Goal: Task Accomplishment & Management: Complete application form

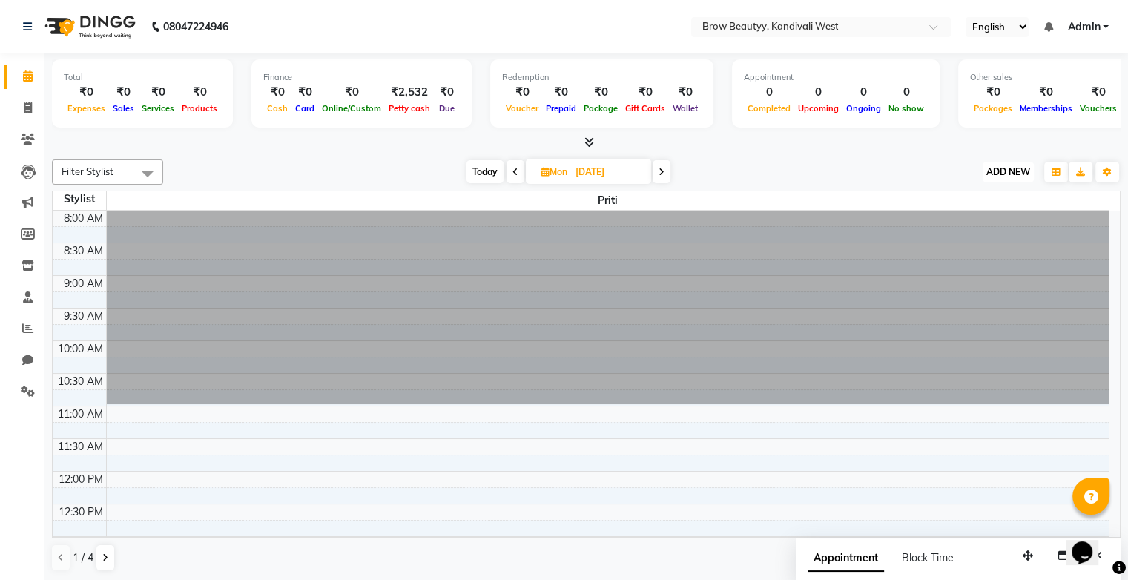
click at [1009, 174] on span "ADD NEW" at bounding box center [1009, 171] width 44 height 11
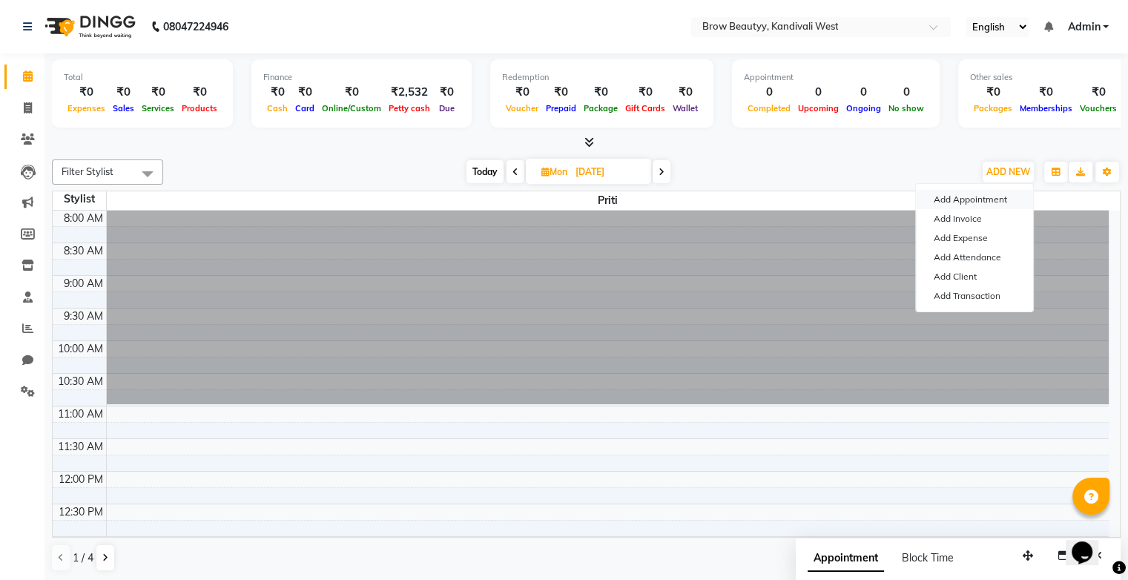
click at [975, 200] on button "Add Appointment" at bounding box center [974, 199] width 117 height 19
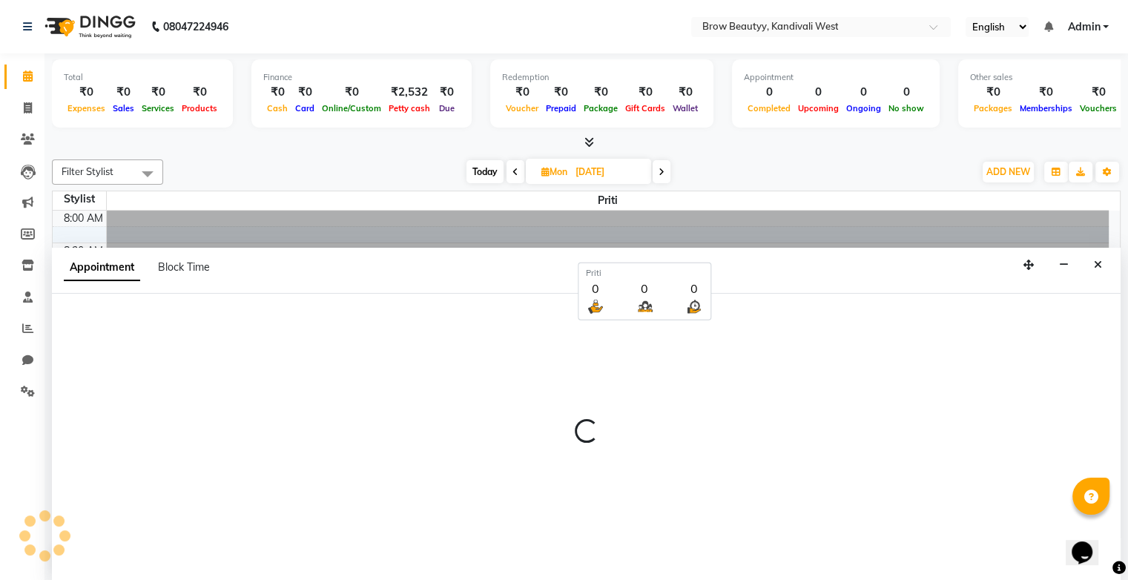
select select "540"
select select "tentative"
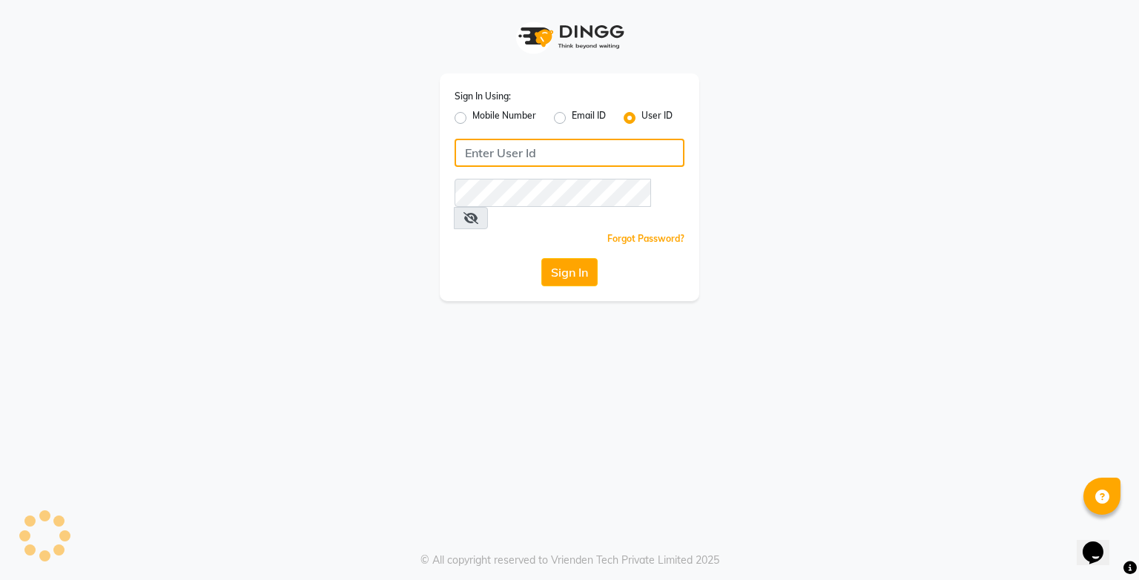
type input "browbeautyy"
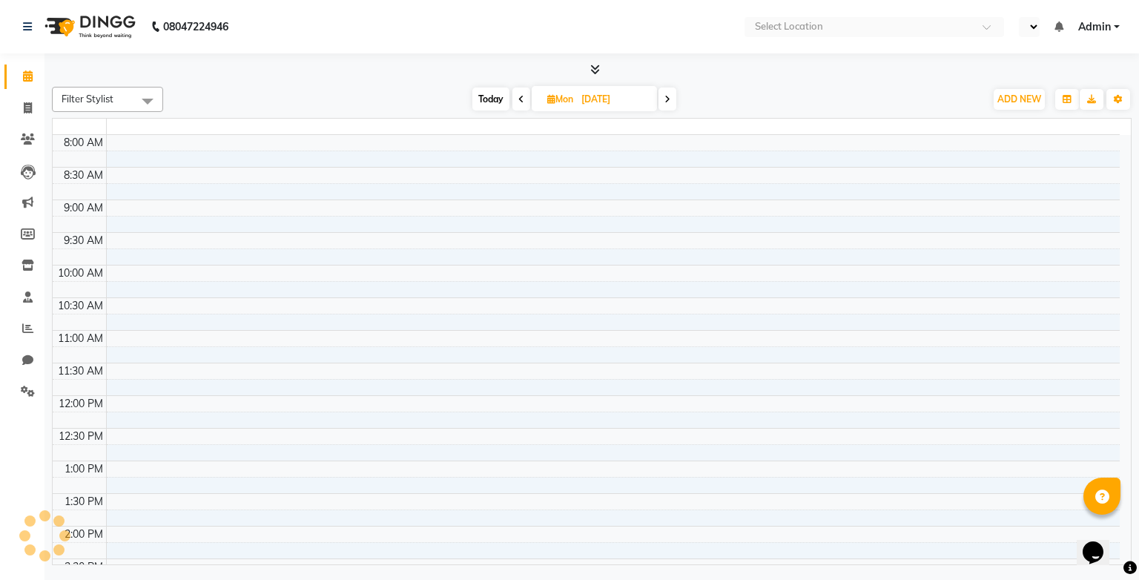
select select "en"
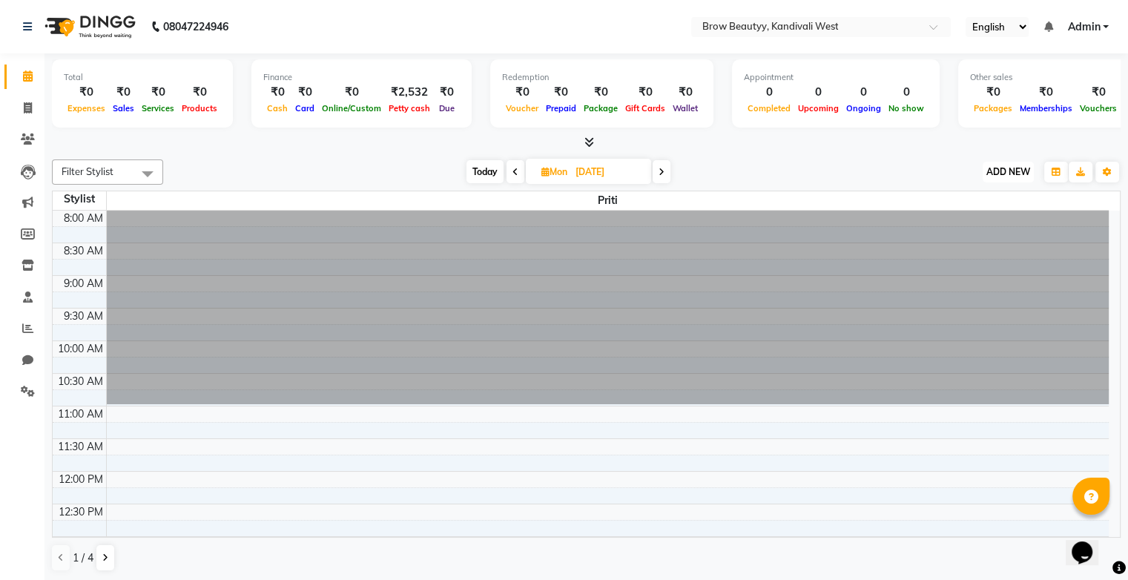
click at [1012, 172] on span "ADD NEW" at bounding box center [1009, 171] width 44 height 11
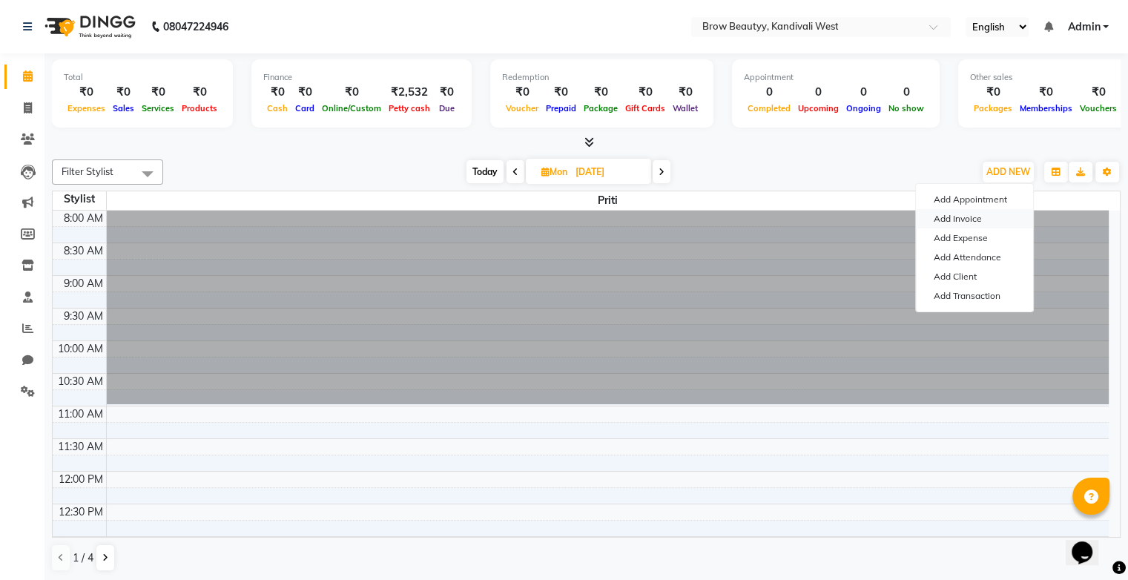
click at [978, 224] on link "Add Invoice" at bounding box center [974, 218] width 117 height 19
select select "service"
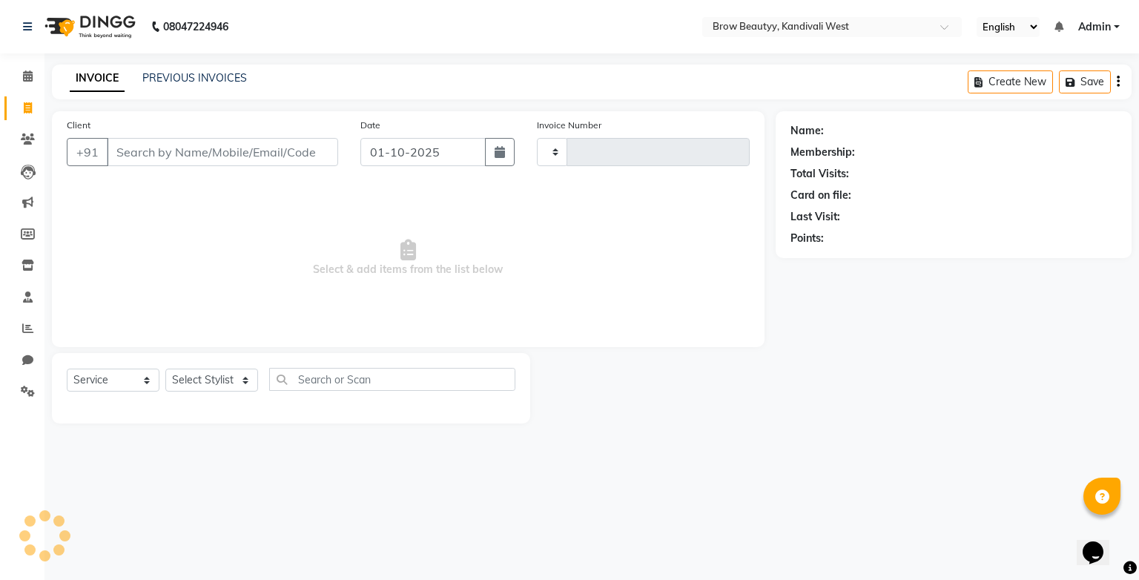
type input "0014"
select select "8745"
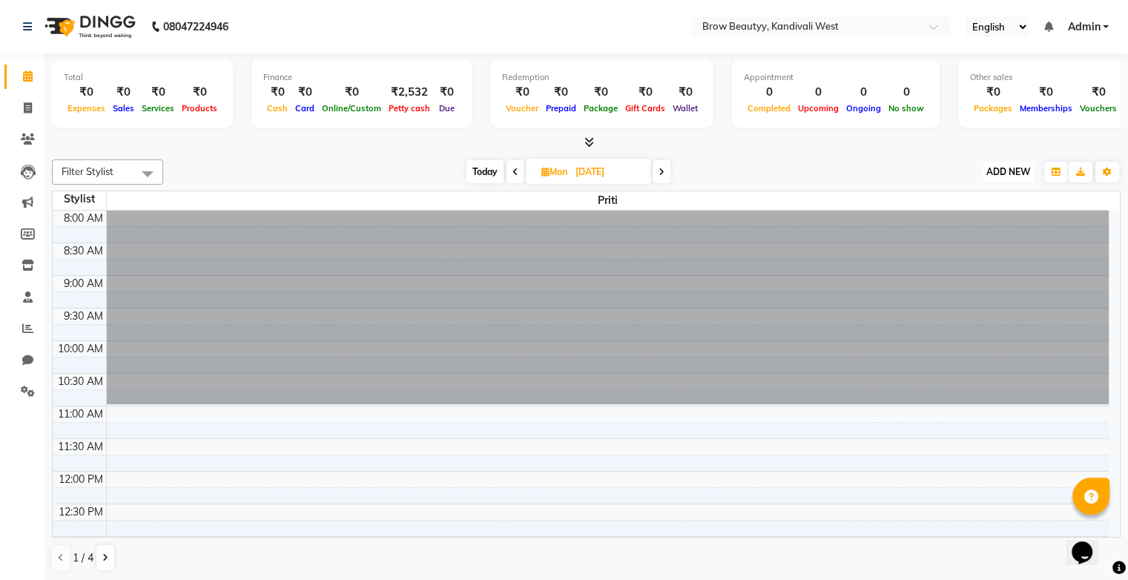
click at [1000, 177] on button "ADD NEW Toggle Dropdown" at bounding box center [1008, 172] width 51 height 21
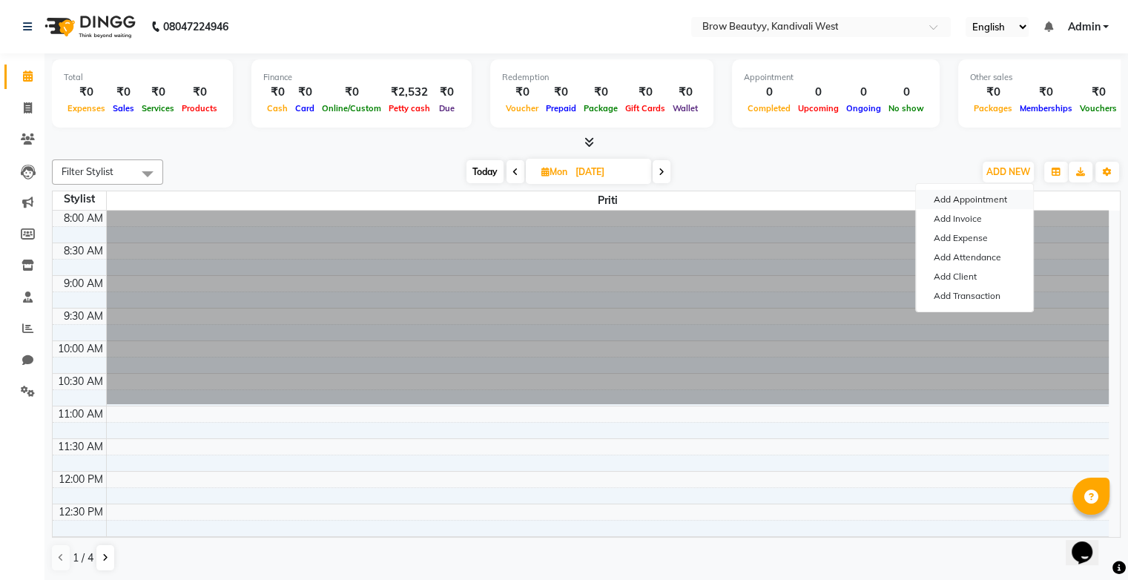
click at [976, 199] on button "Add Appointment" at bounding box center [974, 199] width 117 height 19
select select "540"
select select "tentative"
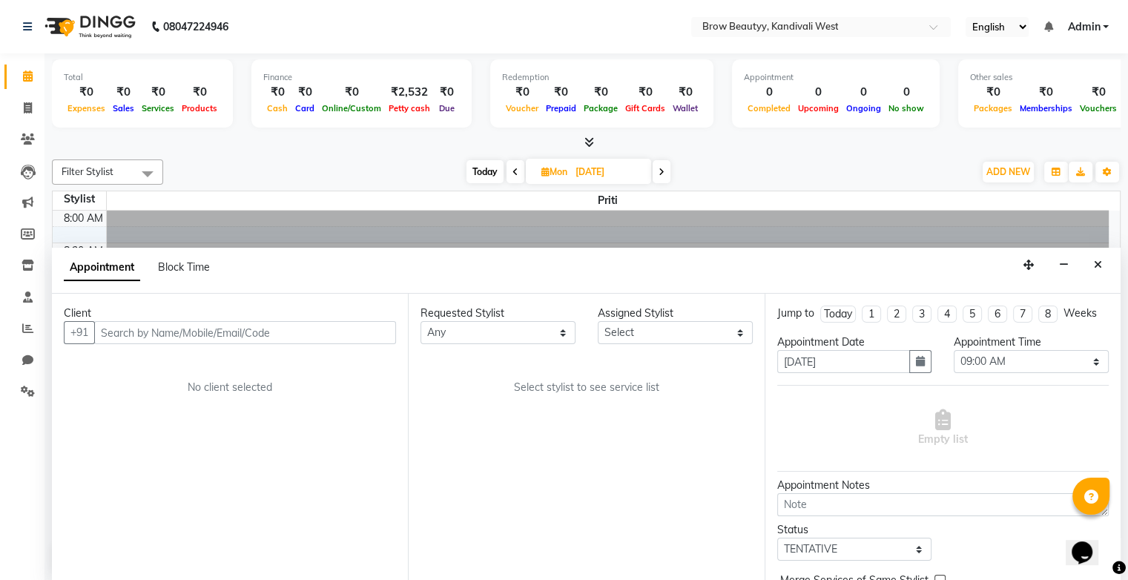
click at [175, 334] on input "text" at bounding box center [245, 332] width 302 height 23
click at [157, 93] on div "₹0" at bounding box center [158, 92] width 40 height 17
click at [93, 91] on div "₹0" at bounding box center [86, 92] width 45 height 17
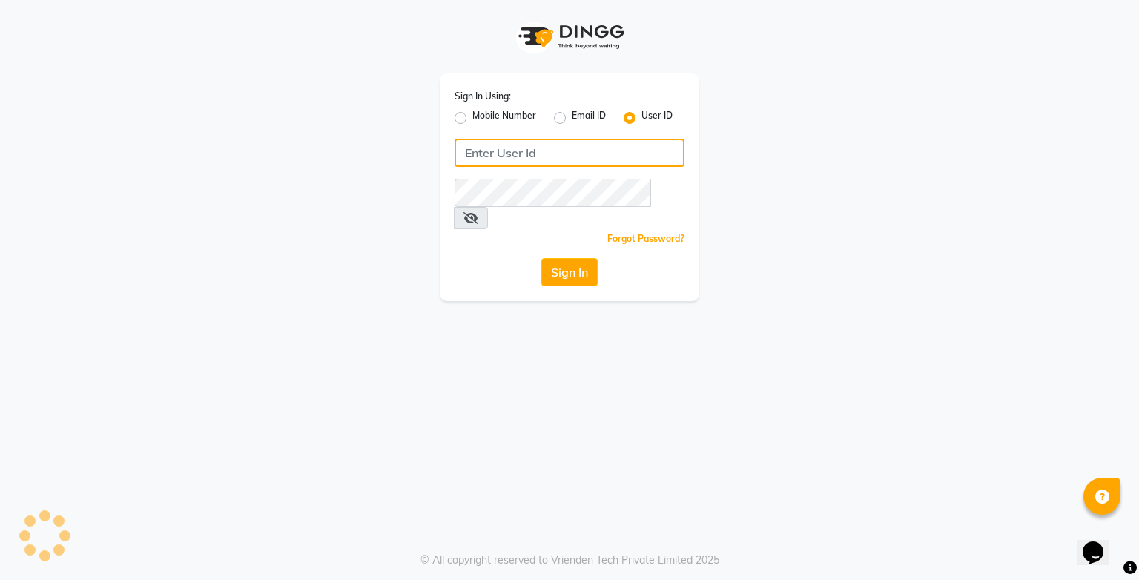
type input "browbeautyy"
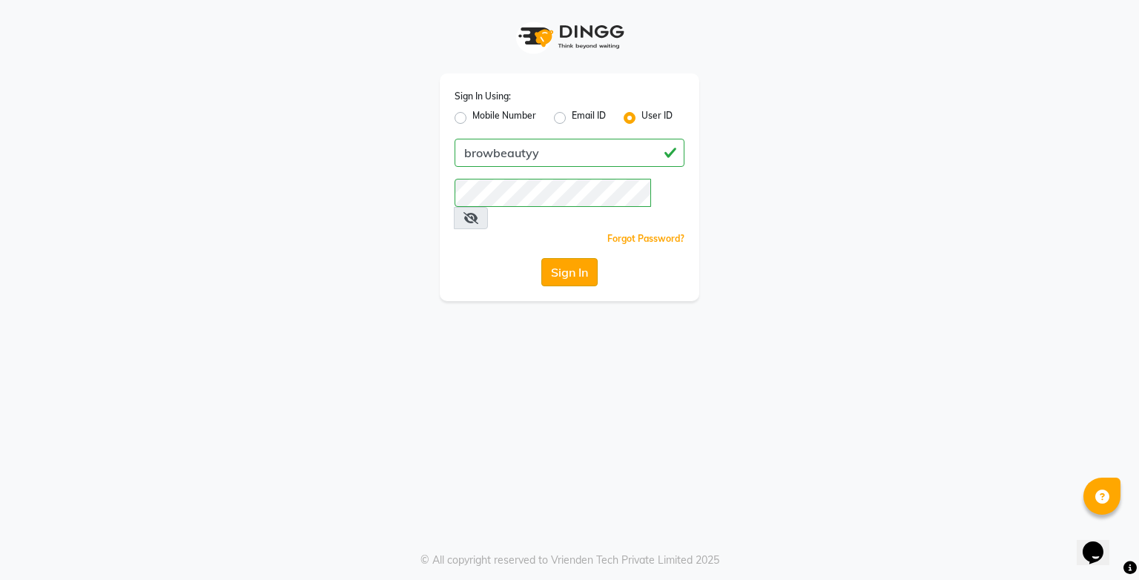
click at [576, 258] on button "Sign In" at bounding box center [570, 272] width 56 height 28
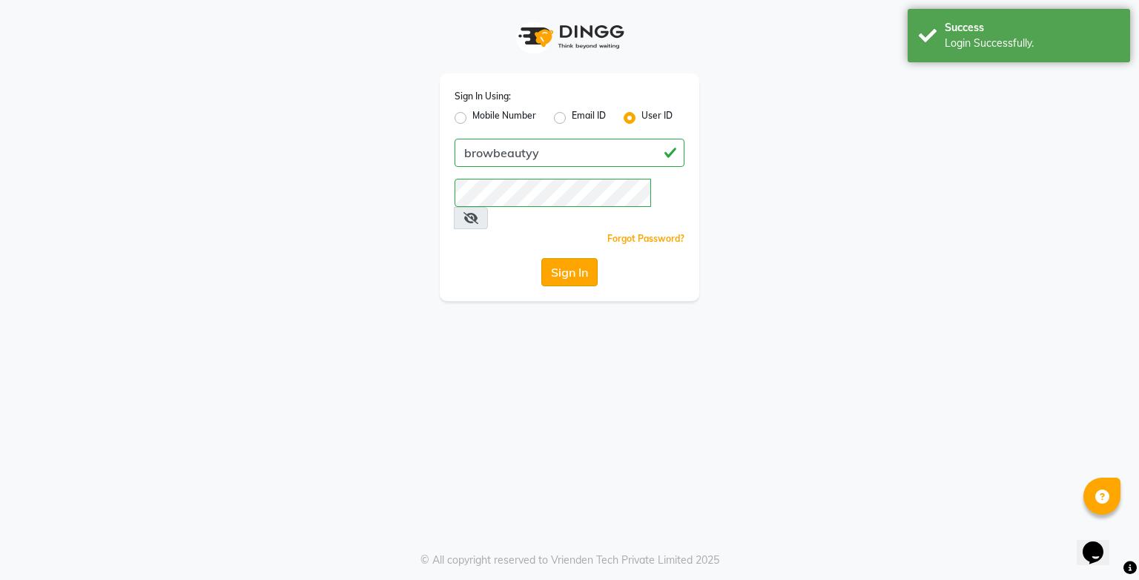
click at [561, 260] on button "Sign In" at bounding box center [570, 272] width 56 height 28
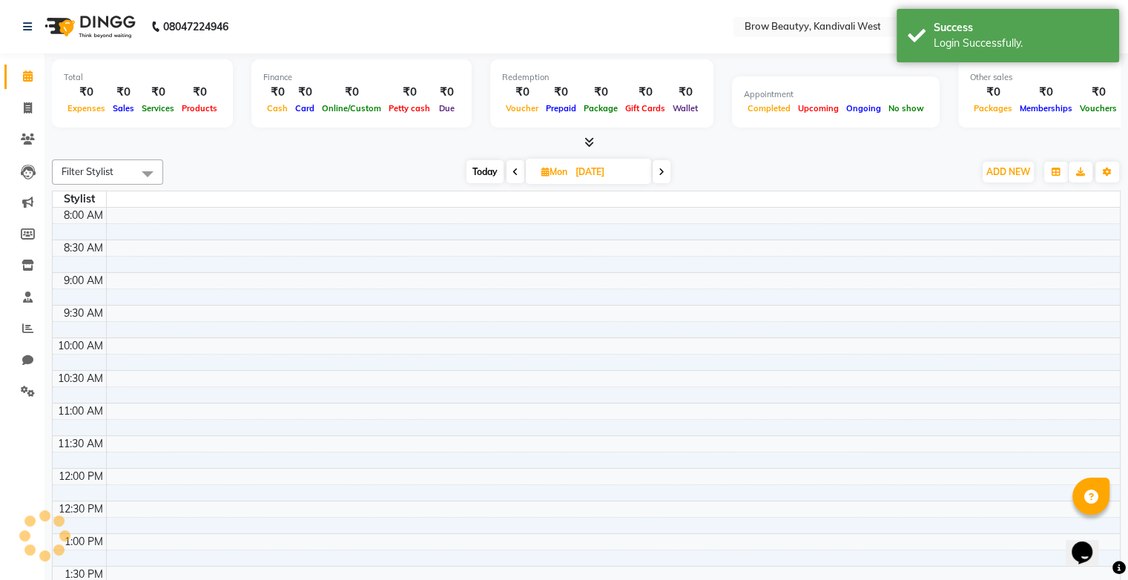
select select "en"
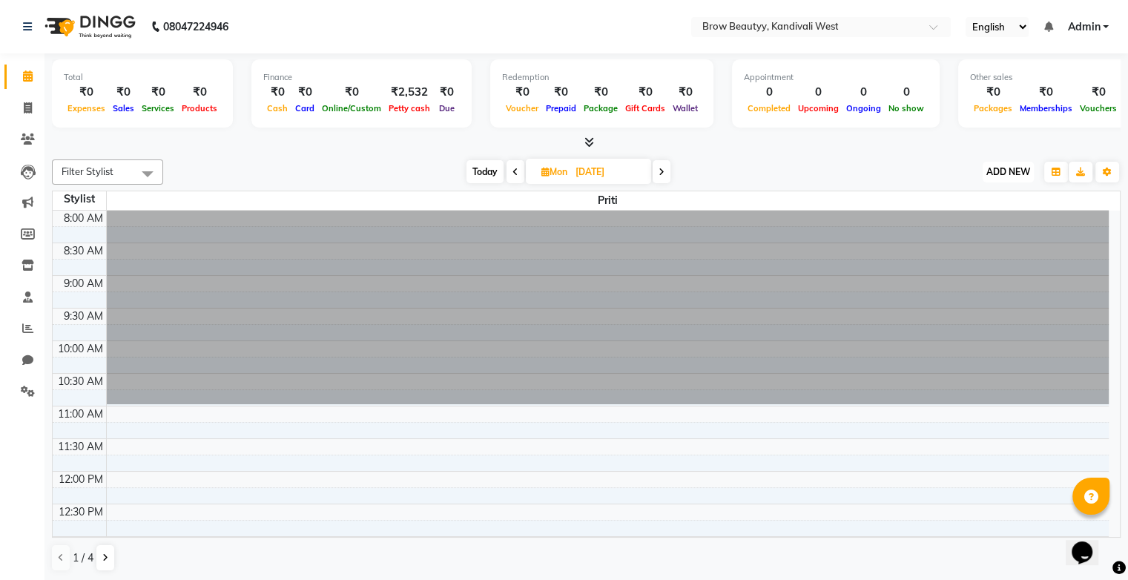
click at [1014, 168] on span "ADD NEW" at bounding box center [1009, 171] width 44 height 11
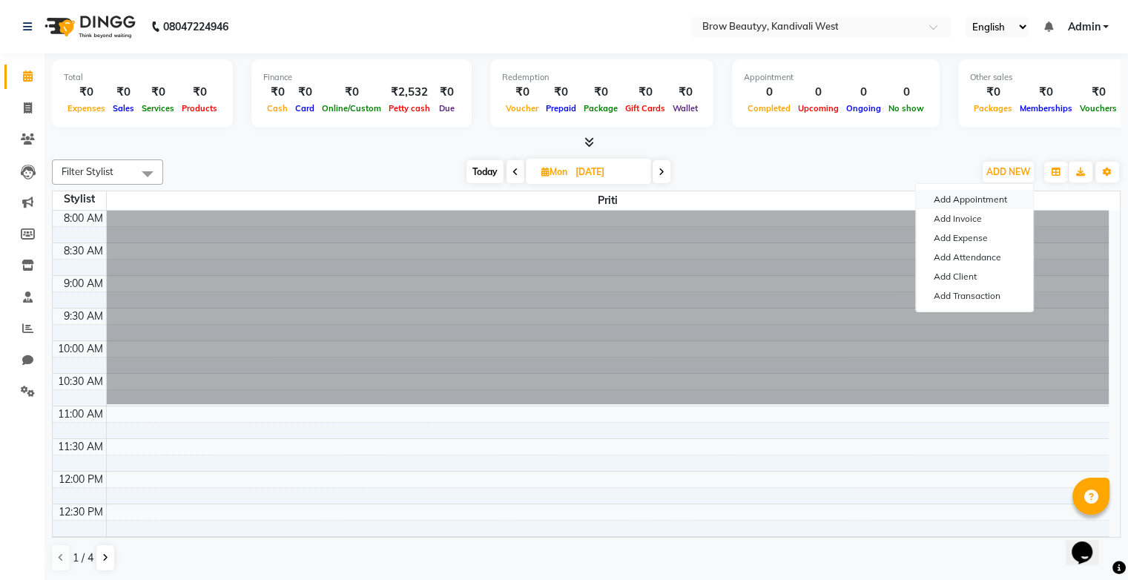
click at [967, 205] on button "Add Appointment" at bounding box center [974, 199] width 117 height 19
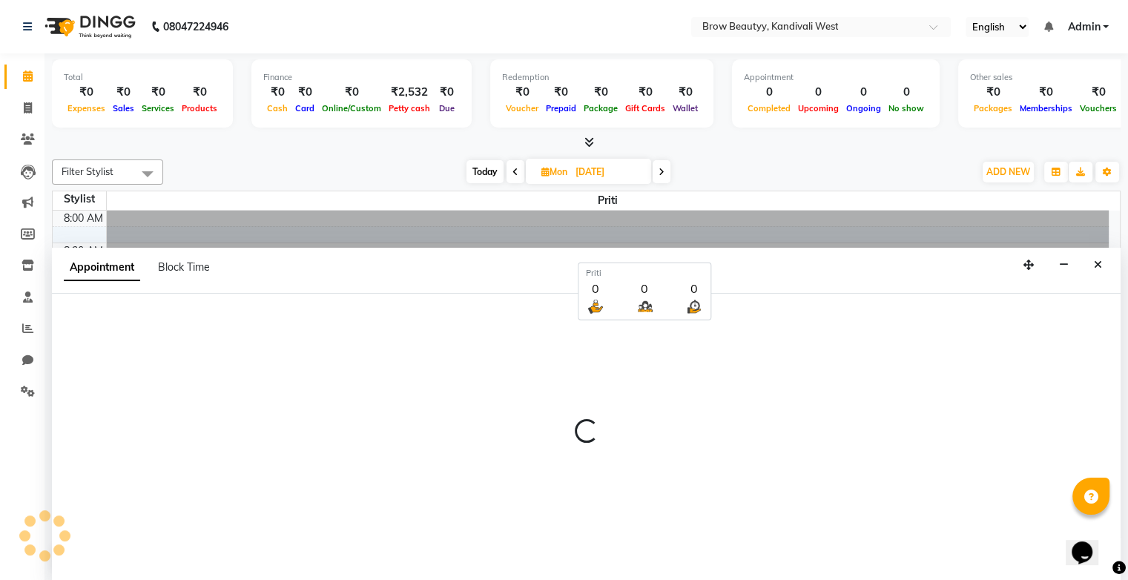
select select "540"
select select "tentative"
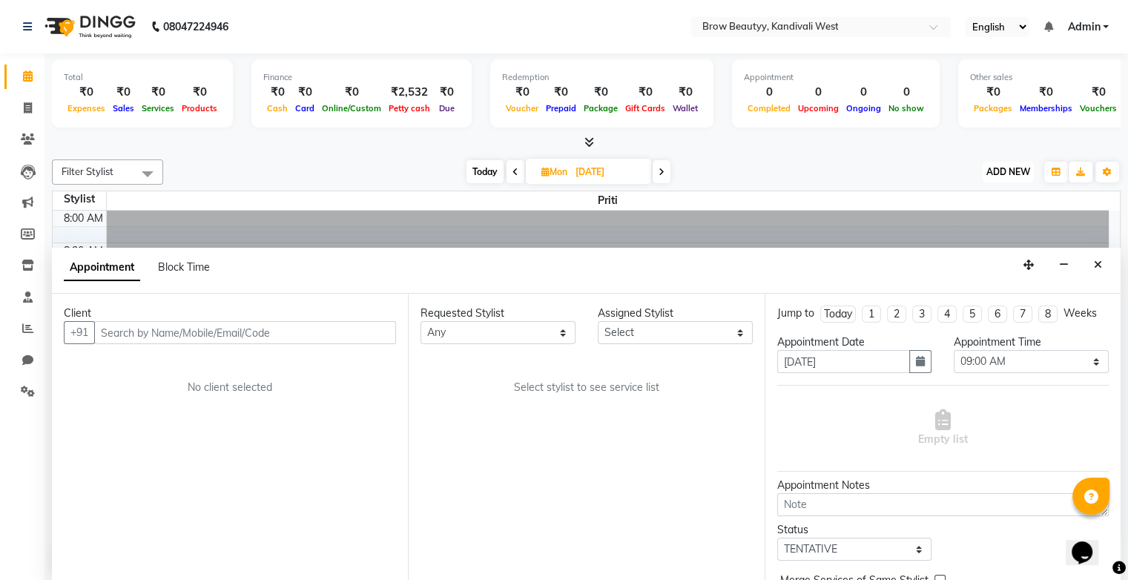
click at [984, 168] on button "ADD NEW Toggle Dropdown" at bounding box center [1008, 172] width 51 height 21
click at [26, 75] on icon at bounding box center [28, 75] width 10 height 11
click at [26, 114] on span at bounding box center [28, 108] width 26 height 17
select select "service"
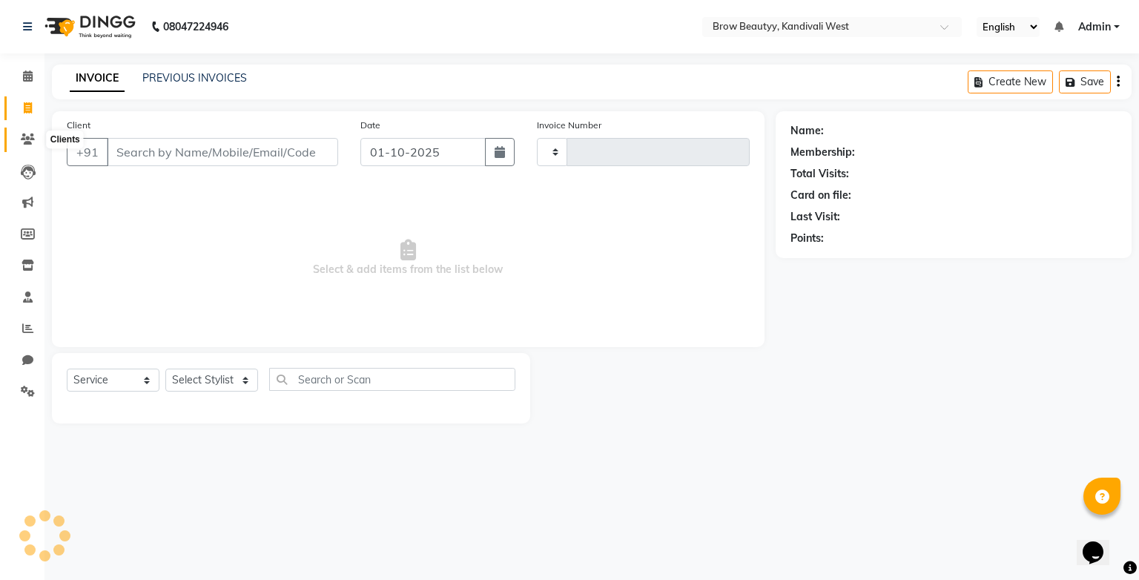
type input "0014"
select select "8745"
click at [27, 135] on icon at bounding box center [28, 139] width 14 height 11
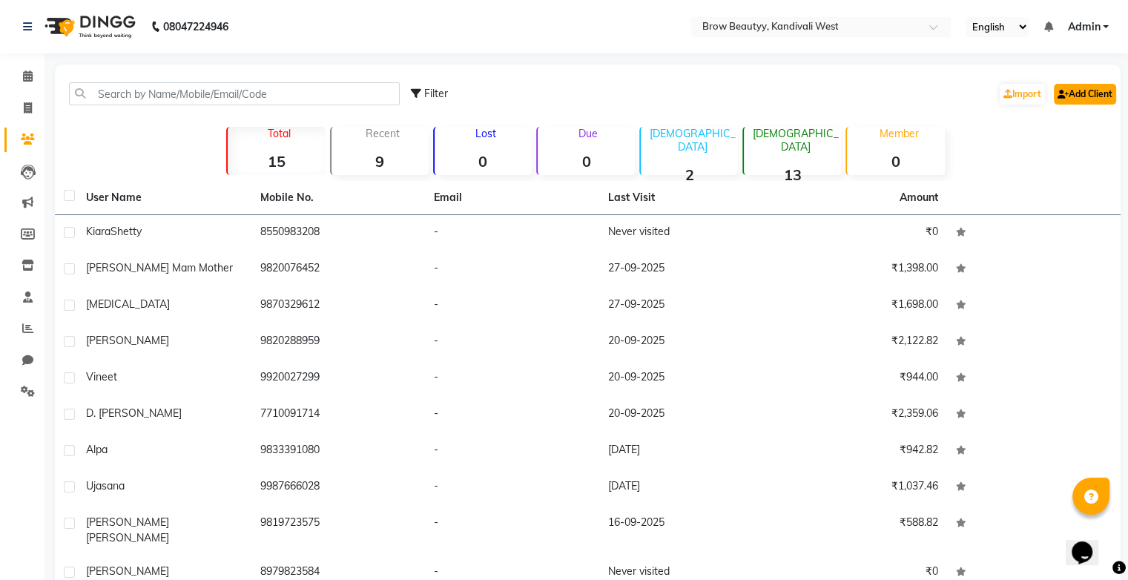
click at [1071, 93] on link "Add Client" at bounding box center [1085, 94] width 62 height 21
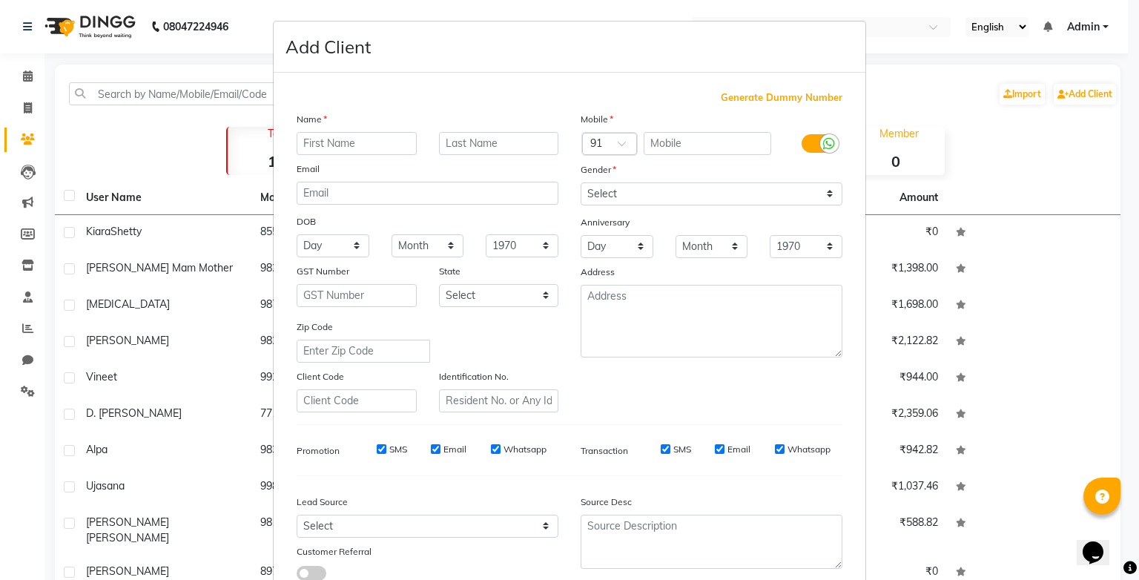
click at [326, 144] on input "text" at bounding box center [357, 143] width 120 height 23
type input "[PERSON_NAME]"
click at [702, 145] on input "text" at bounding box center [708, 143] width 128 height 23
type input "9930575754"
click at [681, 191] on select "Select [DEMOGRAPHIC_DATA] [DEMOGRAPHIC_DATA] Other Prefer Not To Say" at bounding box center [712, 193] width 262 height 23
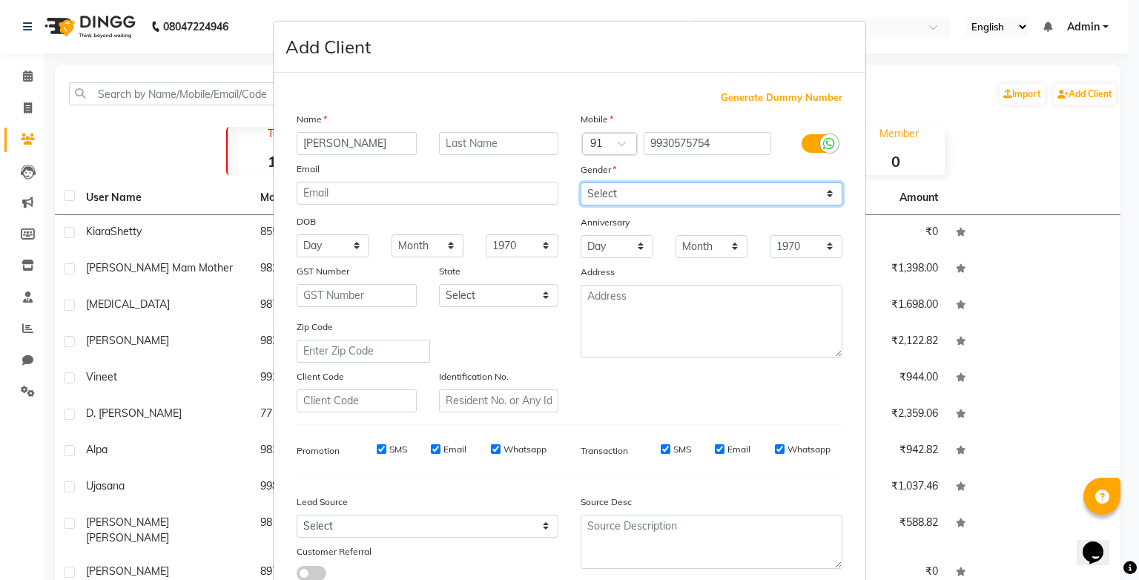
select select "[DEMOGRAPHIC_DATA]"
click at [581, 183] on select "Select [DEMOGRAPHIC_DATA] [DEMOGRAPHIC_DATA] Other Prefer Not To Say" at bounding box center [712, 193] width 262 height 23
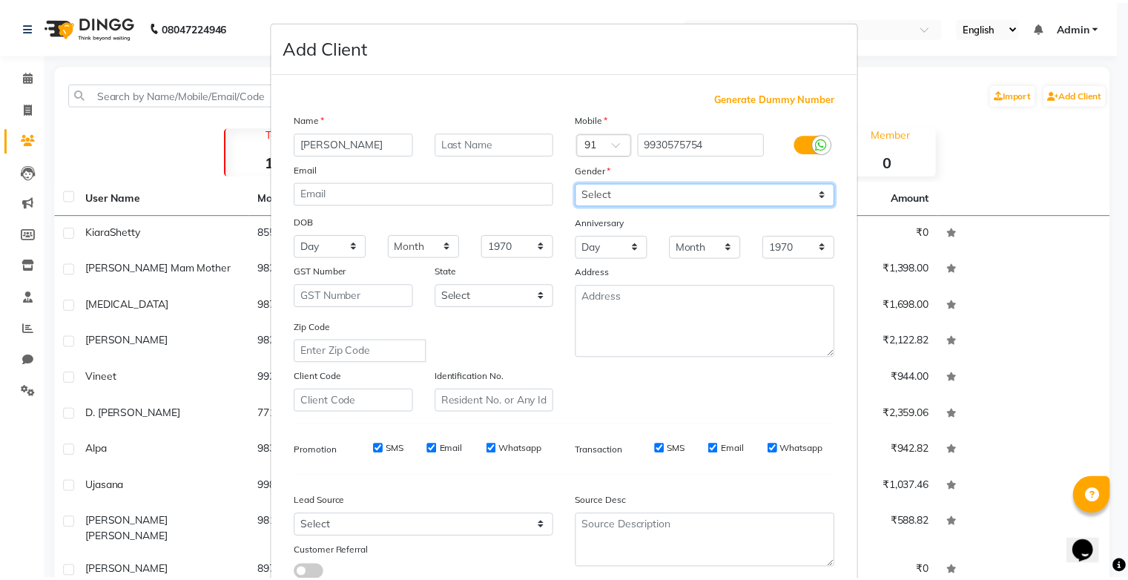
scroll to position [111, 0]
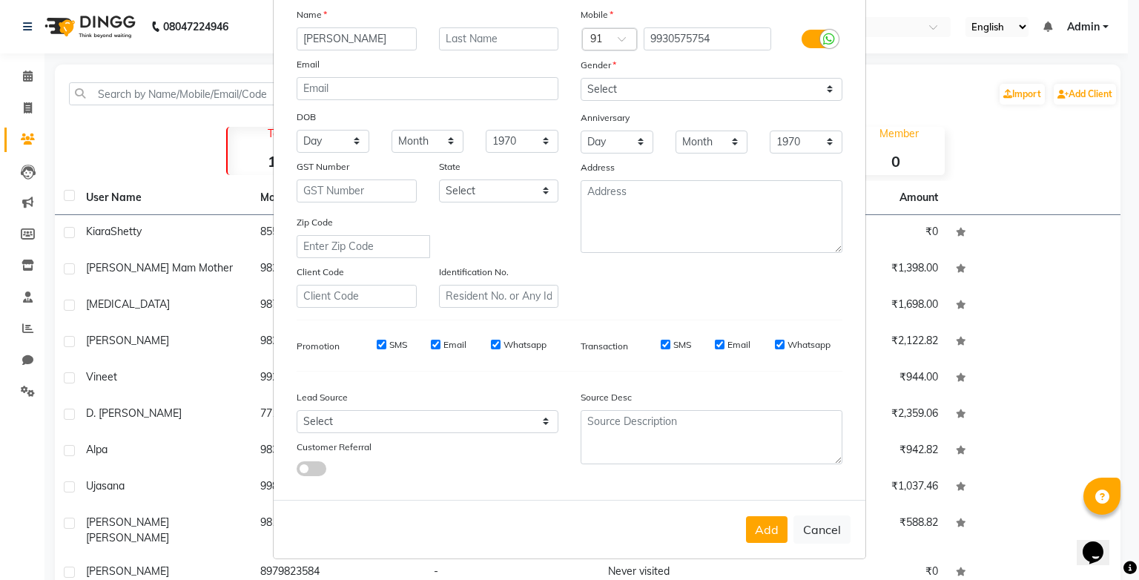
click at [769, 527] on button "Add" at bounding box center [767, 529] width 42 height 27
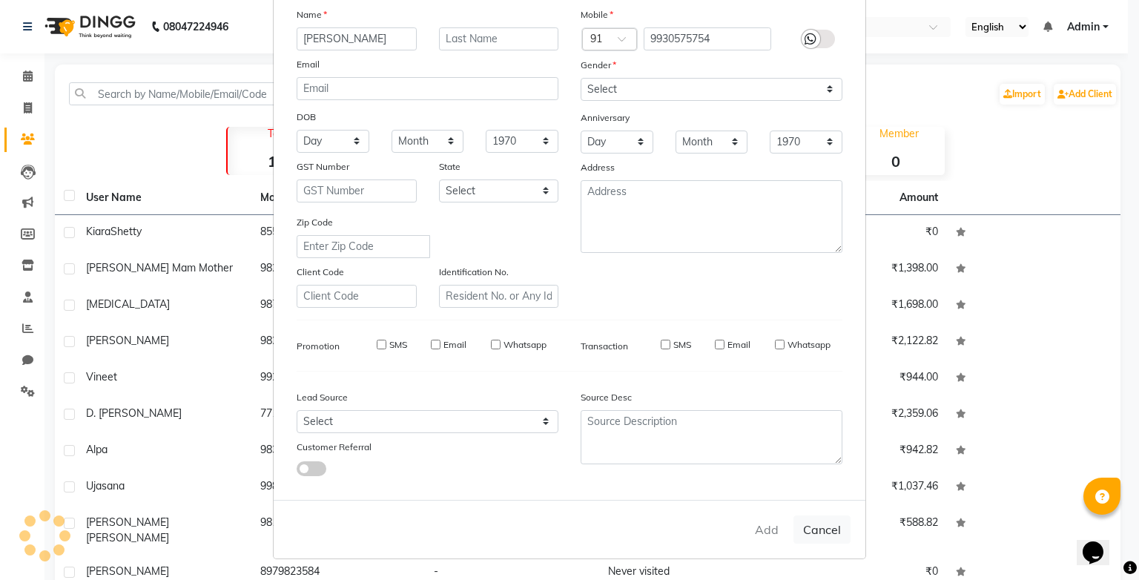
select select
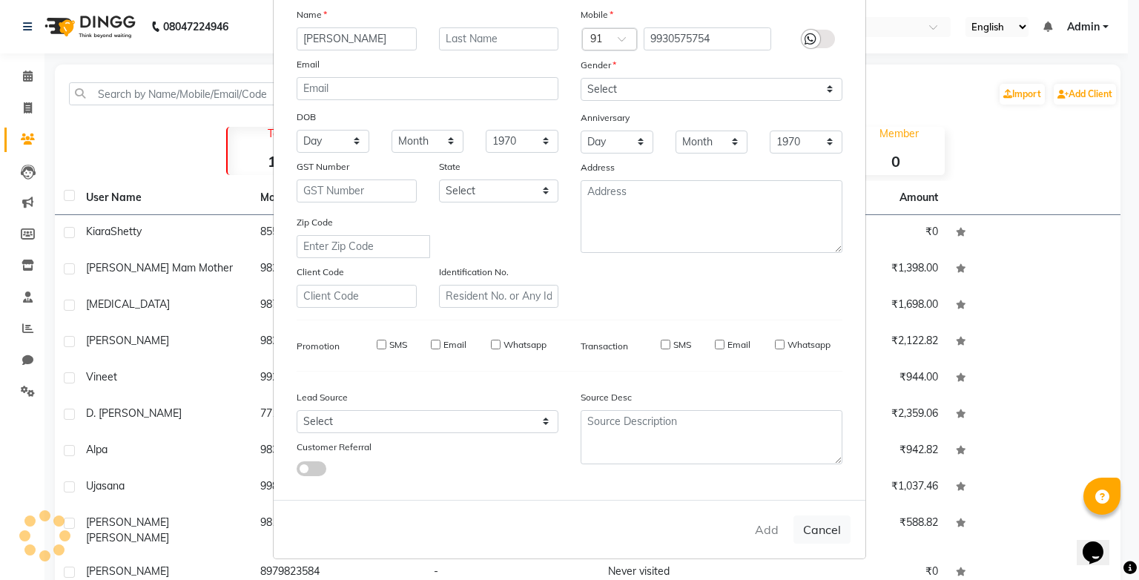
select select
checkbox input "false"
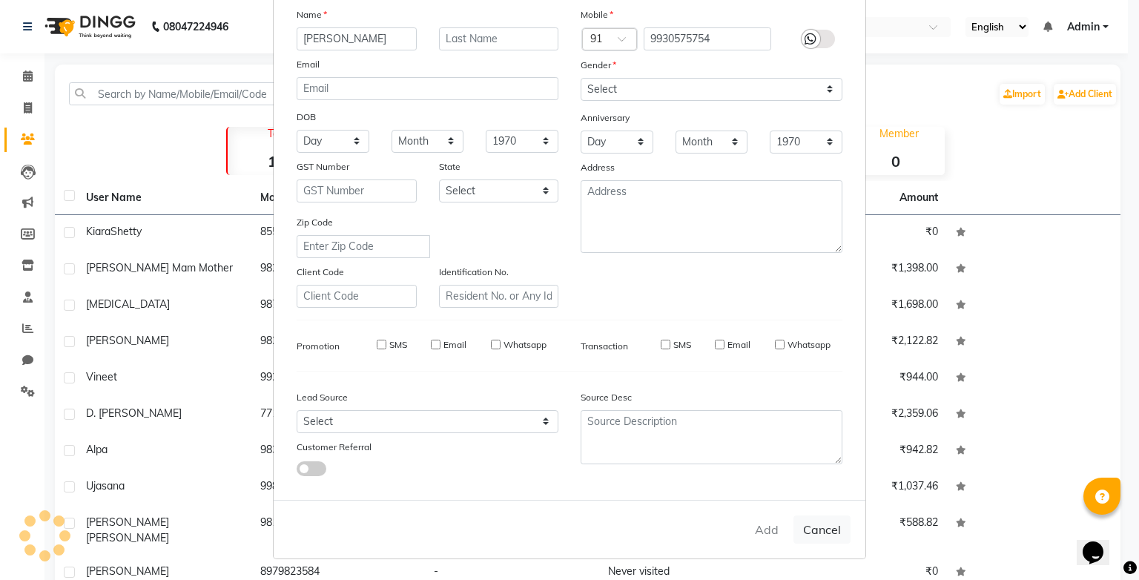
checkbox input "false"
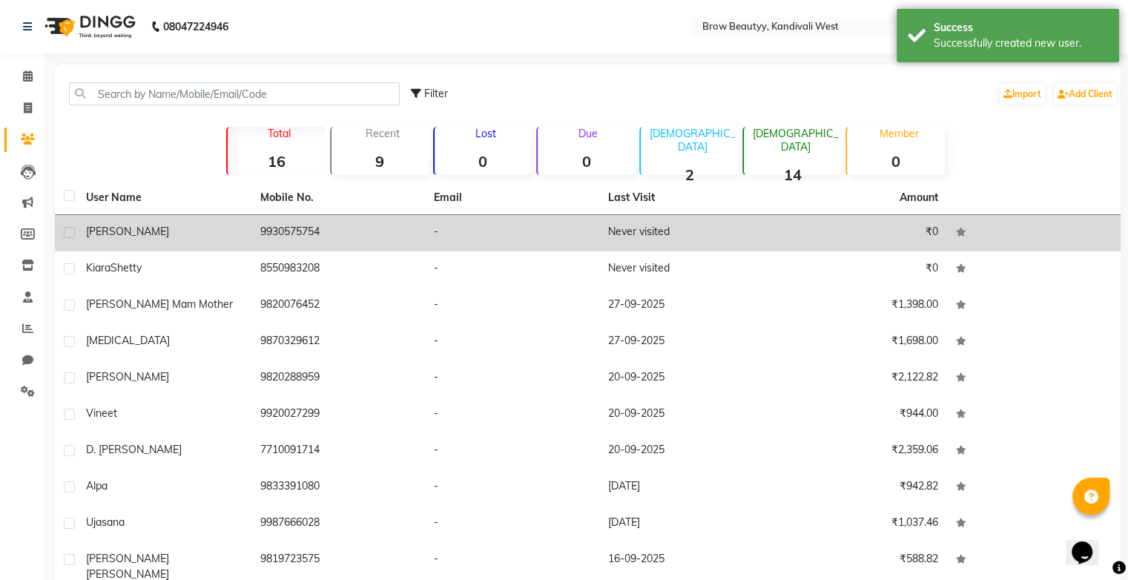
click at [307, 237] on td "9930575754" at bounding box center [338, 233] width 174 height 36
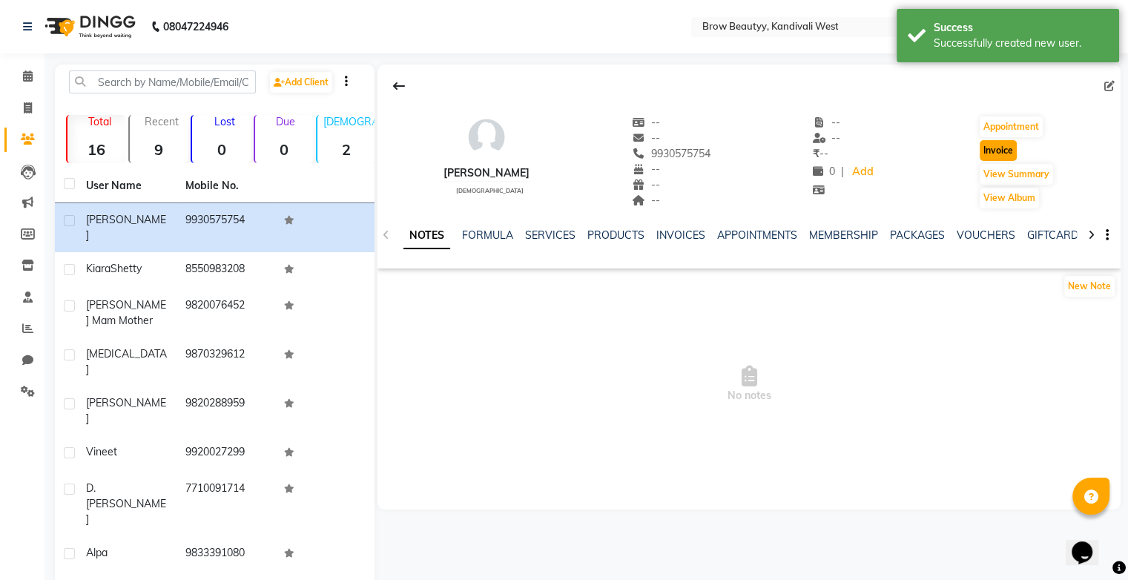
click at [999, 153] on button "Invoice" at bounding box center [998, 150] width 37 height 21
select select "service"
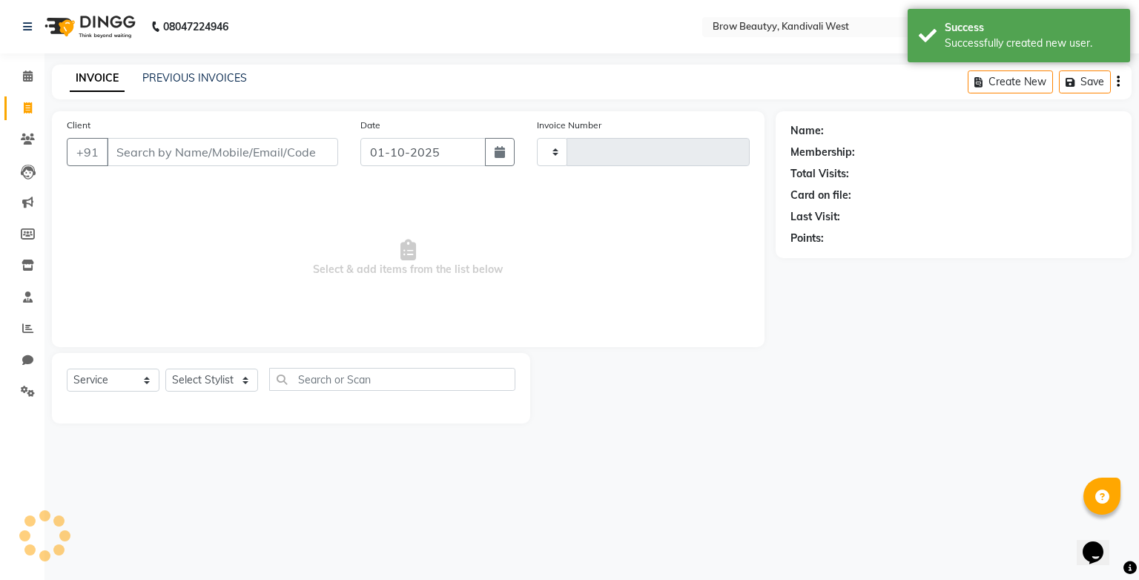
type input "0014"
select select "8745"
type input "9930575754"
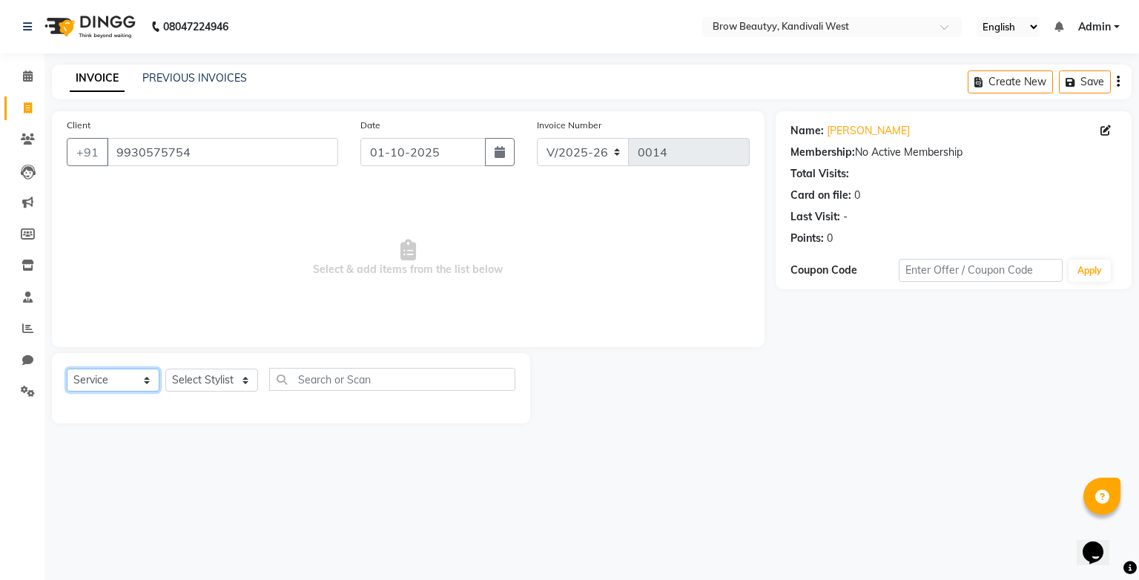
click at [109, 375] on select "Select Service Product Membership Package Voucher Prepaid Gift Card" at bounding box center [113, 380] width 93 height 23
click at [208, 387] on select "Select Stylist [PERSON_NAME] Rempui [PERSON_NAME]" at bounding box center [211, 380] width 93 height 23
select select "92180"
click at [165, 369] on select "Select Stylist [PERSON_NAME] Rempui [PERSON_NAME]" at bounding box center [211, 380] width 93 height 23
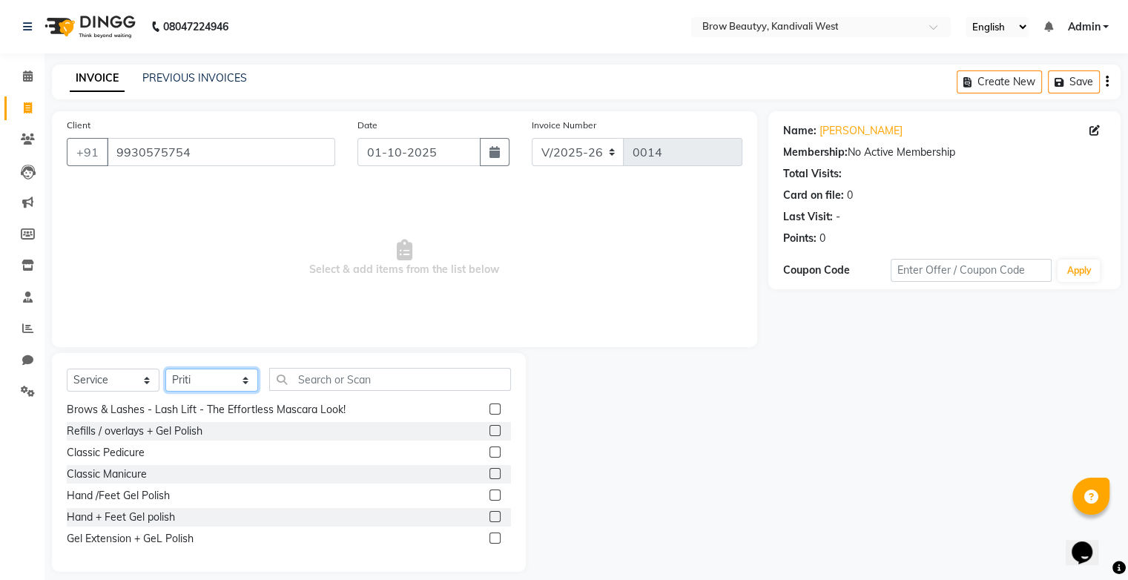
scroll to position [14, 0]
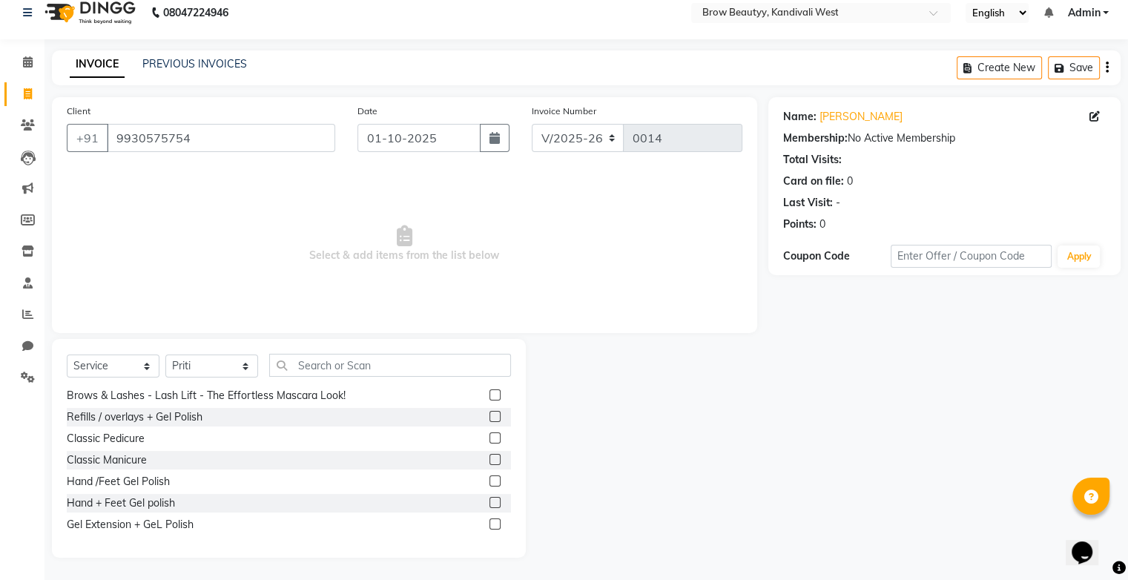
click at [307, 378] on div "Select Service Product Membership Package Voucher Prepaid Gift Card Select Styl…" at bounding box center [289, 371] width 444 height 35
click at [308, 369] on input "text" at bounding box center [390, 365] width 242 height 23
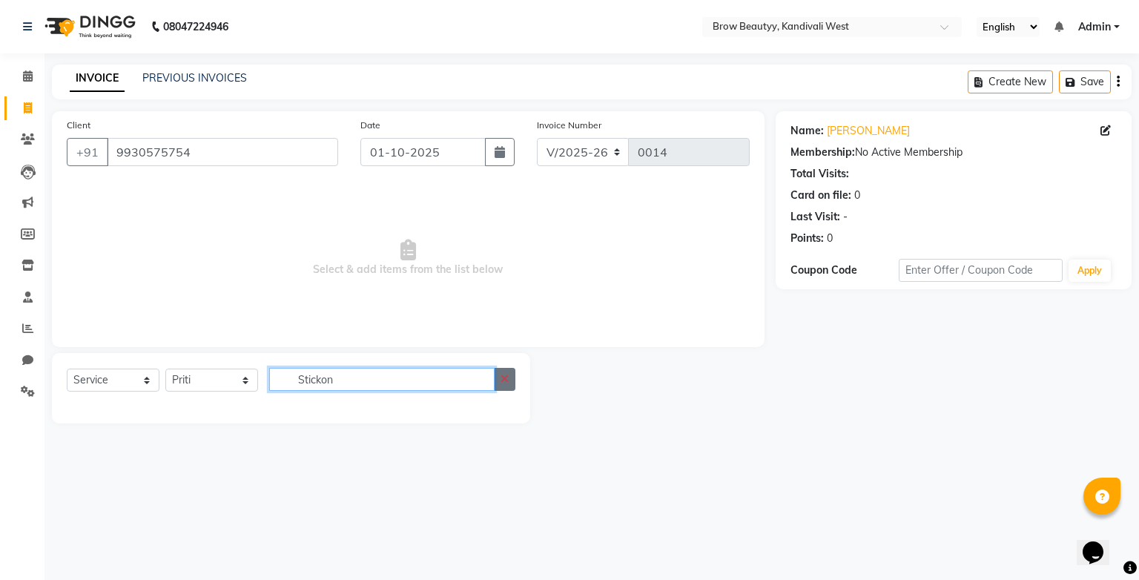
type input "Stickon"
drag, startPoint x: 507, startPoint y: 375, endPoint x: 475, endPoint y: 375, distance: 32.6
click at [507, 376] on icon "button" at bounding box center [505, 379] width 8 height 10
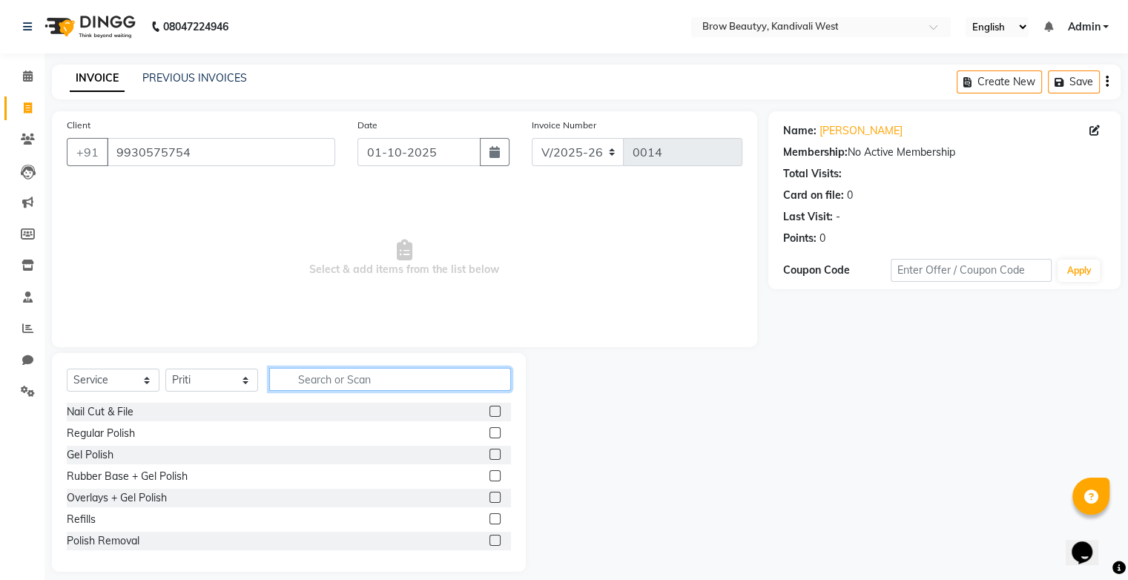
click at [338, 376] on input "text" at bounding box center [390, 379] width 242 height 23
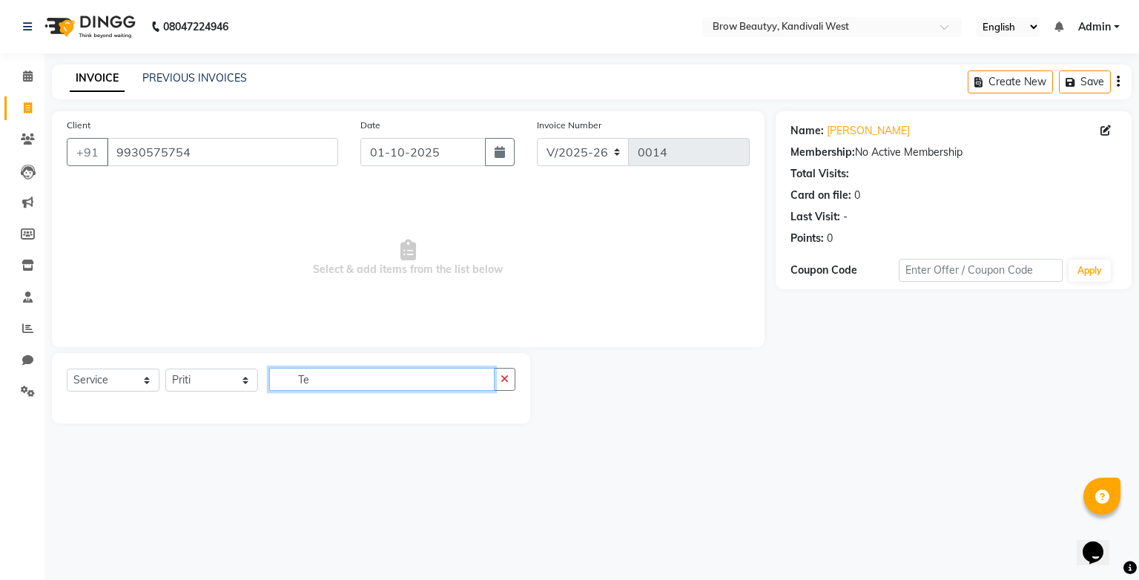
type input "T"
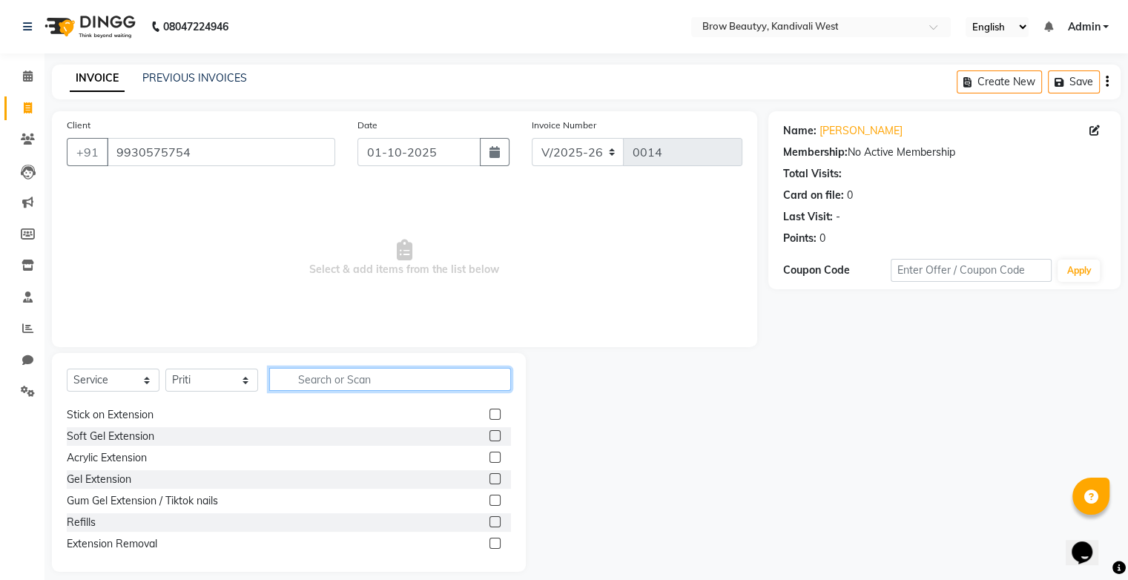
scroll to position [148, 0]
click at [490, 412] on label at bounding box center [495, 413] width 11 height 11
click at [490, 412] on input "checkbox" at bounding box center [495, 415] width 10 height 10
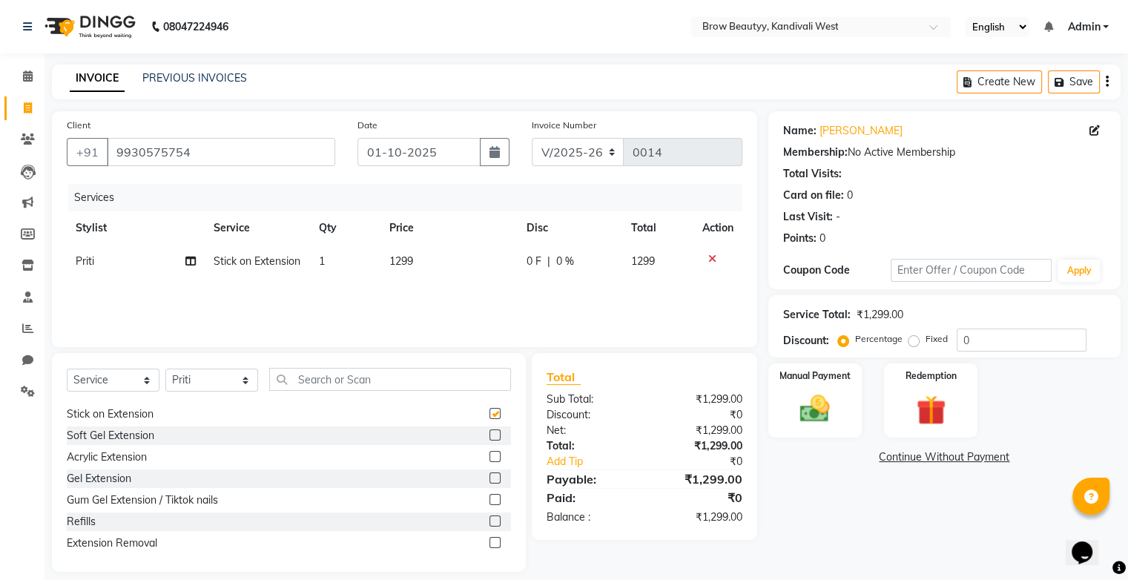
checkbox input "false"
click at [408, 268] on span "1299" at bounding box center [401, 260] width 24 height 13
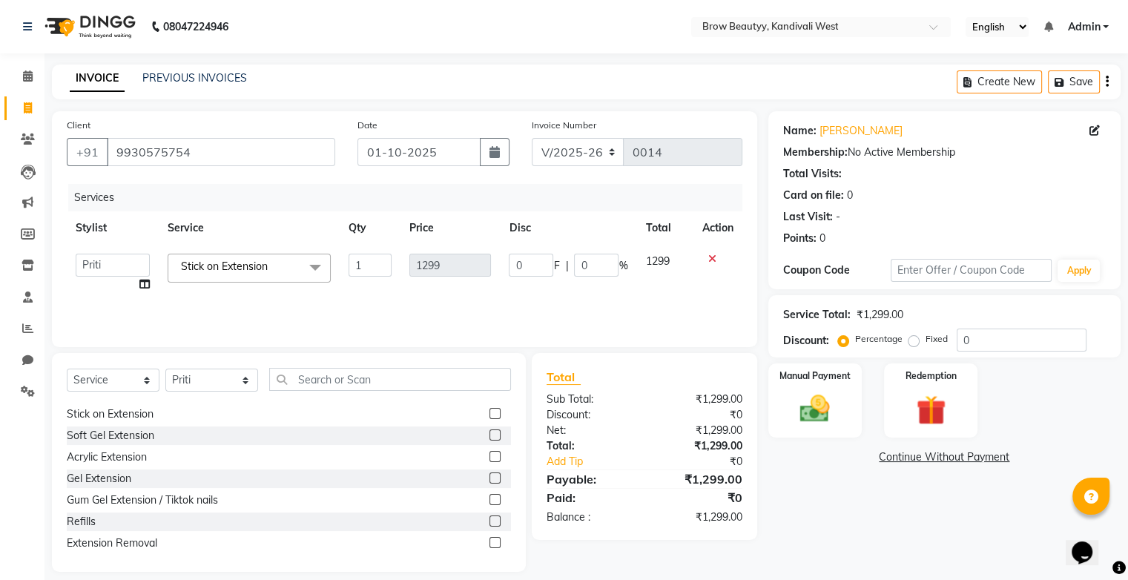
drag, startPoint x: 453, startPoint y: 266, endPoint x: 467, endPoint y: 292, distance: 29.9
click at [467, 292] on td "1299" at bounding box center [450, 273] width 99 height 56
click at [366, 271] on input "1" at bounding box center [370, 265] width 43 height 23
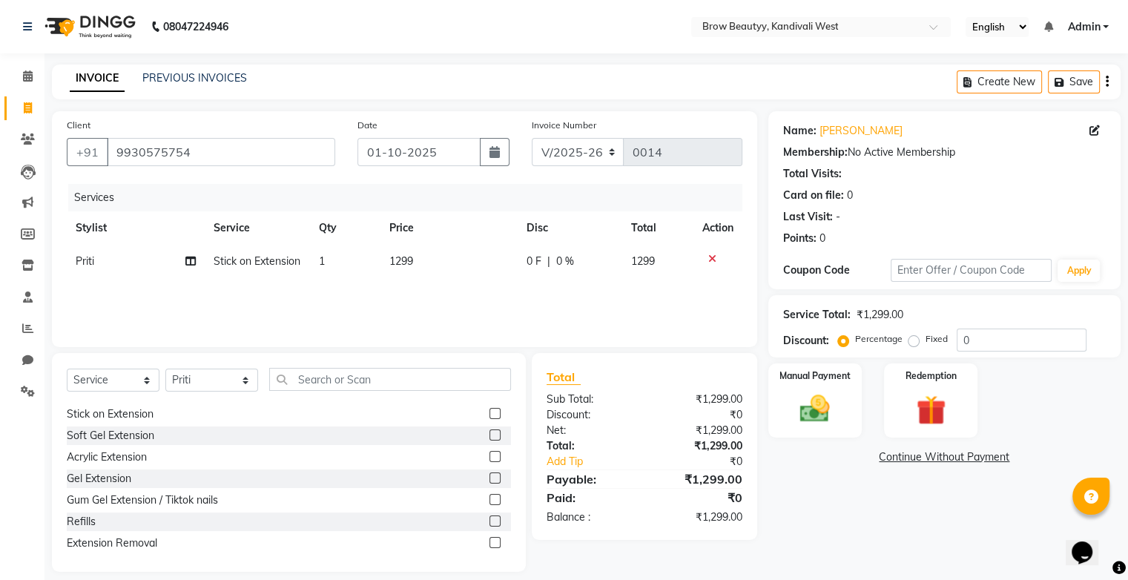
click at [410, 266] on span "1299" at bounding box center [401, 260] width 24 height 13
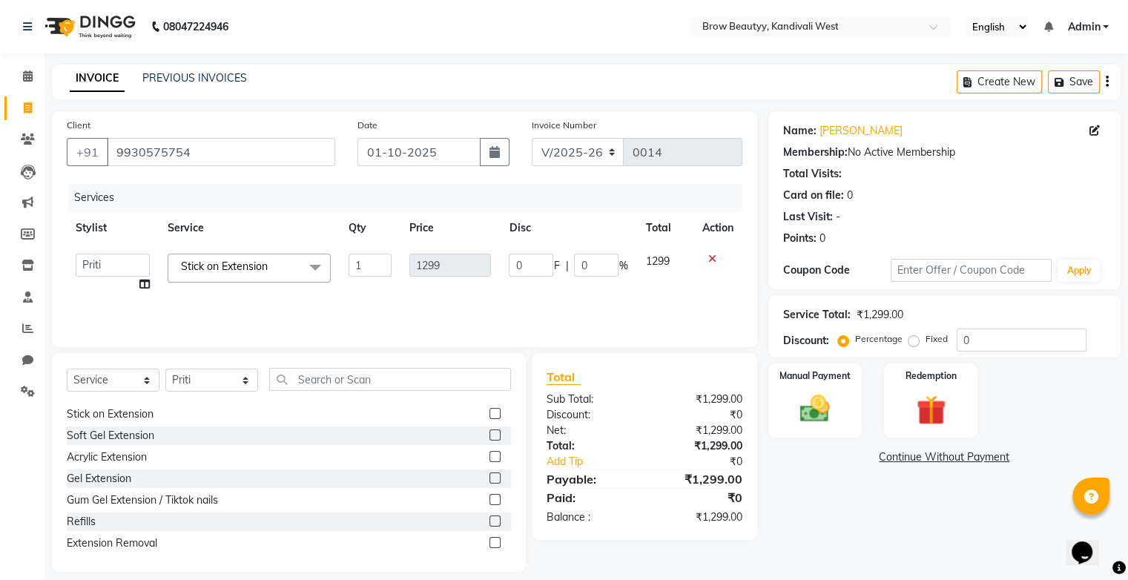
click at [711, 260] on icon at bounding box center [712, 259] width 8 height 10
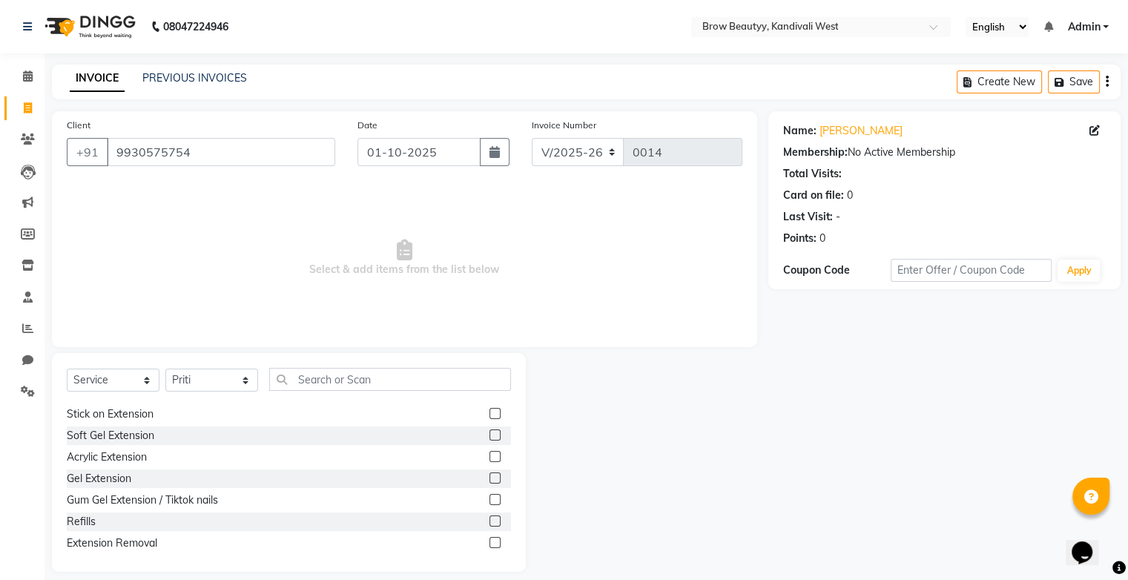
click at [490, 438] on label at bounding box center [495, 435] width 11 height 11
click at [490, 438] on input "checkbox" at bounding box center [495, 436] width 10 height 10
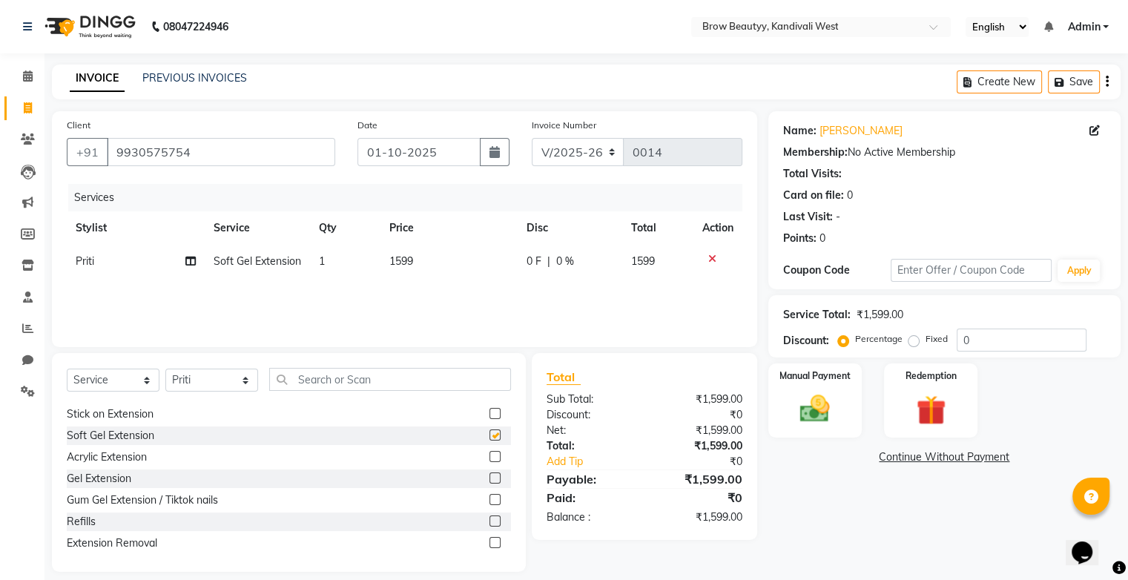
checkbox input "false"
click at [412, 266] on span "1599" at bounding box center [401, 260] width 24 height 13
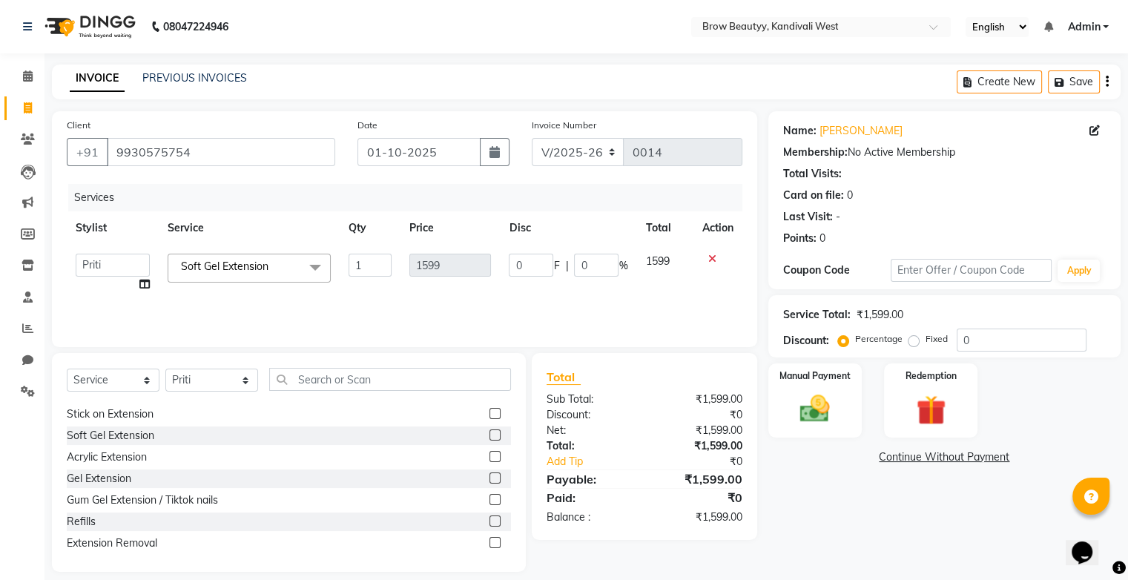
click at [671, 265] on td "1599" at bounding box center [665, 273] width 56 height 56
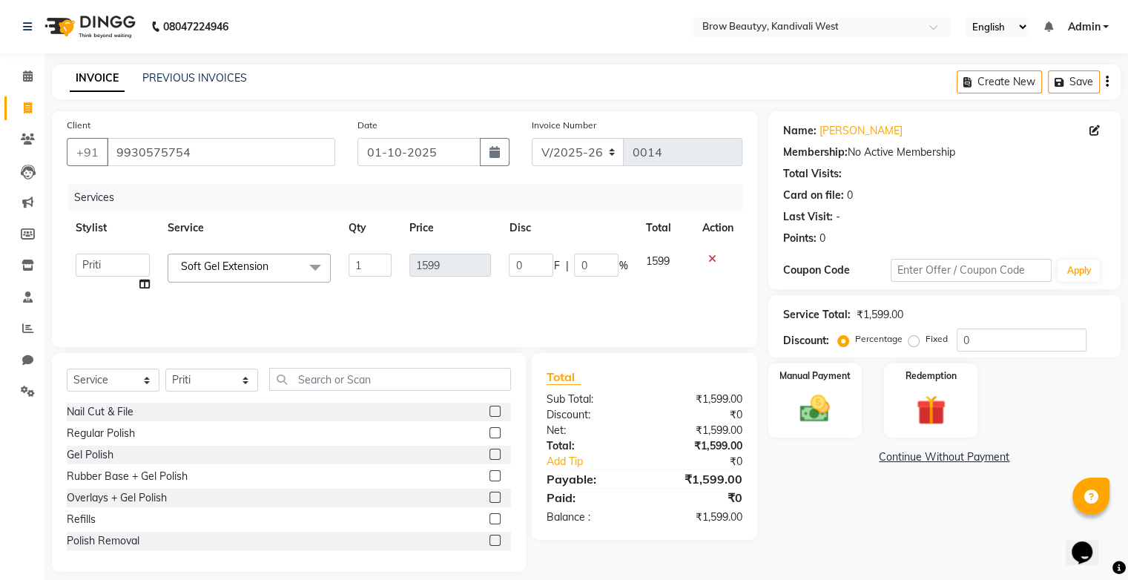
scroll to position [74, 0]
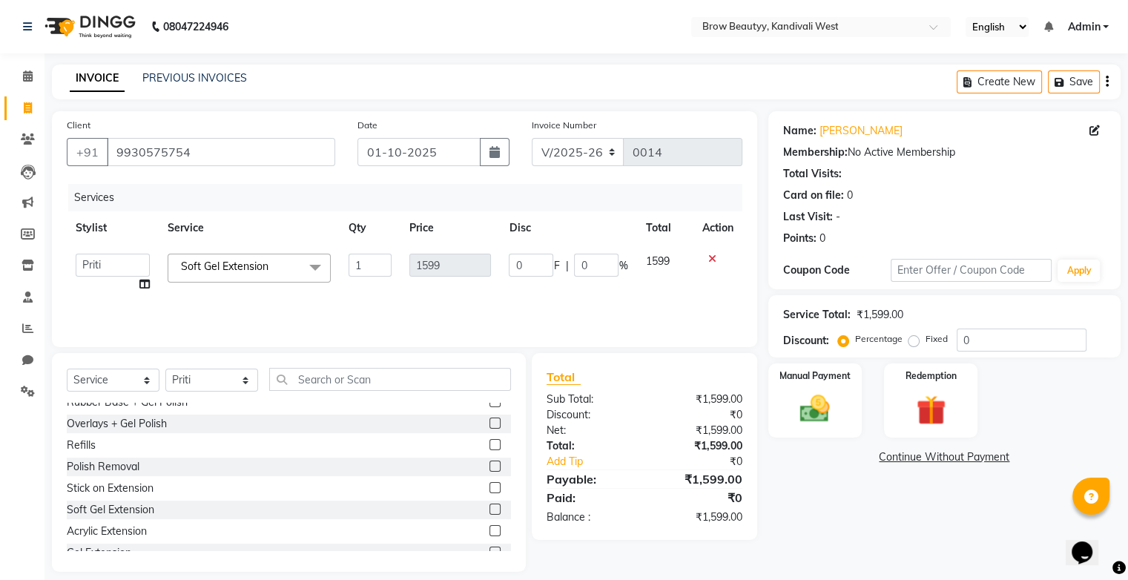
click at [490, 488] on label at bounding box center [495, 487] width 11 height 11
click at [490, 488] on input "checkbox" at bounding box center [495, 489] width 10 height 10
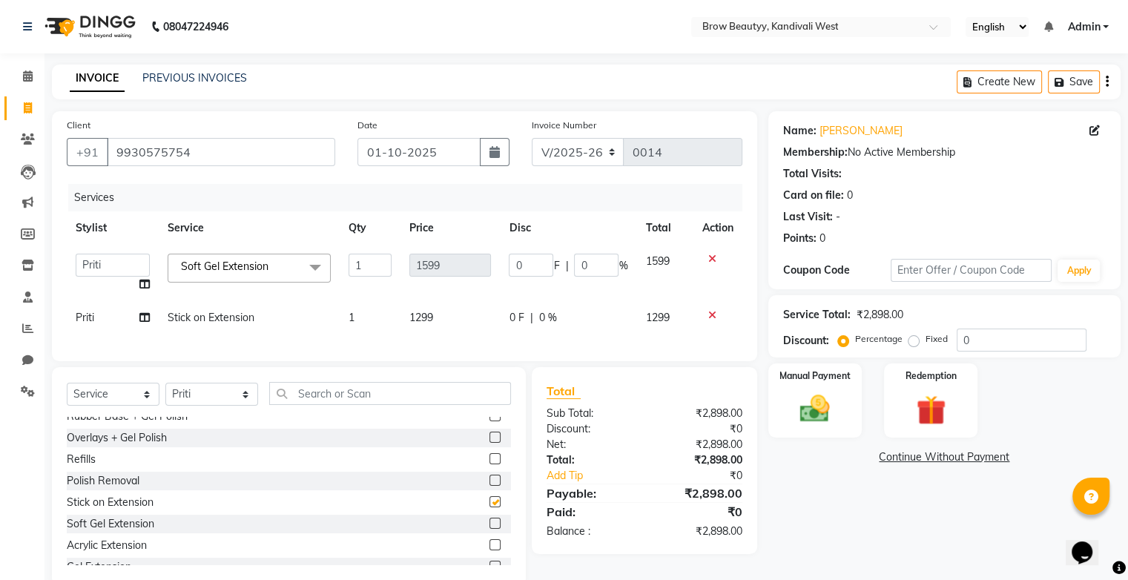
checkbox input "false"
click at [711, 317] on icon at bounding box center [712, 315] width 8 height 10
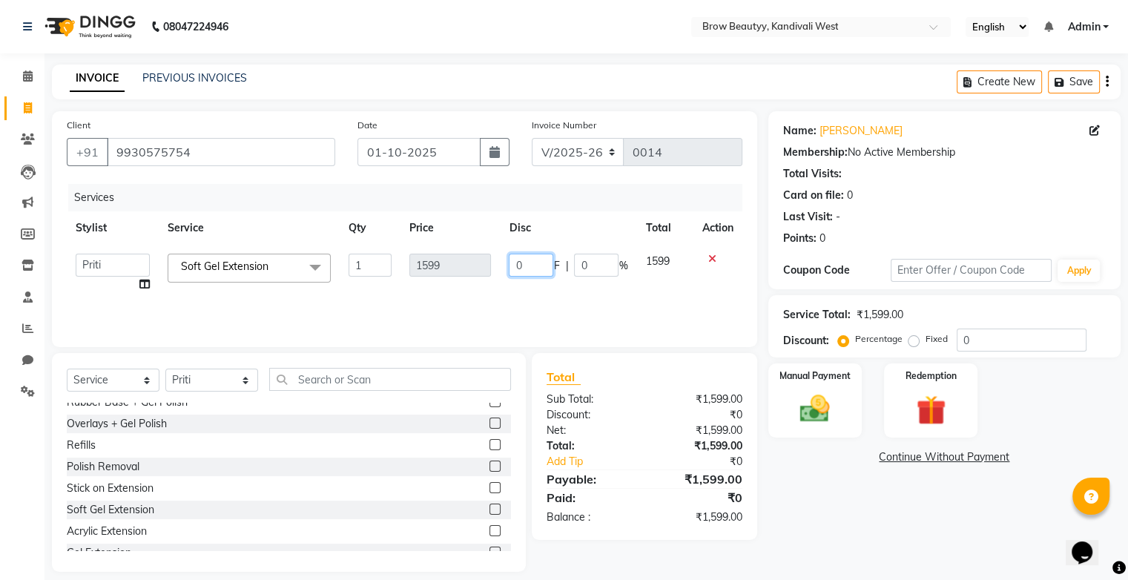
click at [550, 268] on input "0" at bounding box center [531, 265] width 45 height 23
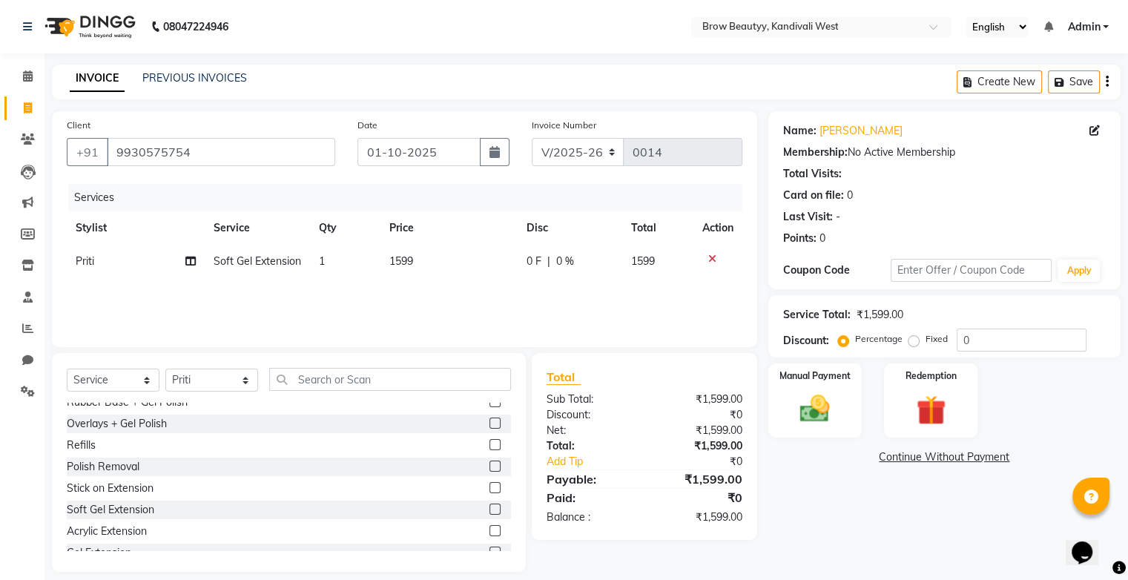
click at [666, 263] on td "1599" at bounding box center [657, 261] width 71 height 33
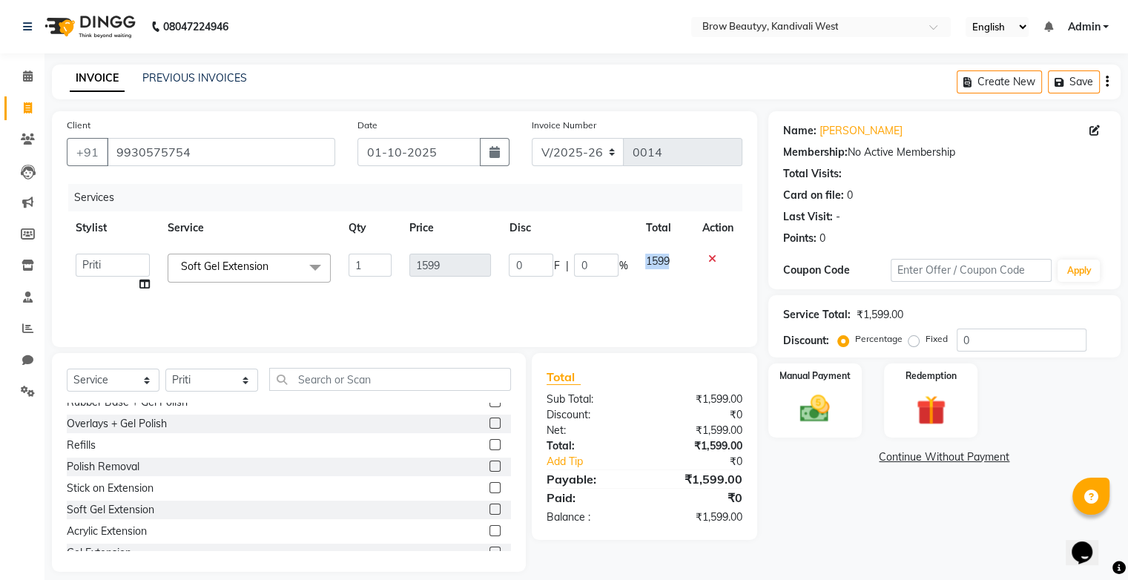
click at [666, 263] on span "1599" at bounding box center [657, 260] width 24 height 13
drag, startPoint x: 666, startPoint y: 263, endPoint x: 715, endPoint y: 265, distance: 49.0
click at [715, 265] on td at bounding box center [718, 273] width 49 height 56
click at [711, 255] on icon at bounding box center [712, 259] width 8 height 10
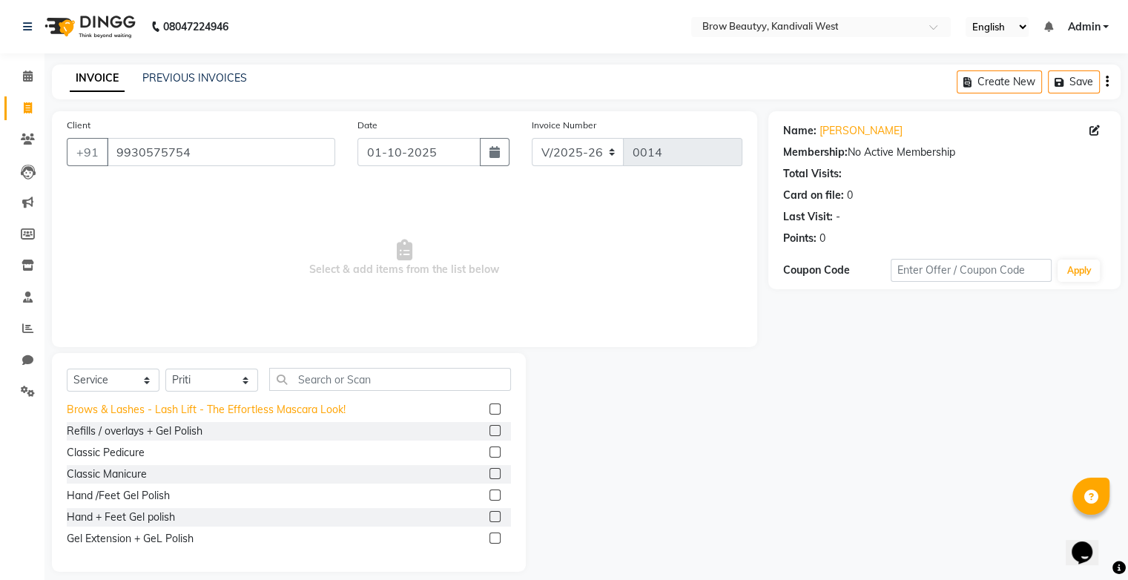
scroll to position [14, 0]
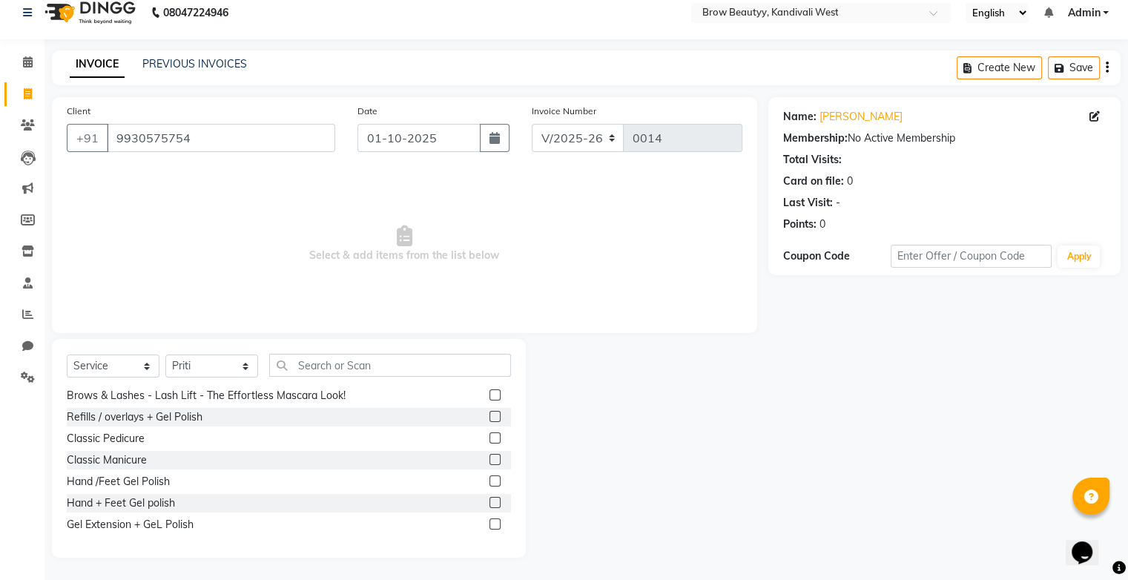
click at [490, 525] on label at bounding box center [495, 524] width 11 height 11
click at [490, 525] on input "checkbox" at bounding box center [495, 525] width 10 height 10
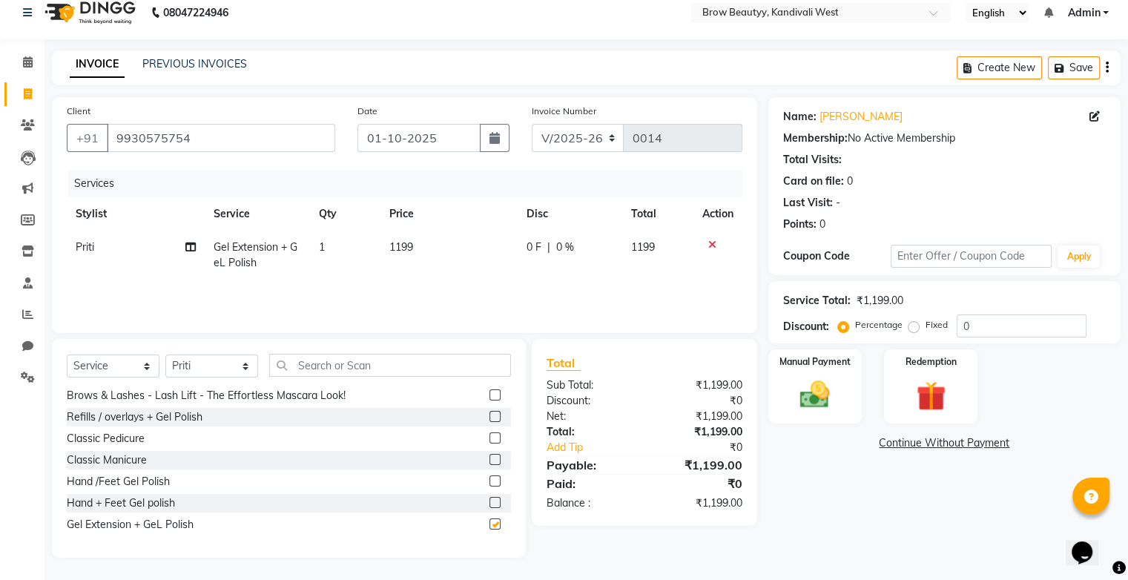
checkbox input "false"
click at [410, 249] on span "1199" at bounding box center [401, 246] width 24 height 13
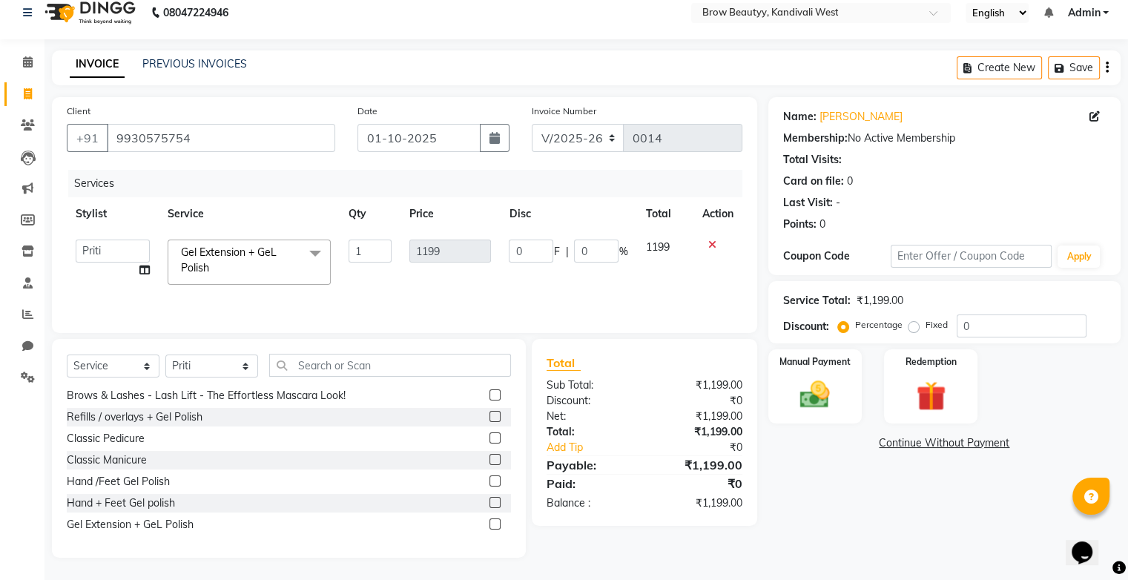
click at [709, 243] on icon at bounding box center [712, 245] width 8 height 10
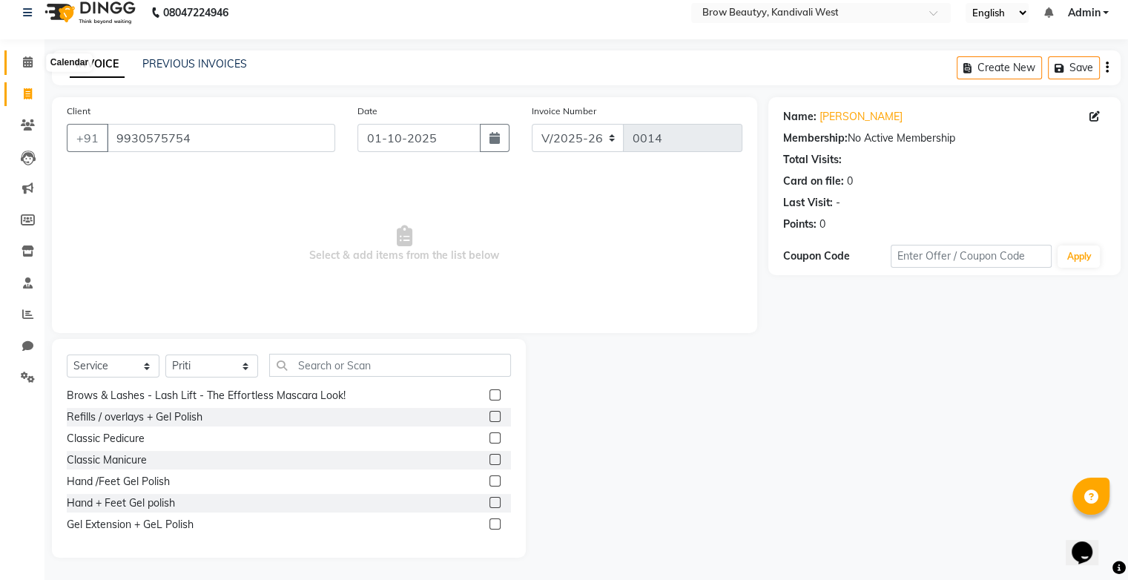
click at [30, 60] on icon at bounding box center [28, 61] width 10 height 11
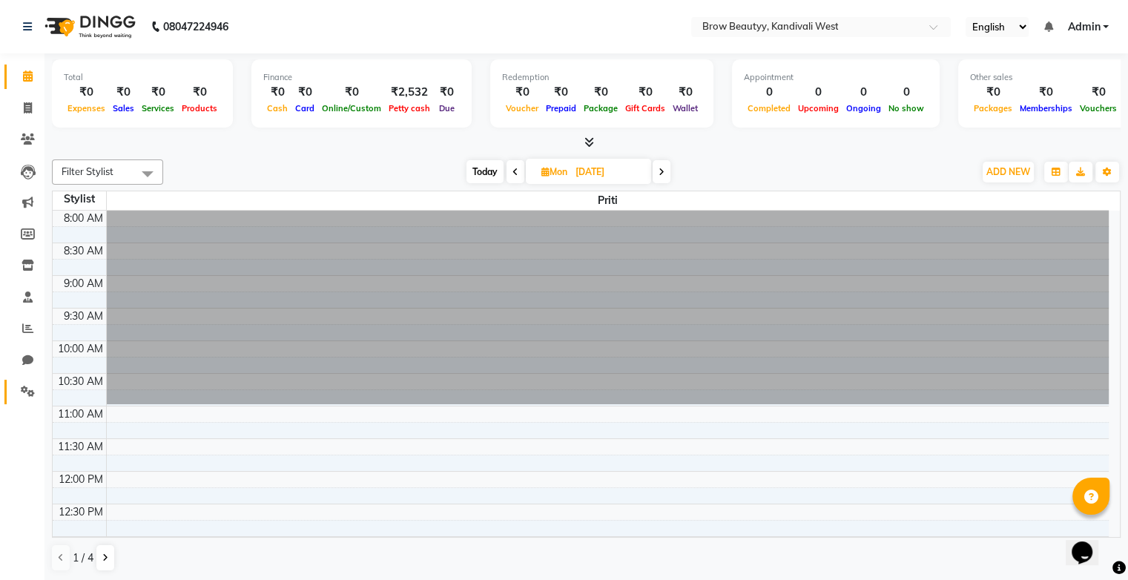
click at [19, 381] on link "Settings" at bounding box center [22, 392] width 36 height 24
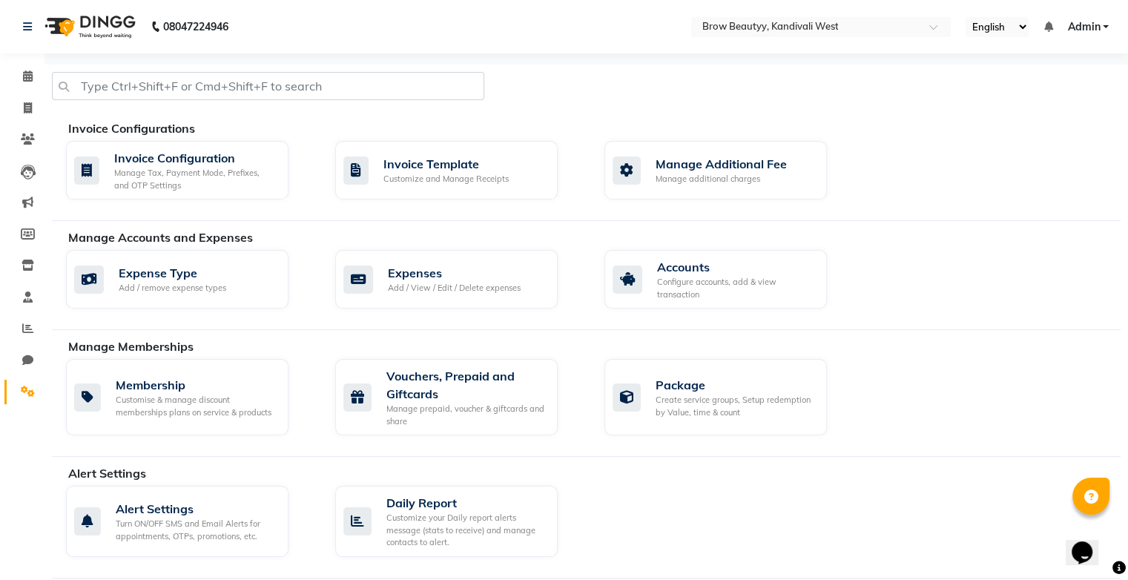
click at [5, 392] on link "Settings" at bounding box center [22, 392] width 36 height 24
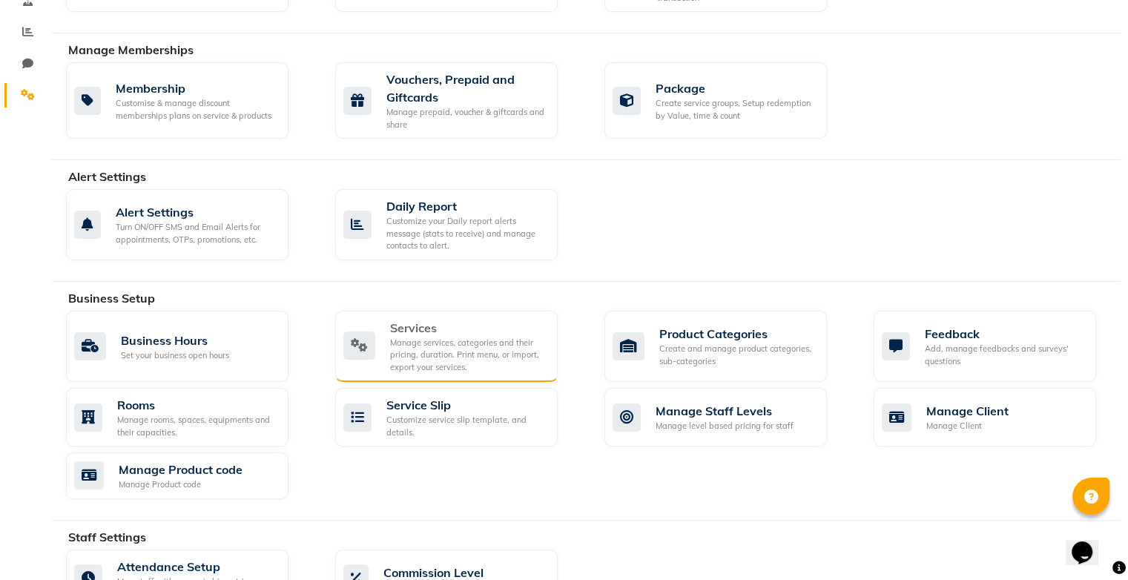
click at [449, 319] on div "Services" at bounding box center [468, 328] width 156 height 18
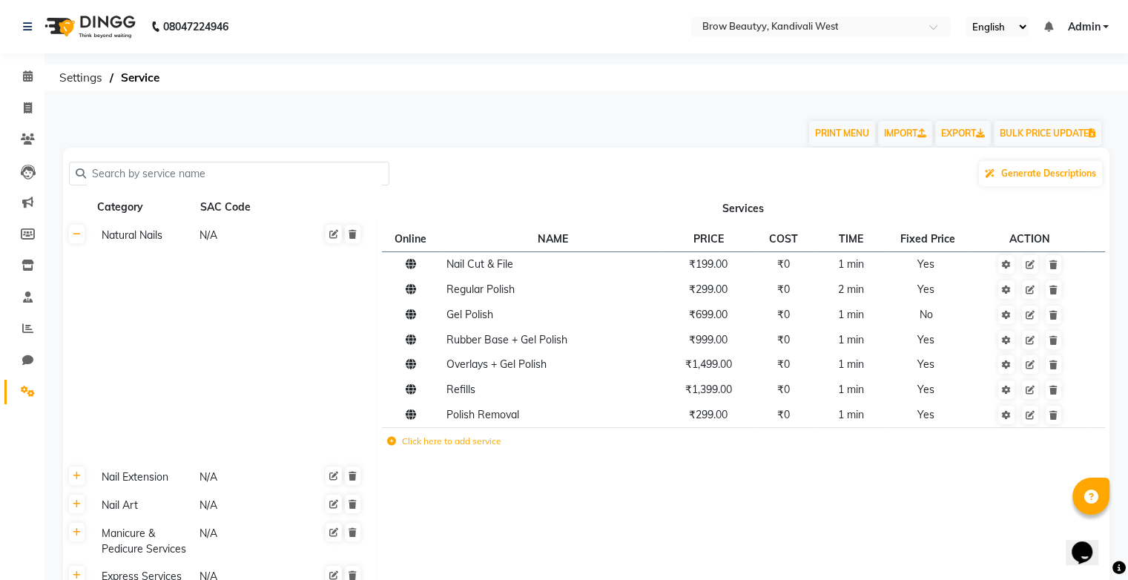
scroll to position [182, 0]
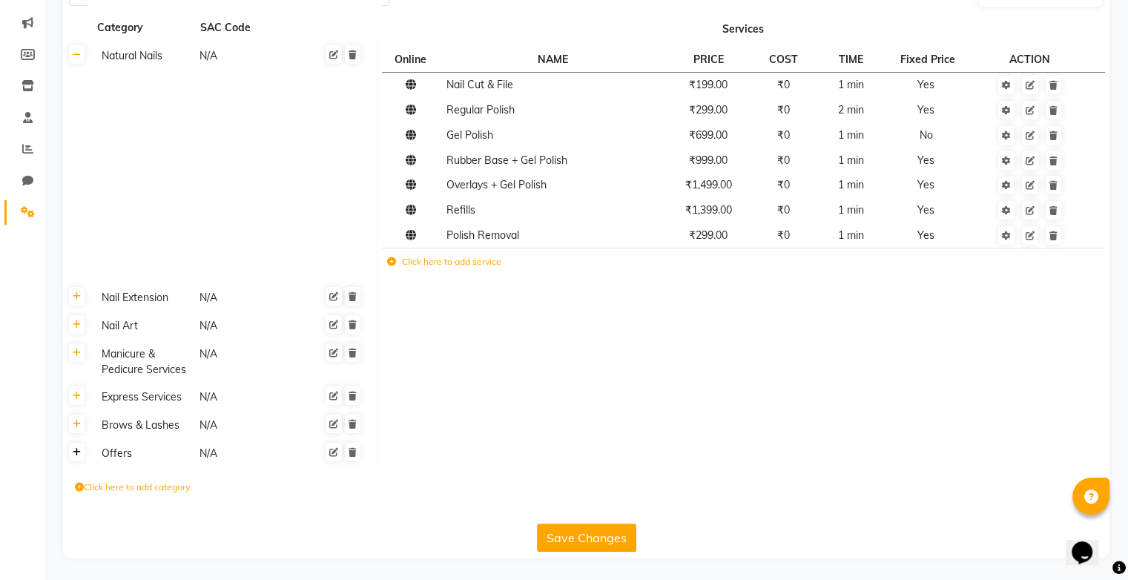
click at [77, 450] on icon at bounding box center [77, 452] width 8 height 9
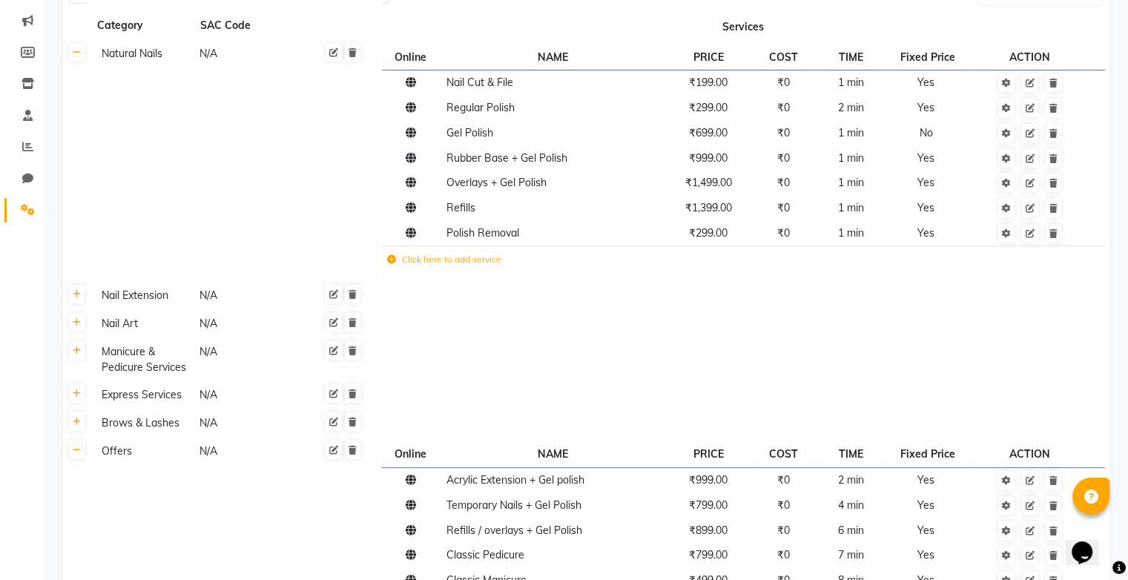
scroll to position [422, 0]
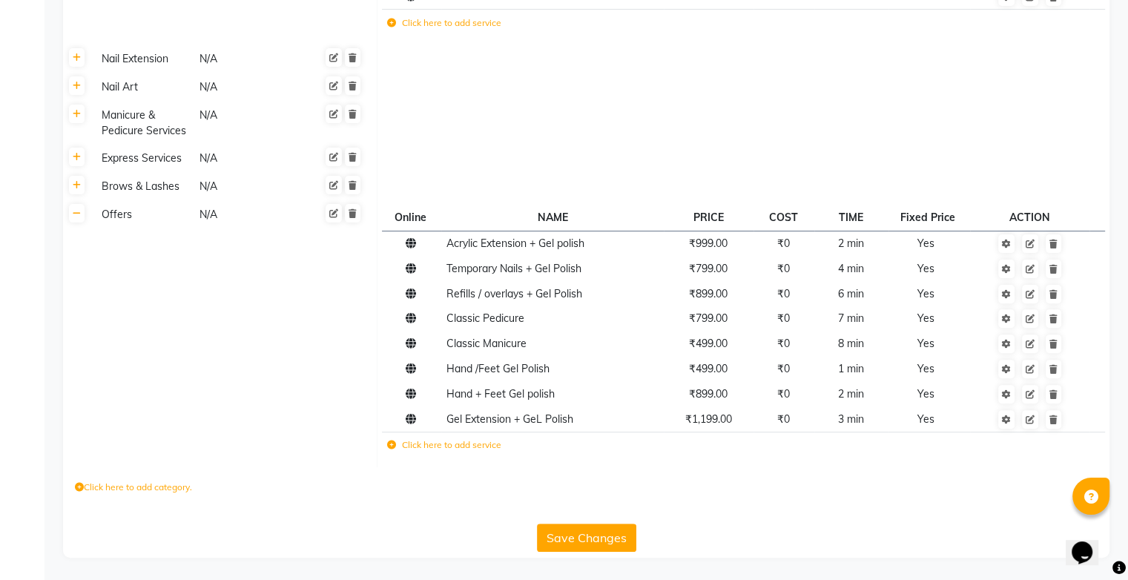
click at [407, 444] on label "Click here to add service" at bounding box center [444, 444] width 114 height 13
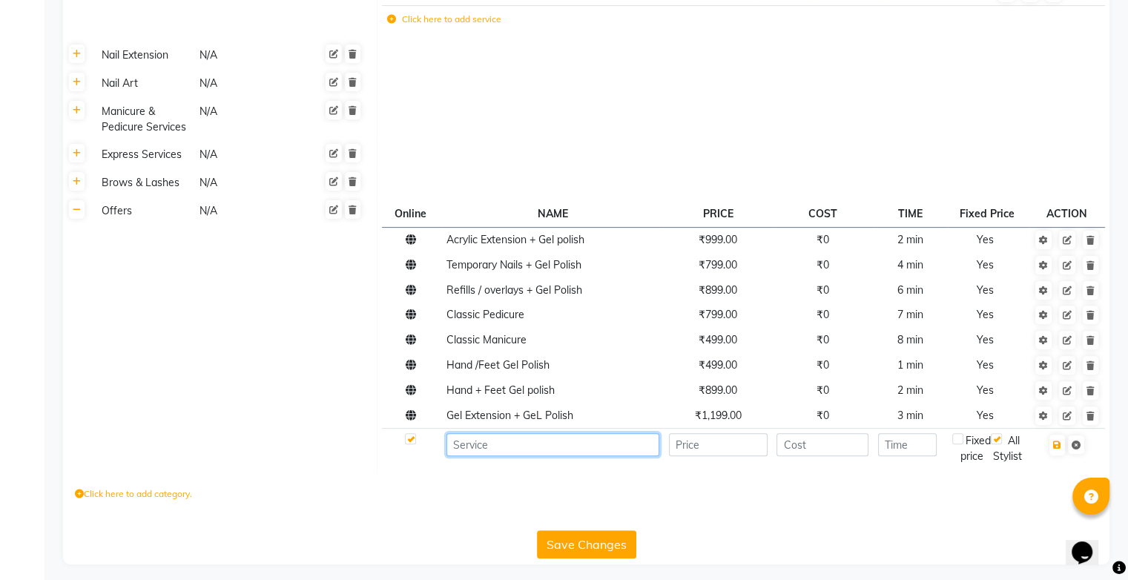
click at [477, 445] on input at bounding box center [553, 444] width 213 height 23
type input "Stickons"
click at [696, 445] on input "number" at bounding box center [718, 444] width 99 height 23
type input "500"
click at [819, 450] on input "number" at bounding box center [823, 444] width 92 height 23
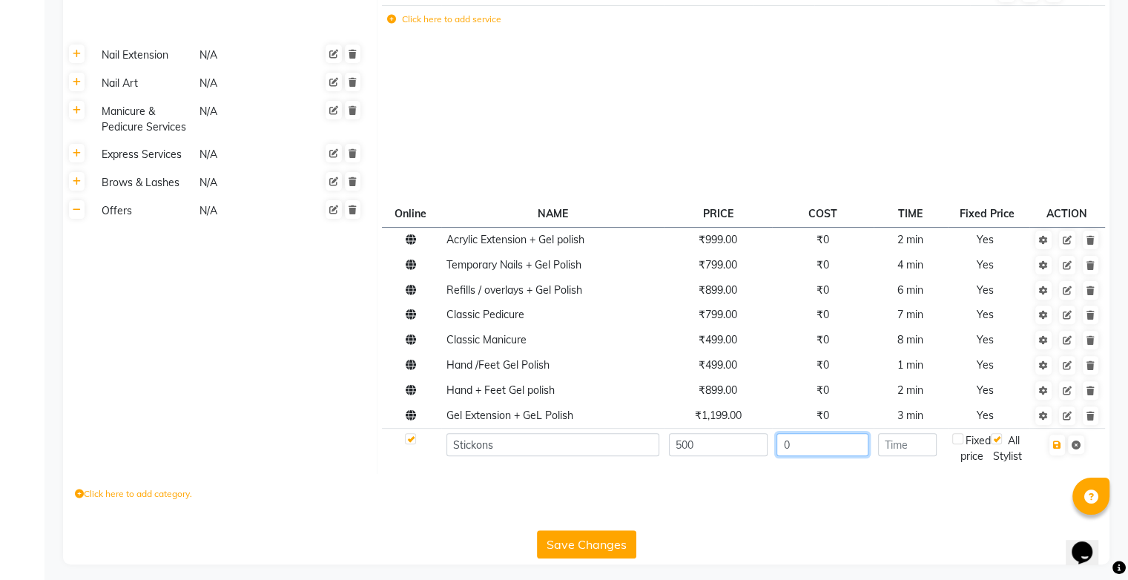
type input "0"
click at [910, 447] on input "number" at bounding box center [907, 444] width 59 height 23
type input "1"
click at [958, 444] on label at bounding box center [958, 438] width 11 height 11
click at [958, 444] on input "checkbox" at bounding box center [958, 440] width 10 height 10
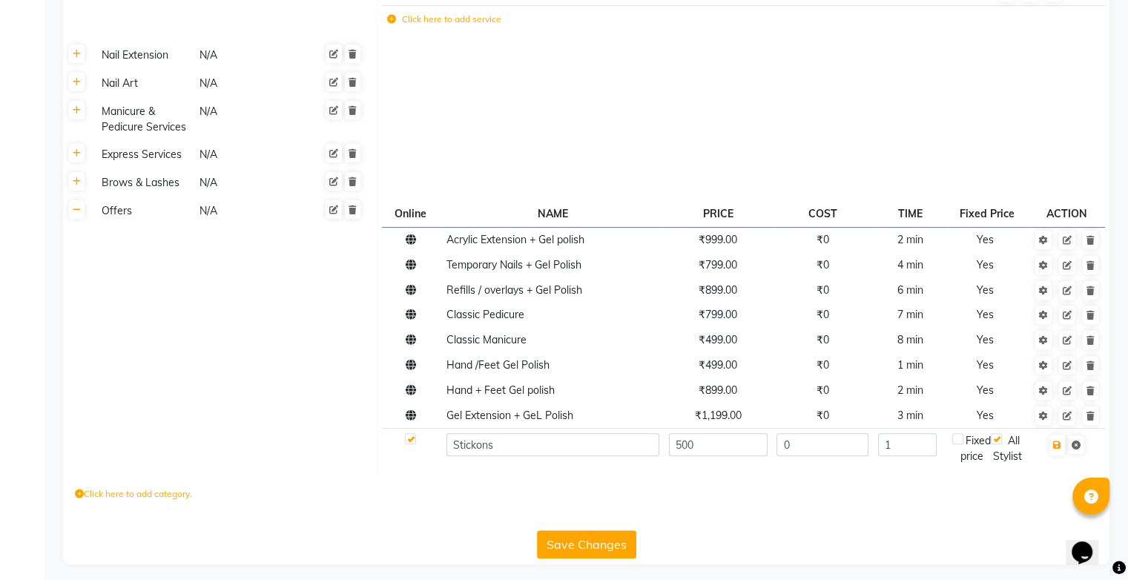
checkbox input "true"
click at [1056, 447] on icon "button" at bounding box center [1057, 445] width 8 height 9
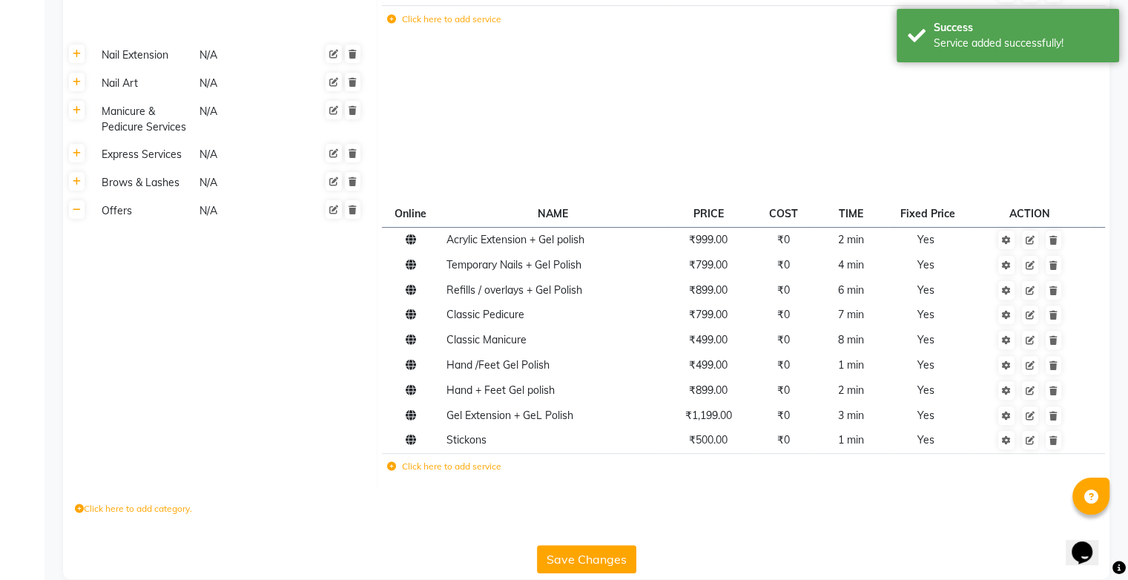
click at [579, 554] on button "Save Changes" at bounding box center [586, 559] width 99 height 28
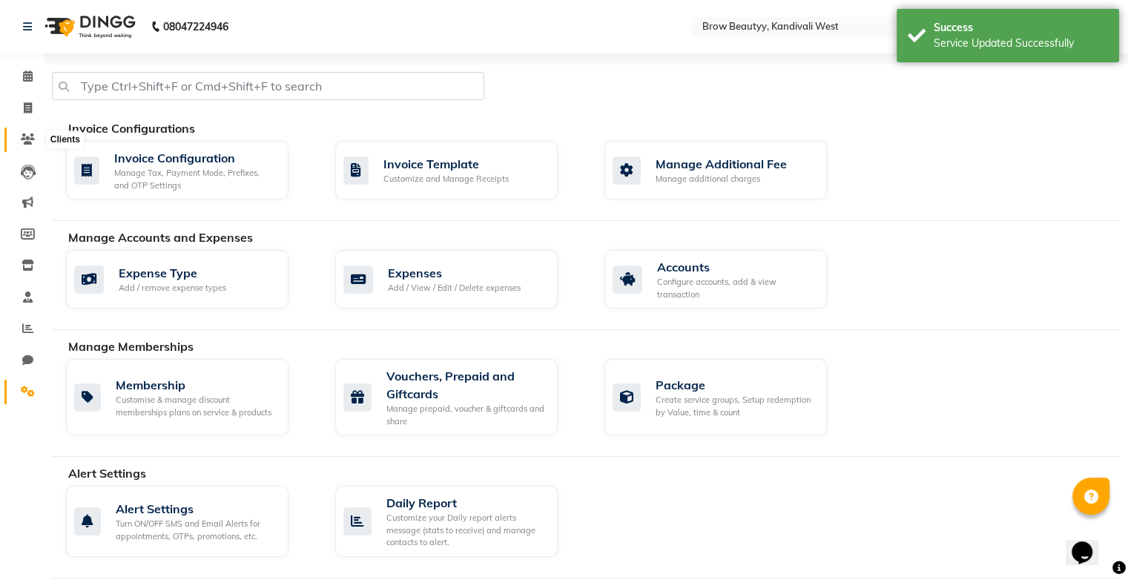
click at [29, 141] on icon at bounding box center [28, 139] width 14 height 11
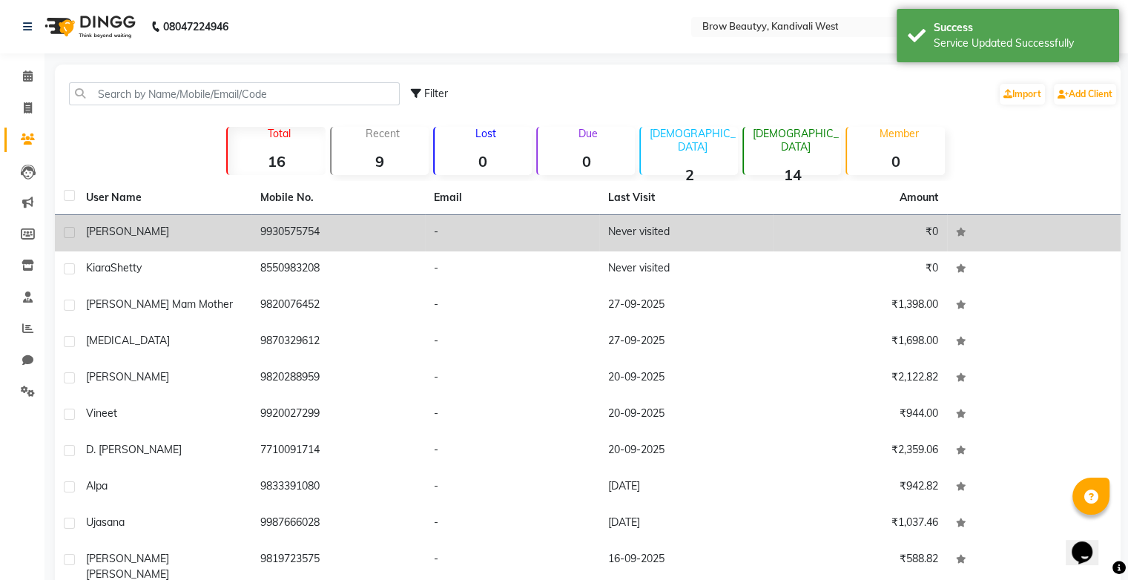
click at [249, 230] on td "[PERSON_NAME]" at bounding box center [164, 233] width 174 height 36
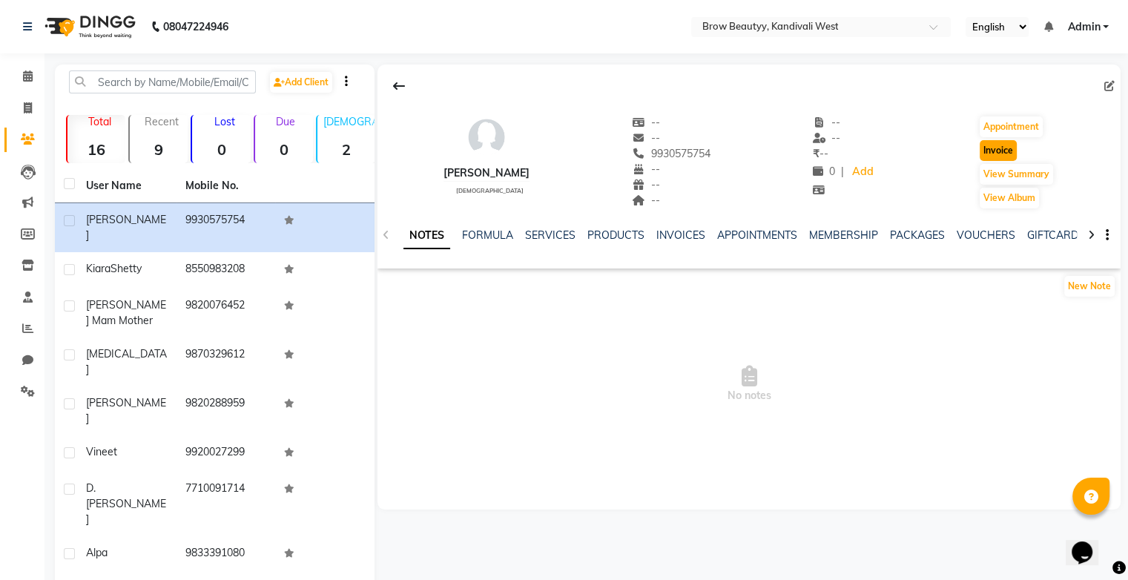
click at [980, 149] on button "Invoice" at bounding box center [998, 150] width 37 height 21
select select "service"
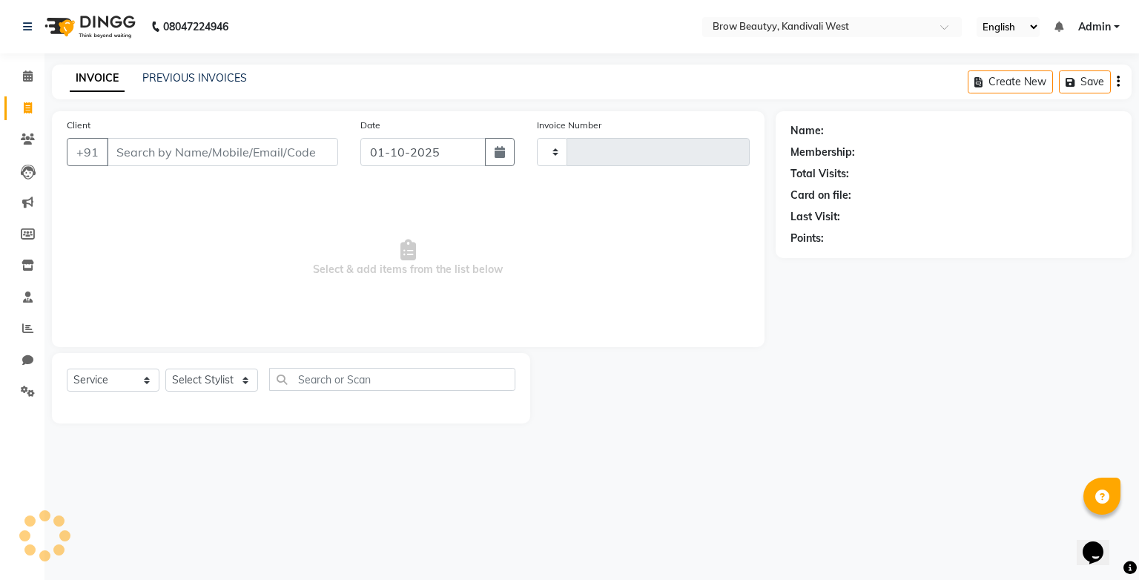
type input "0014"
select select "8745"
type input "9930575754"
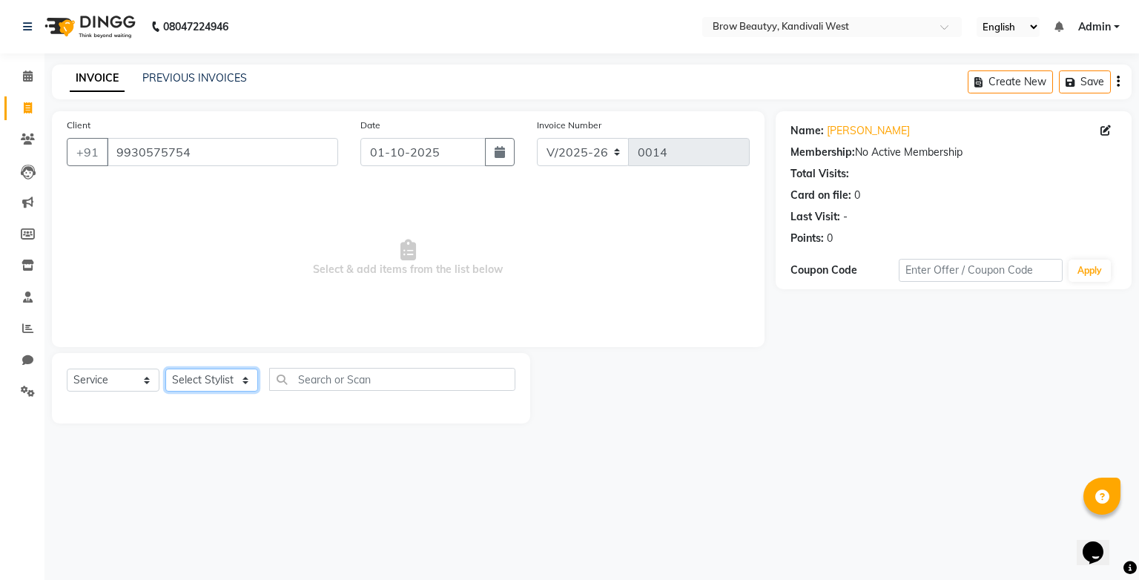
click at [200, 382] on select "Select Stylist [PERSON_NAME] Rempui [PERSON_NAME]" at bounding box center [211, 380] width 93 height 23
select select "92180"
click at [165, 369] on select "Select Stylist [PERSON_NAME] Rempui [PERSON_NAME]" at bounding box center [211, 380] width 93 height 23
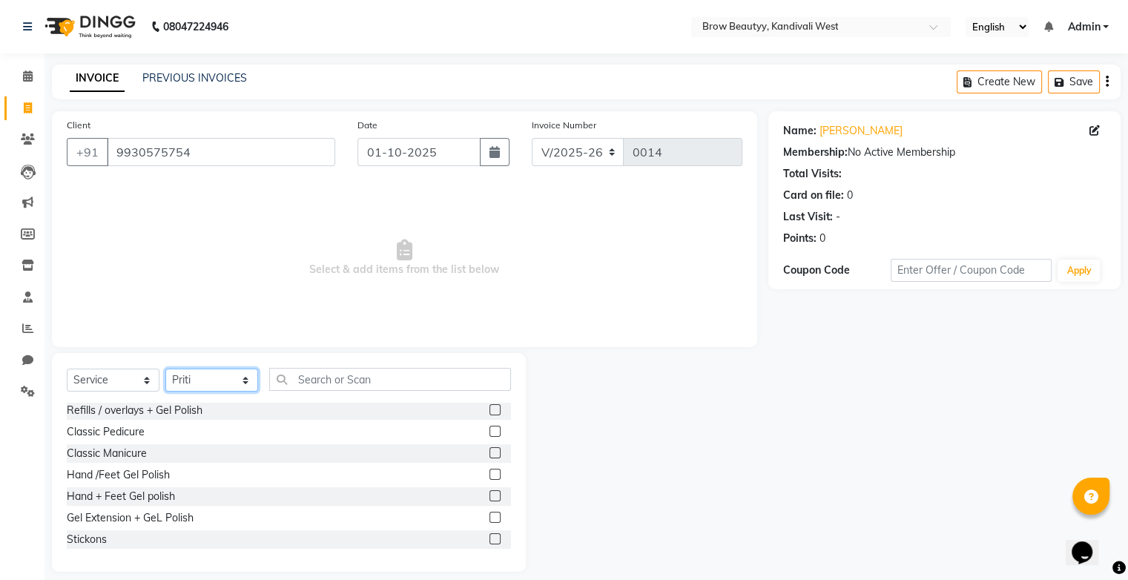
scroll to position [14, 0]
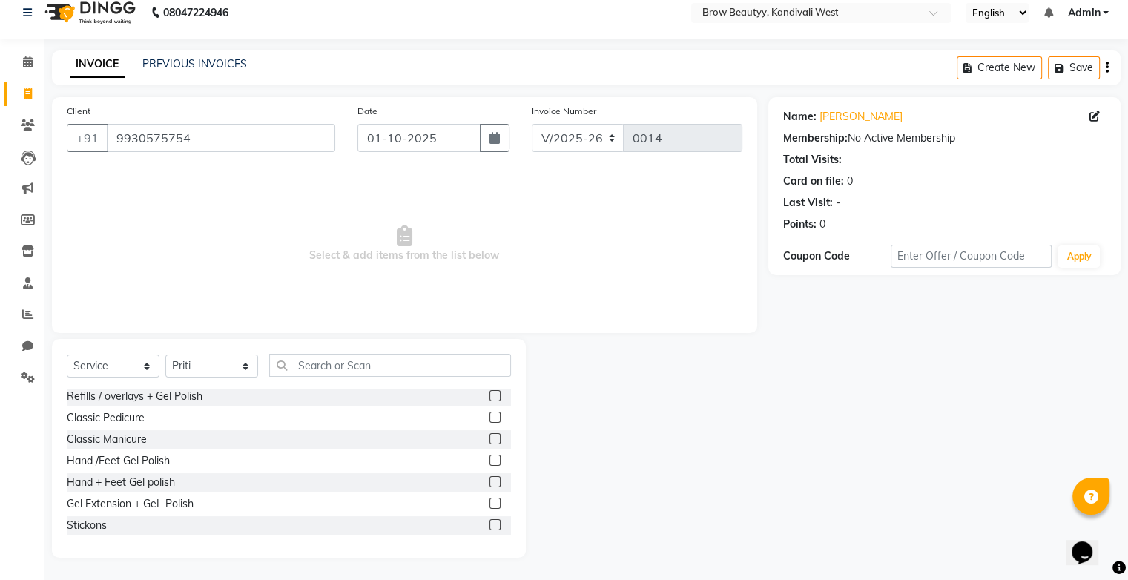
click at [490, 526] on label at bounding box center [495, 524] width 11 height 11
click at [490, 526] on input "checkbox" at bounding box center [495, 526] width 10 height 10
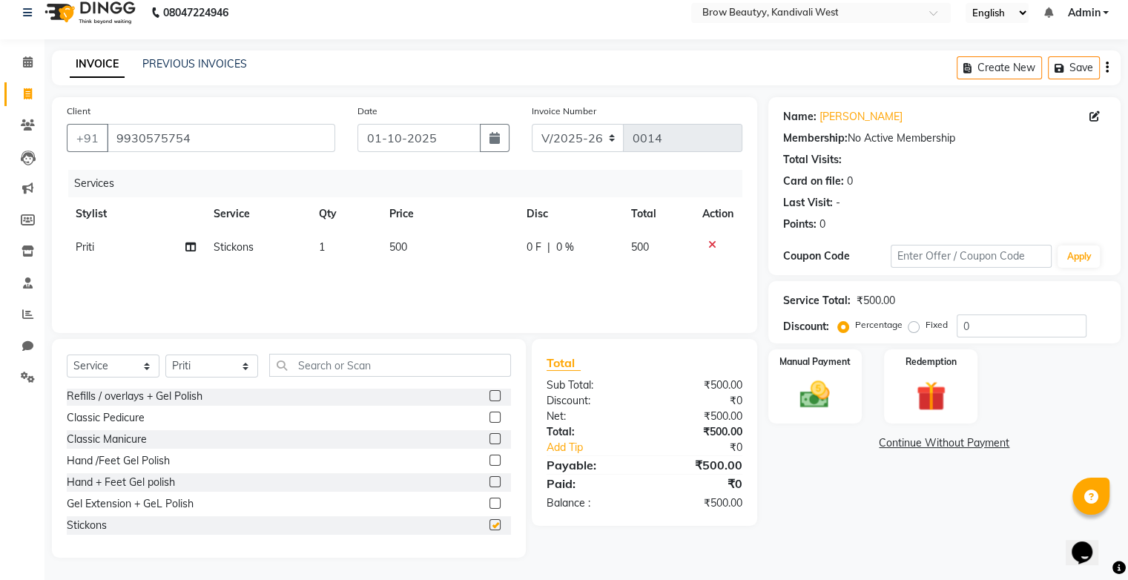
checkbox input "false"
click at [644, 250] on span "500" at bounding box center [640, 246] width 18 height 13
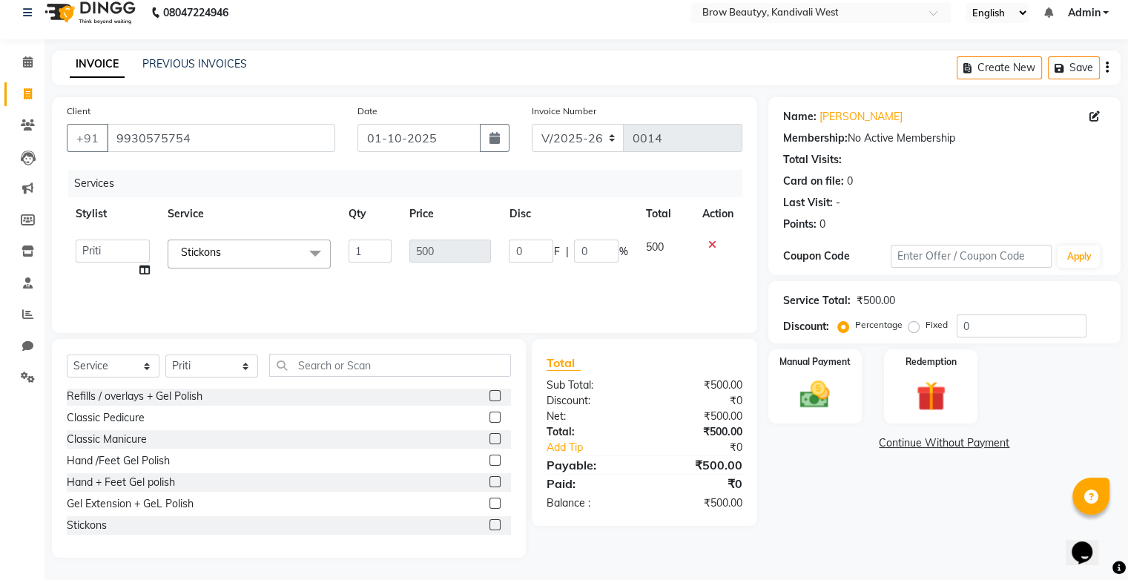
click at [697, 269] on td at bounding box center [718, 259] width 49 height 56
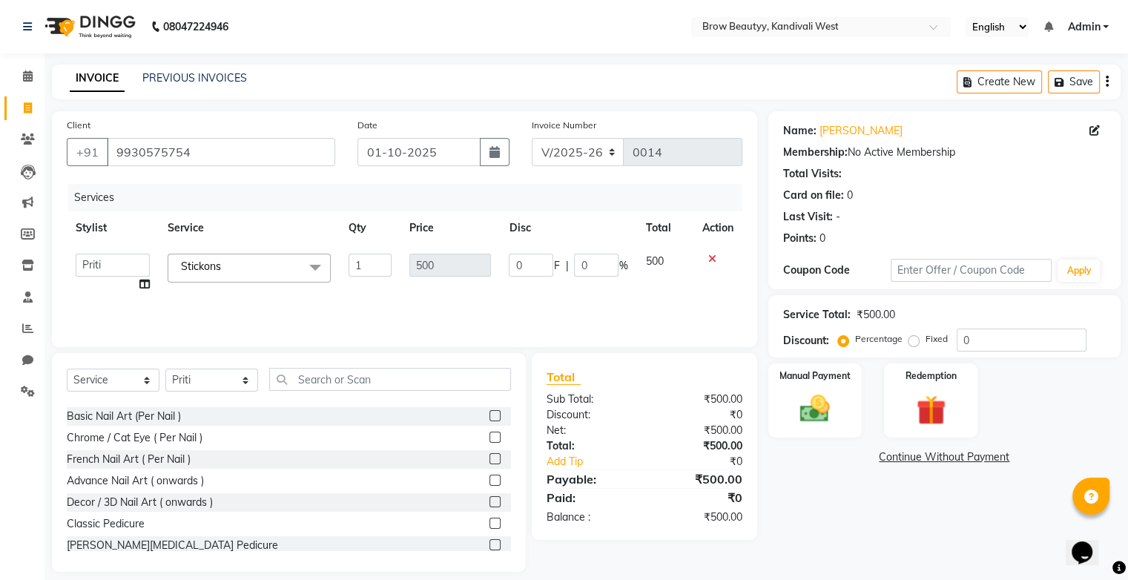
scroll to position [223, 0]
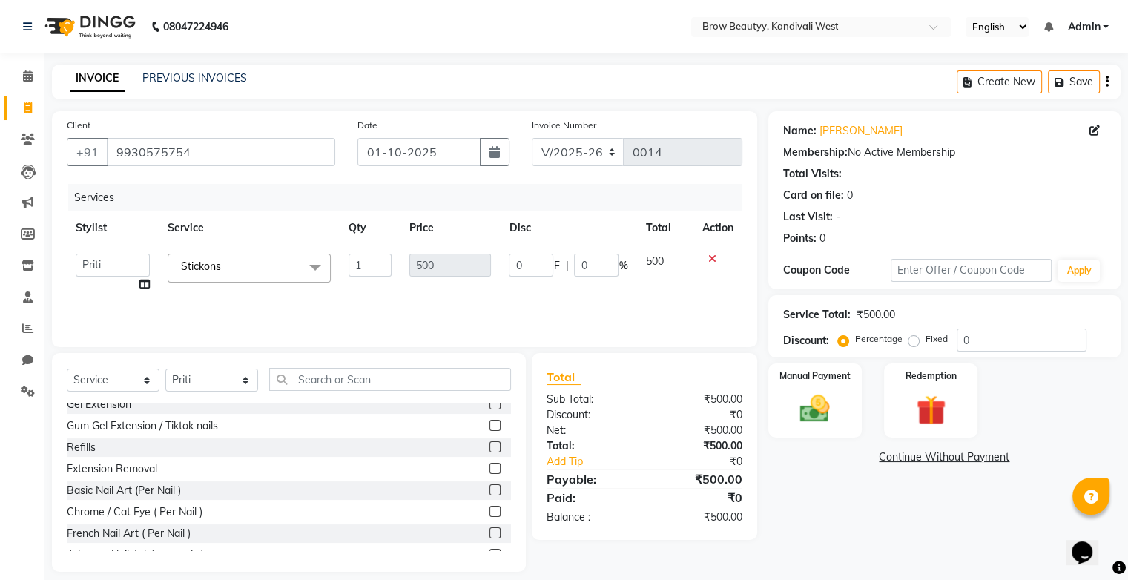
click at [490, 489] on label at bounding box center [495, 489] width 11 height 11
click at [490, 489] on input "checkbox" at bounding box center [495, 491] width 10 height 10
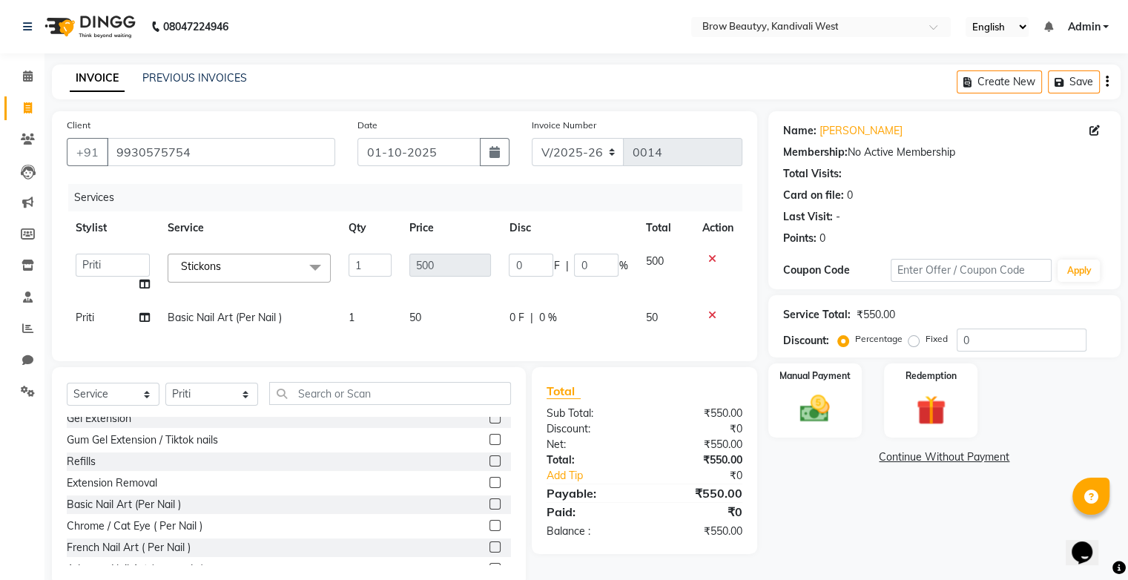
click at [424, 312] on td "50" at bounding box center [450, 317] width 99 height 33
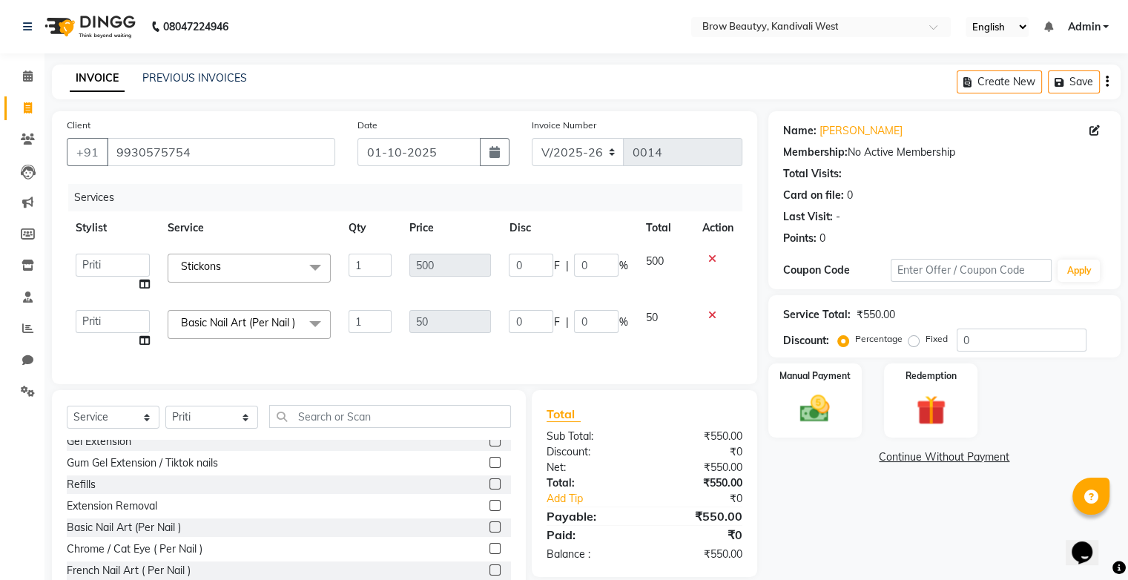
click at [662, 326] on td "50" at bounding box center [665, 329] width 56 height 56
click at [660, 322] on td "50" at bounding box center [665, 329] width 56 height 56
click at [530, 320] on input "0" at bounding box center [531, 321] width 45 height 23
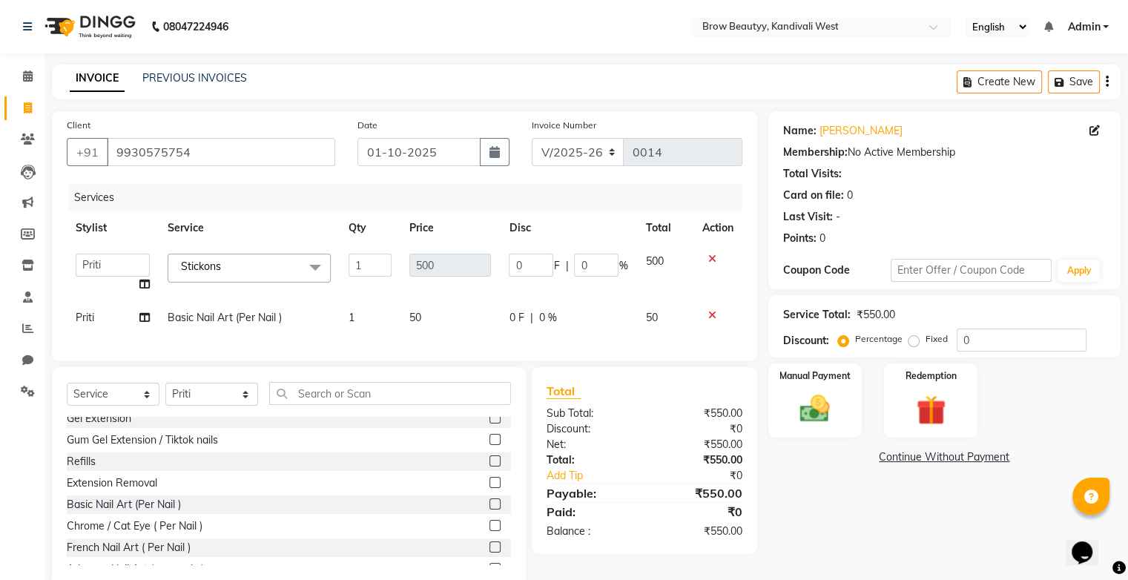
click at [442, 322] on td "50" at bounding box center [450, 317] width 99 height 33
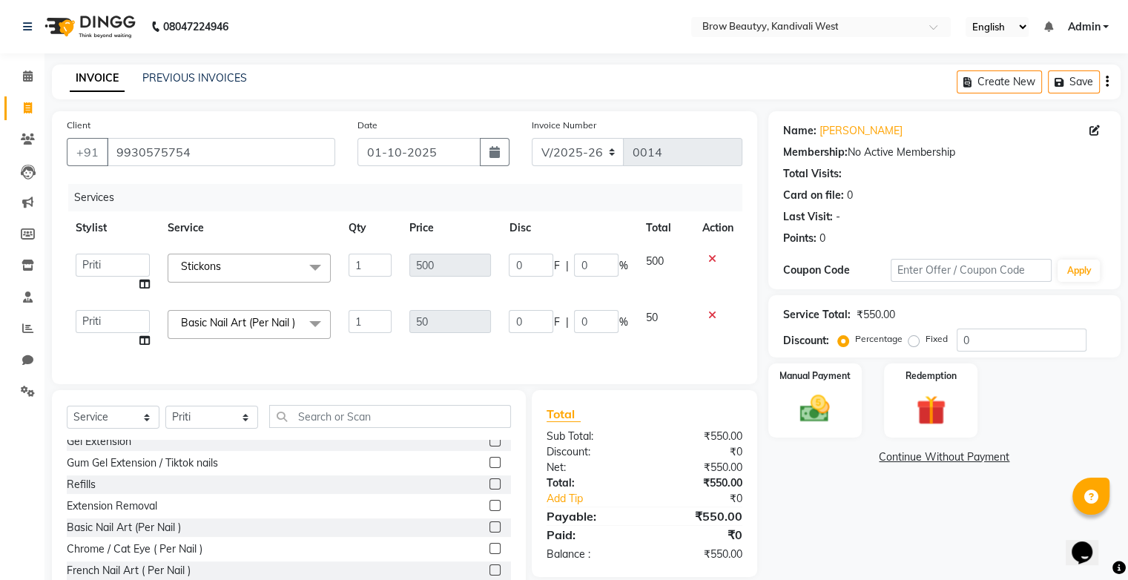
click at [715, 318] on div at bounding box center [718, 315] width 31 height 10
drag, startPoint x: 706, startPoint y: 311, endPoint x: 724, endPoint y: 315, distance: 18.4
click at [713, 311] on icon at bounding box center [712, 315] width 8 height 10
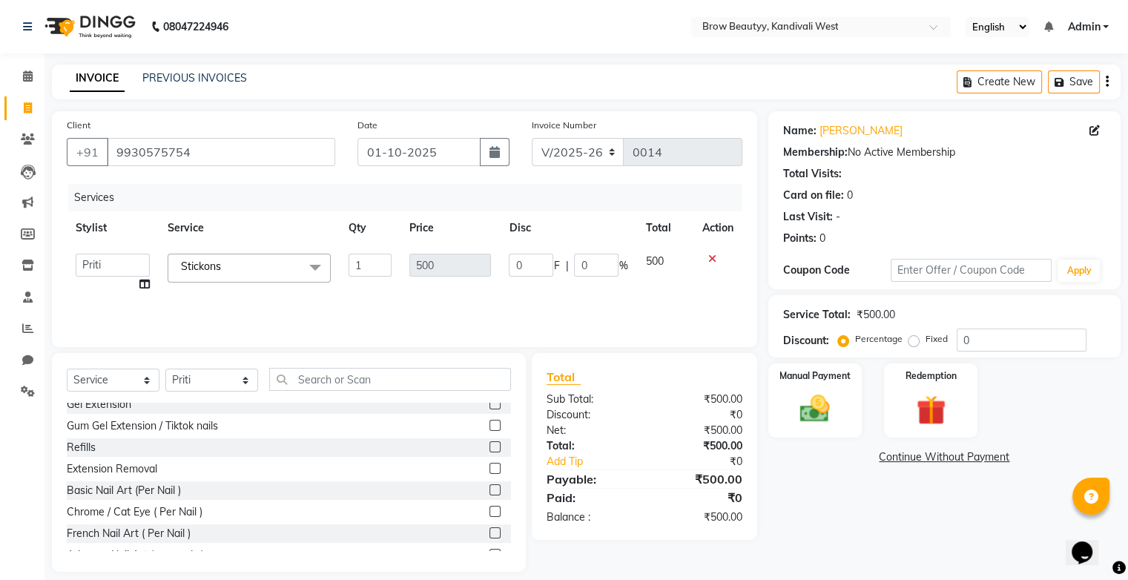
click at [260, 266] on span "Stickons x" at bounding box center [249, 268] width 163 height 29
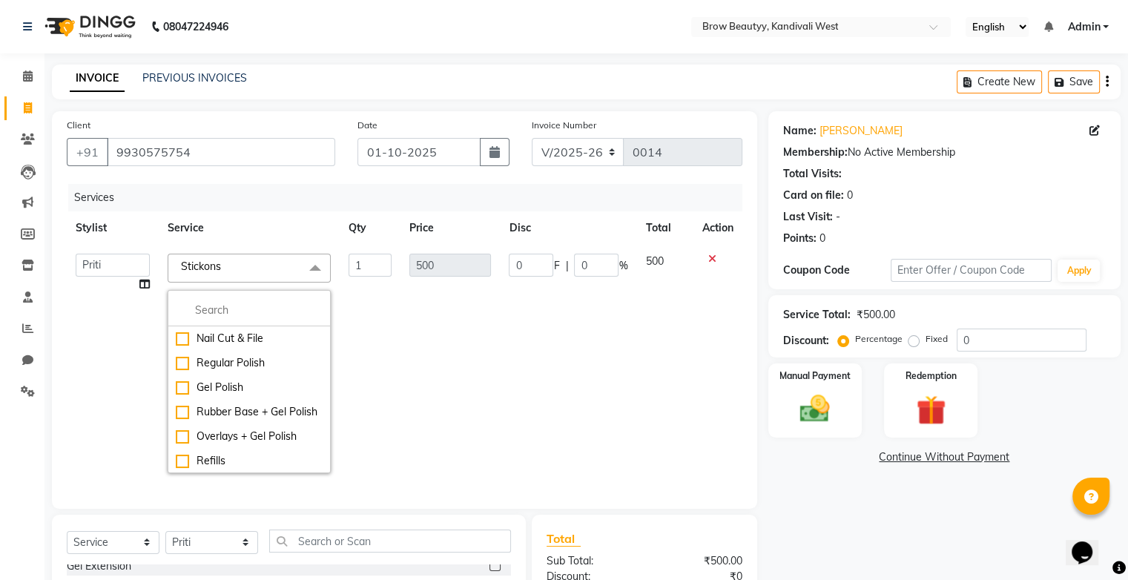
click at [377, 304] on td "1" at bounding box center [370, 363] width 61 height 237
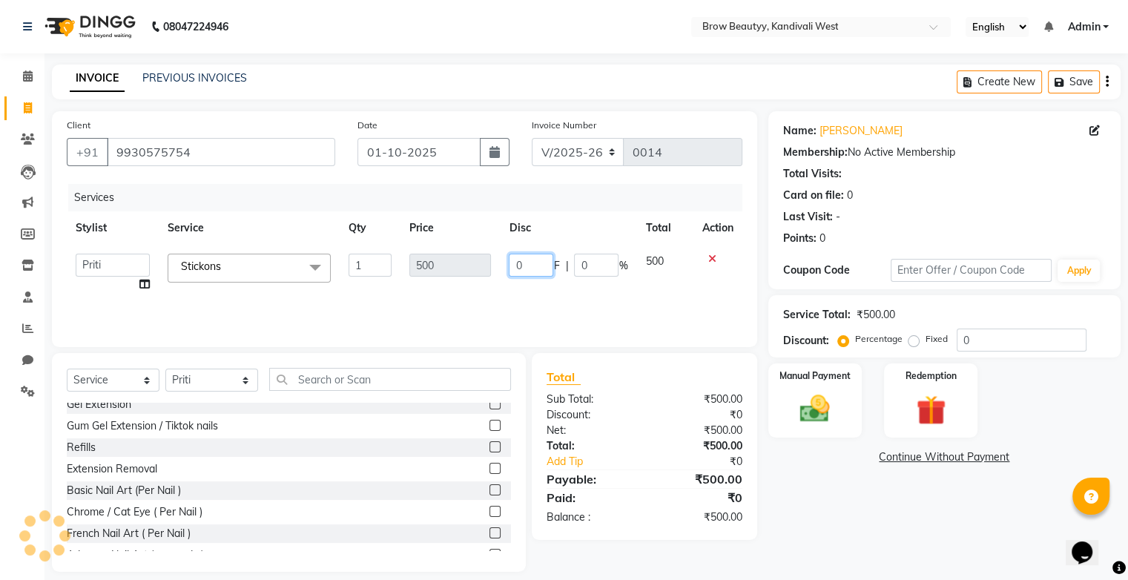
click at [519, 266] on input "0" at bounding box center [531, 265] width 45 height 23
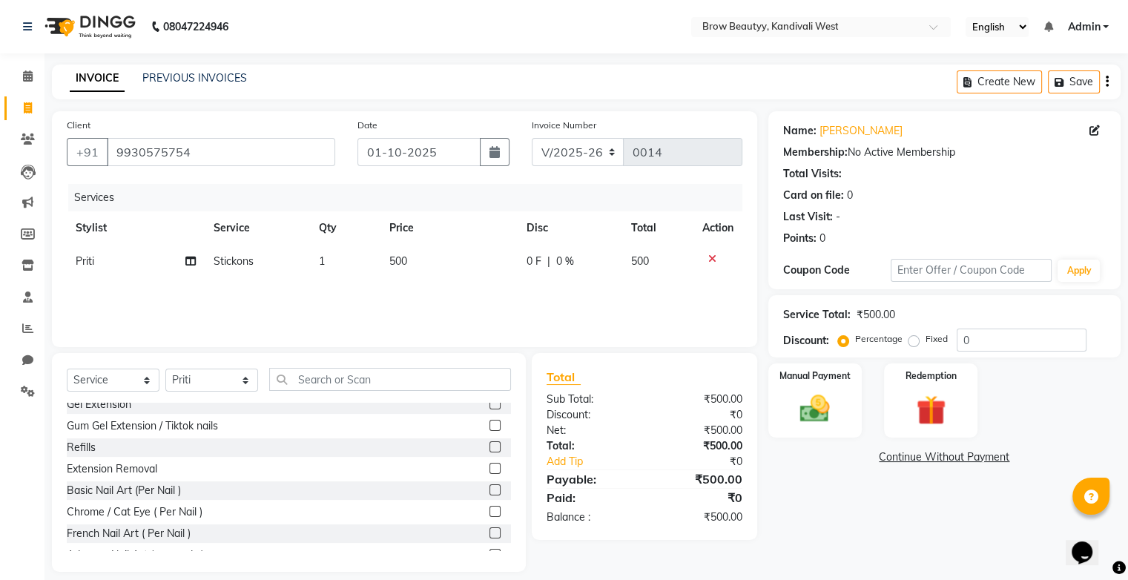
click at [410, 265] on td "500" at bounding box center [449, 261] width 137 height 33
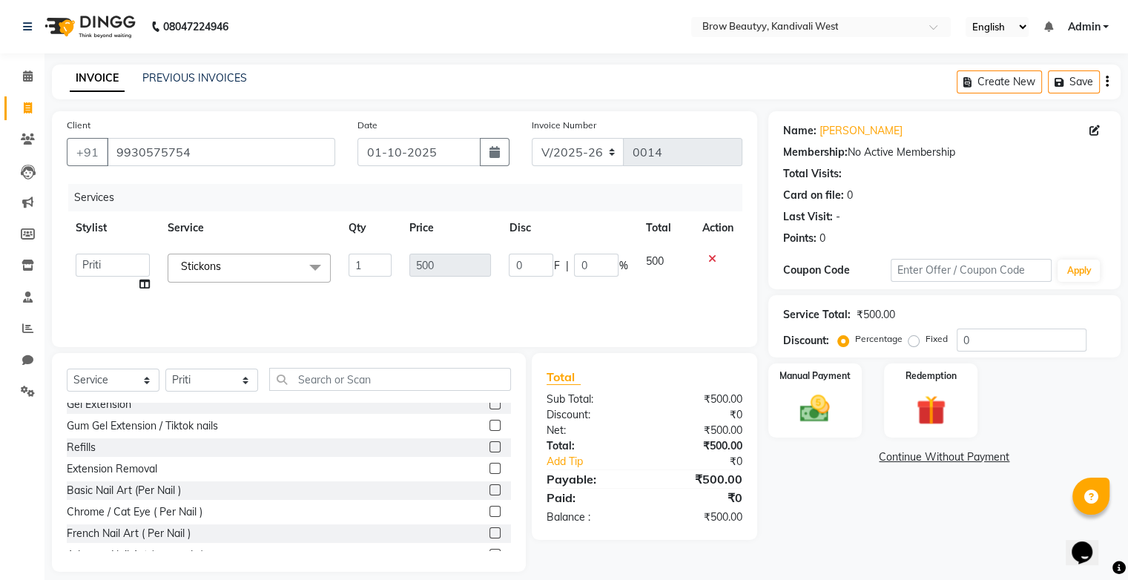
click at [576, 298] on td "0 F | 0 %" at bounding box center [568, 273] width 137 height 56
click at [490, 490] on label at bounding box center [495, 489] width 11 height 11
click at [490, 490] on input "checkbox" at bounding box center [495, 491] width 10 height 10
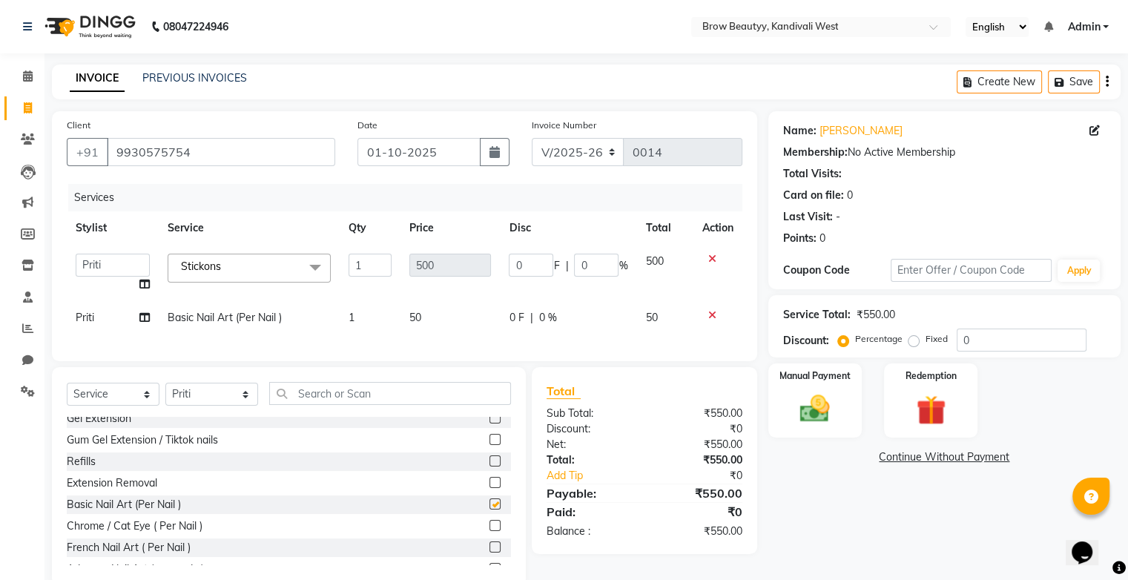
checkbox input "false"
click at [418, 315] on span "50" at bounding box center [416, 317] width 12 height 13
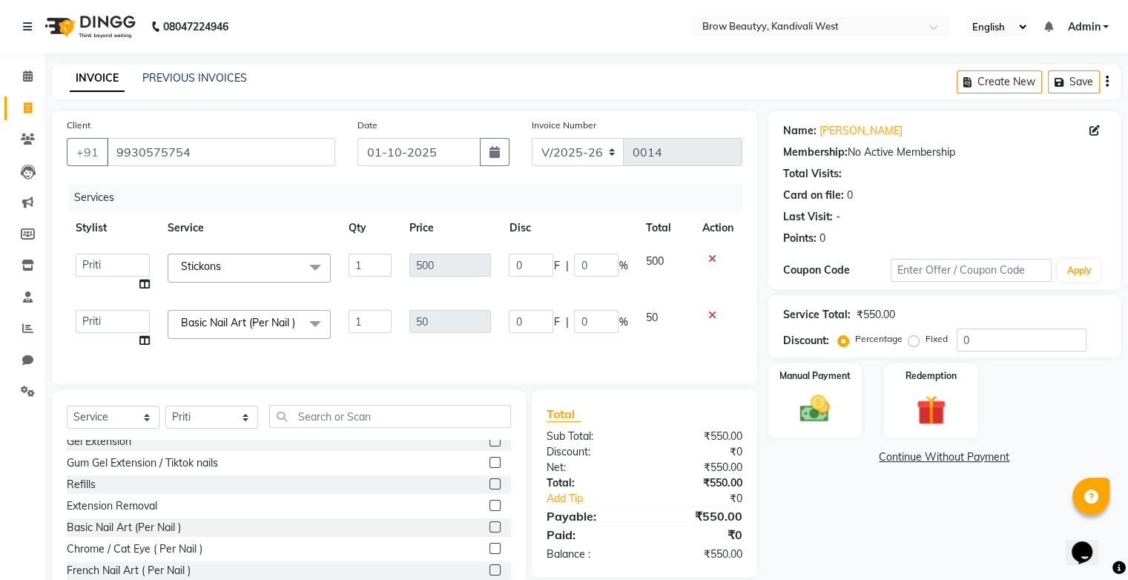
drag, startPoint x: 418, startPoint y: 315, endPoint x: 638, endPoint y: 319, distance: 220.4
click at [638, 319] on td "50" at bounding box center [665, 329] width 56 height 56
drag, startPoint x: 638, startPoint y: 319, endPoint x: 522, endPoint y: 317, distance: 116.5
click at [522, 317] on input "0" at bounding box center [531, 321] width 45 height 23
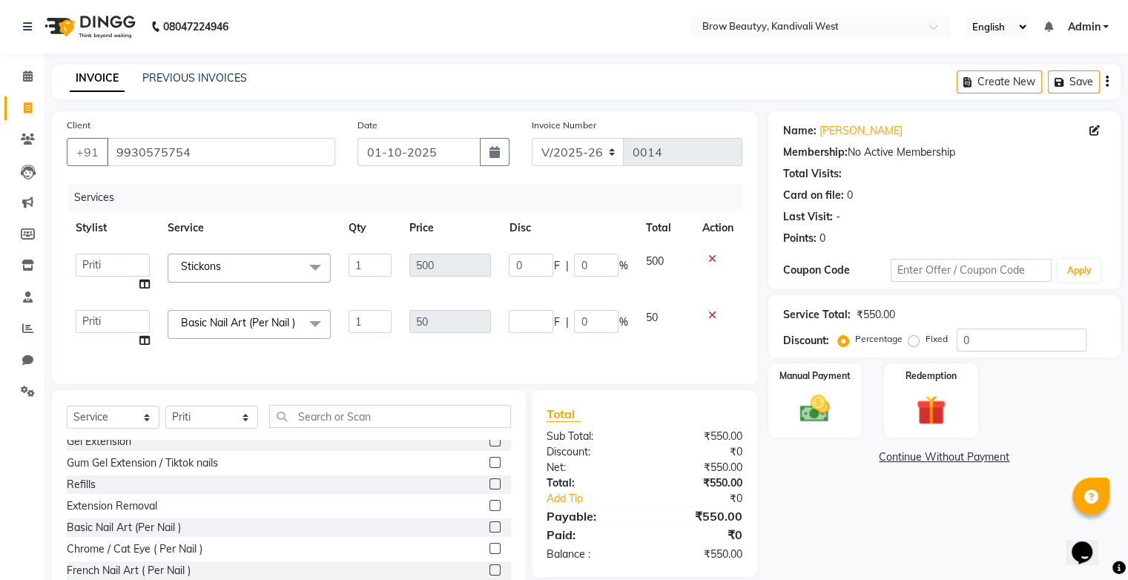
click at [709, 311] on icon at bounding box center [712, 315] width 8 height 10
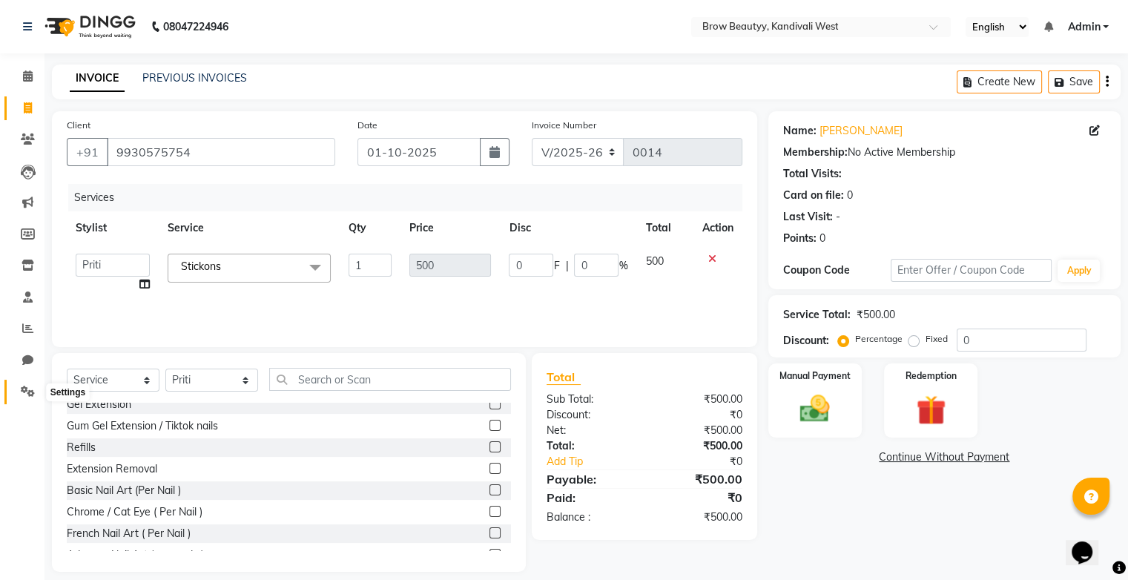
click at [28, 397] on icon at bounding box center [28, 391] width 14 height 11
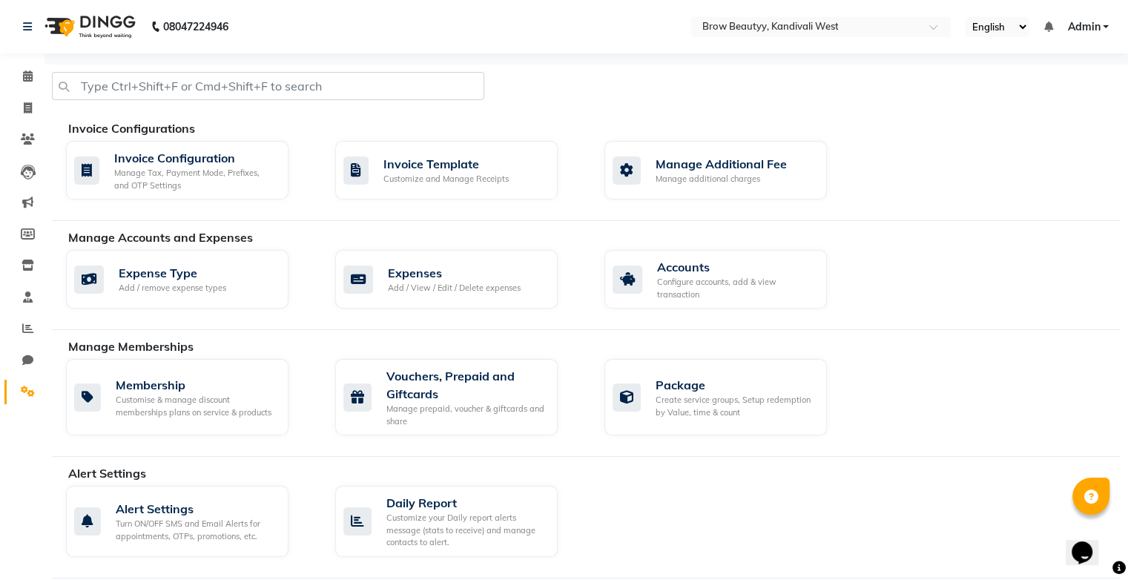
scroll to position [371, 0]
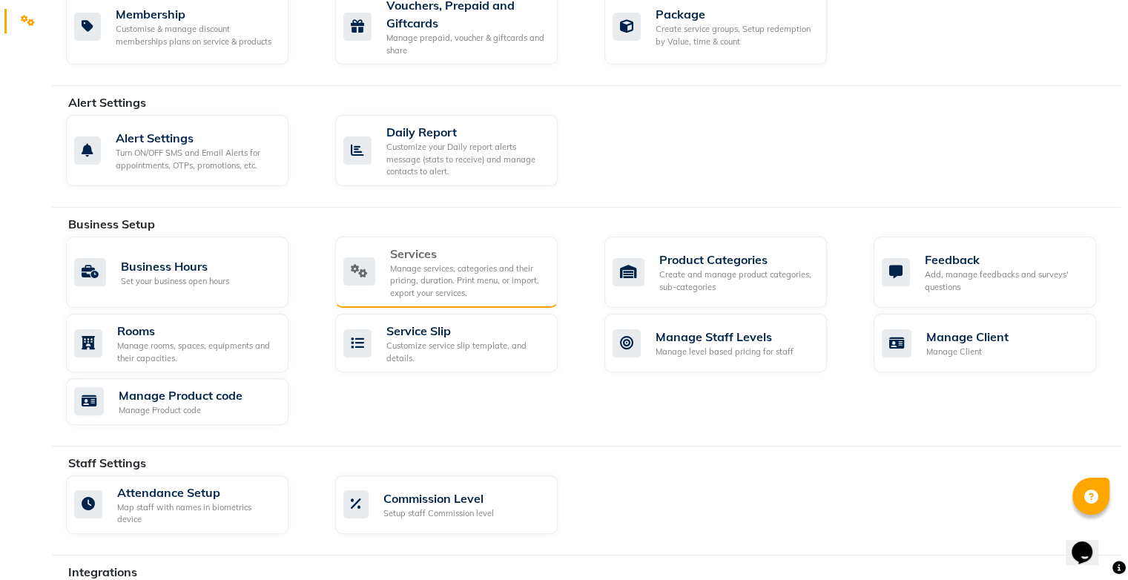
click at [433, 290] on div "Manage services, categories and their pricing, duration. Print menu, or import,…" at bounding box center [468, 281] width 156 height 37
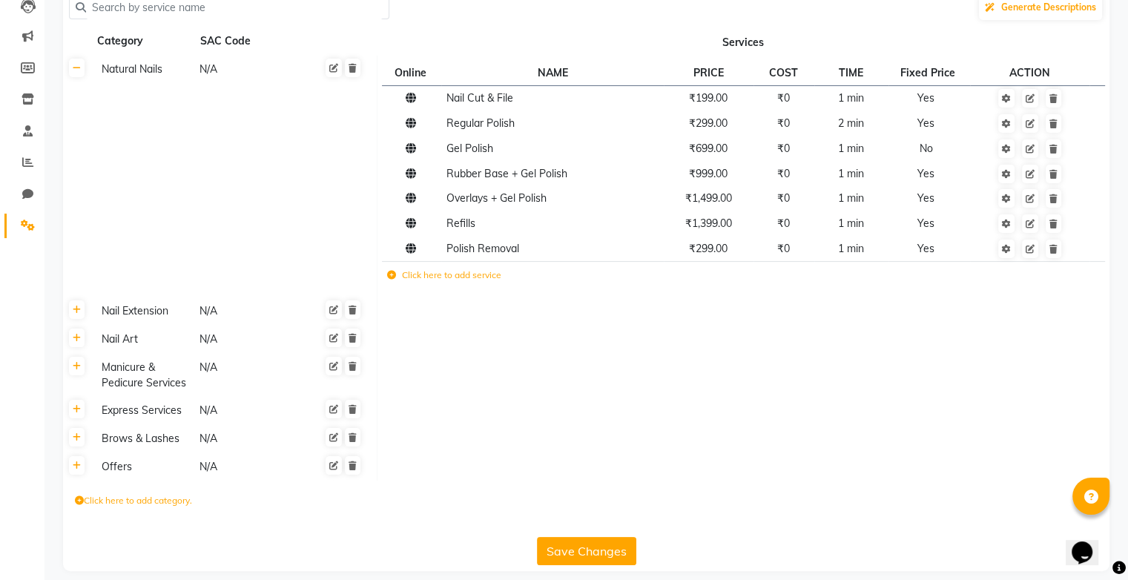
scroll to position [182, 0]
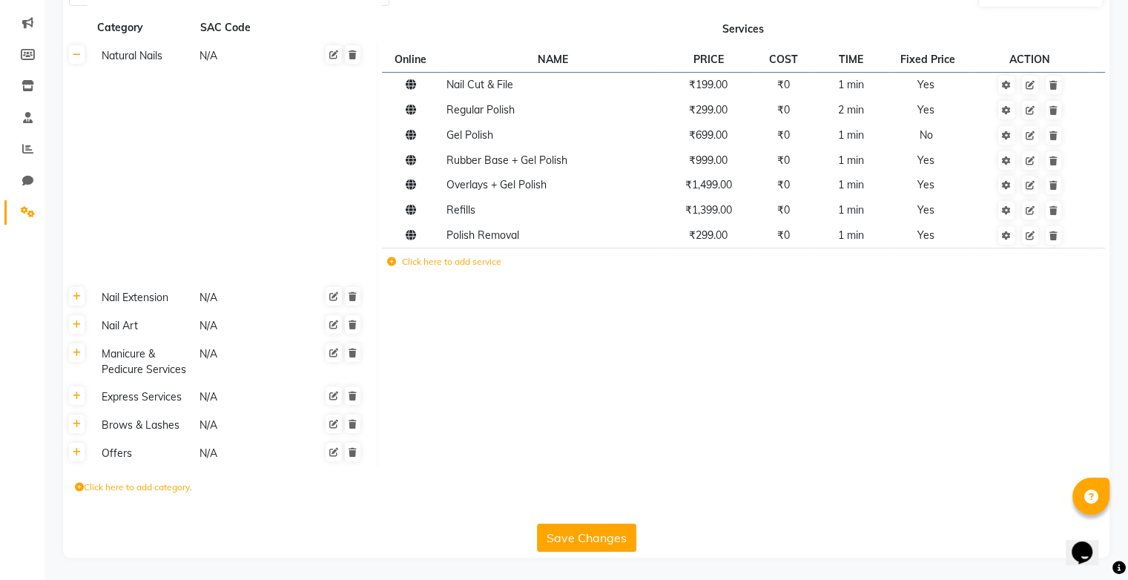
click at [79, 488] on icon at bounding box center [79, 487] width 9 height 9
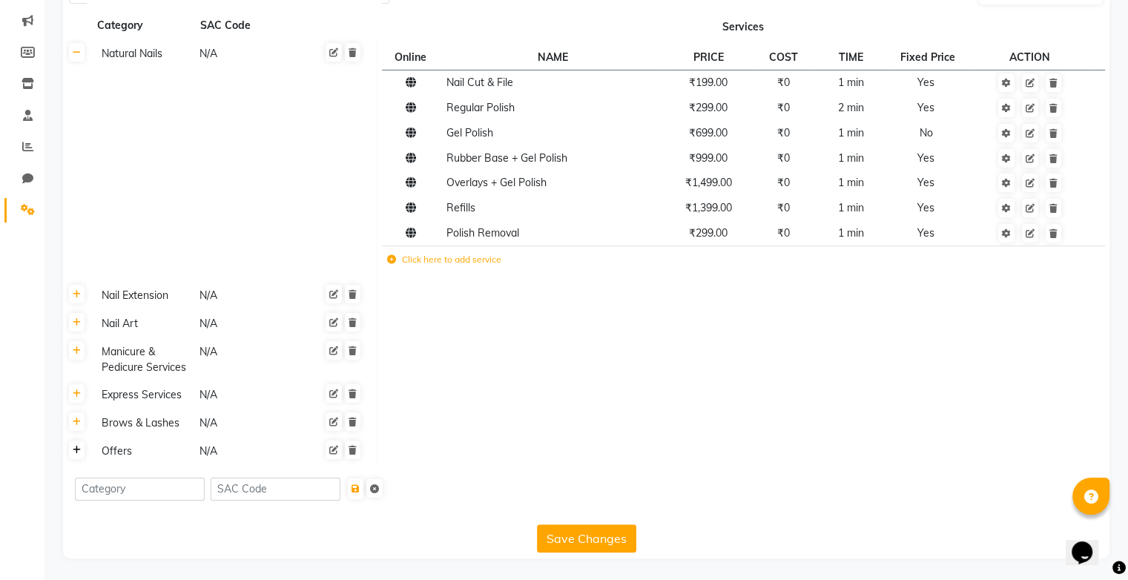
click at [76, 454] on icon at bounding box center [77, 450] width 8 height 9
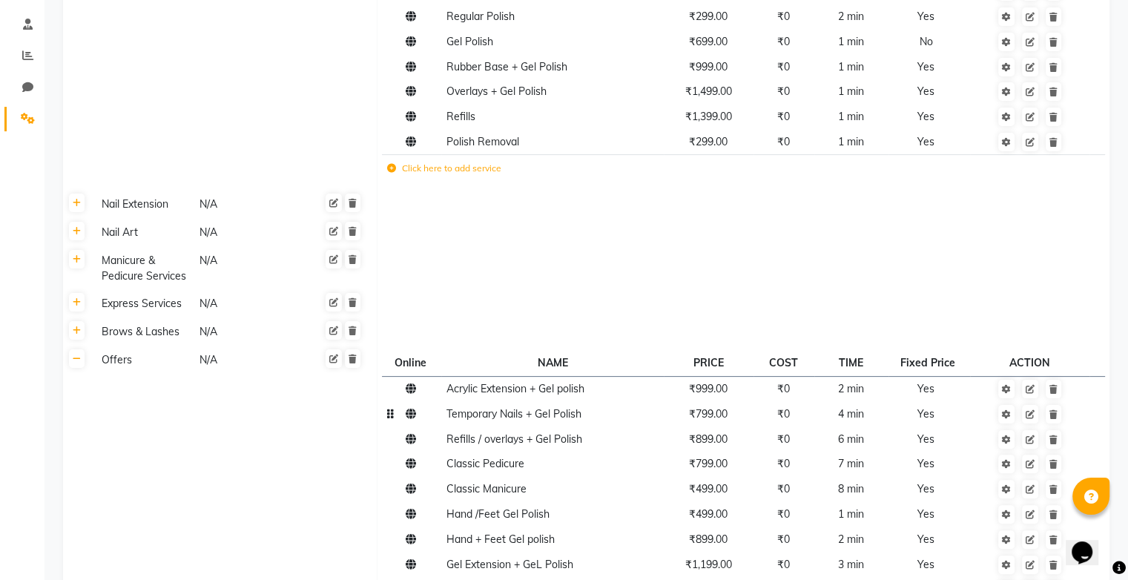
scroll to position [450, 0]
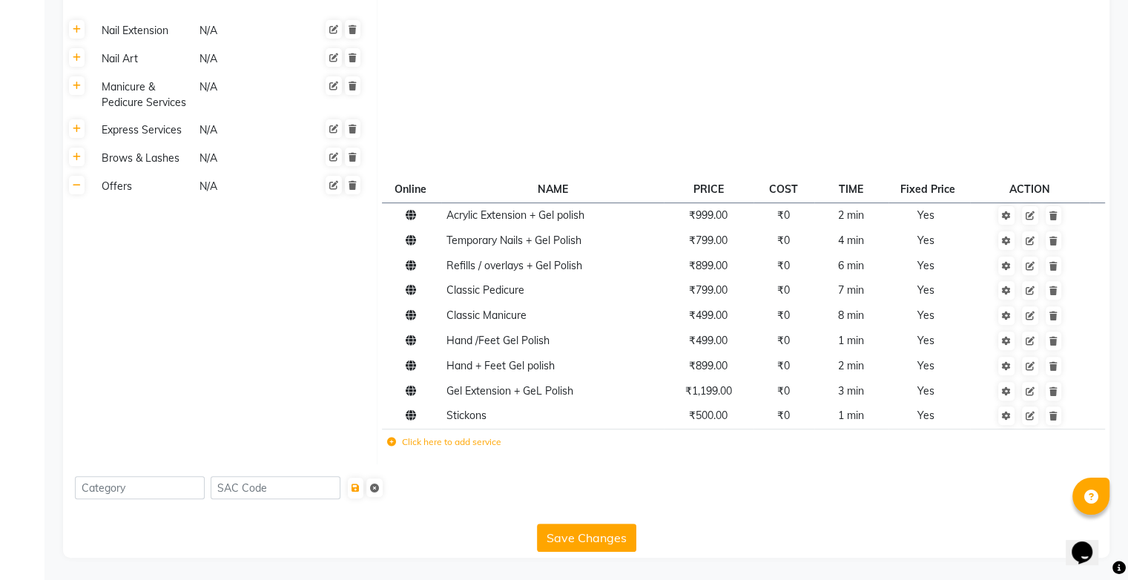
click at [444, 444] on label "Click here to add service" at bounding box center [444, 441] width 114 height 13
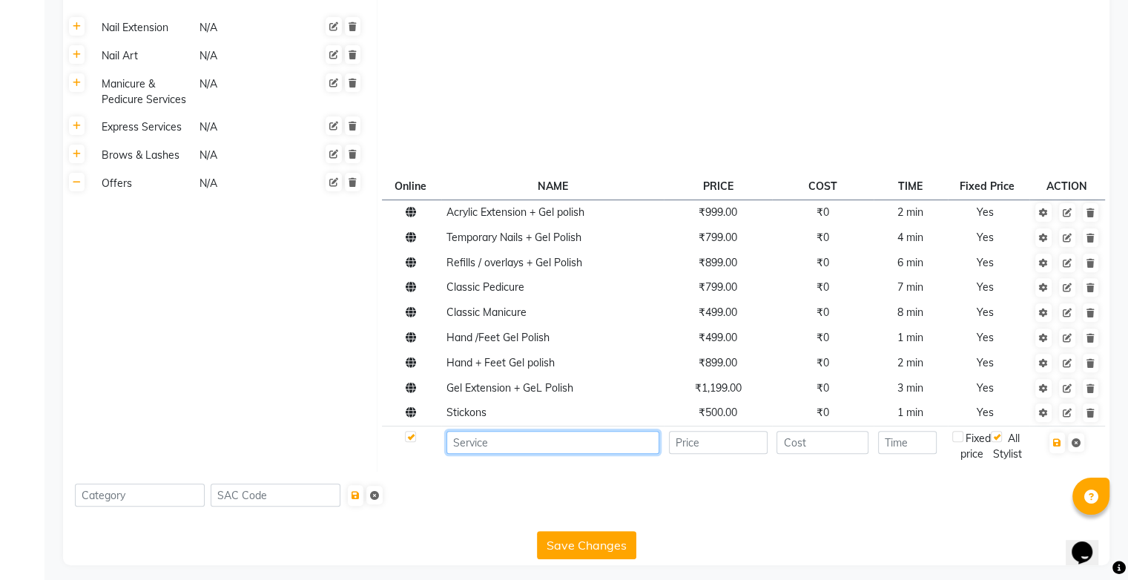
click at [493, 449] on input at bounding box center [553, 442] width 213 height 23
type input "Basic Nail Art Poll dot"
click at [692, 444] on input "number" at bounding box center [718, 442] width 99 height 23
type input "1000"
click at [961, 442] on label at bounding box center [958, 436] width 11 height 11
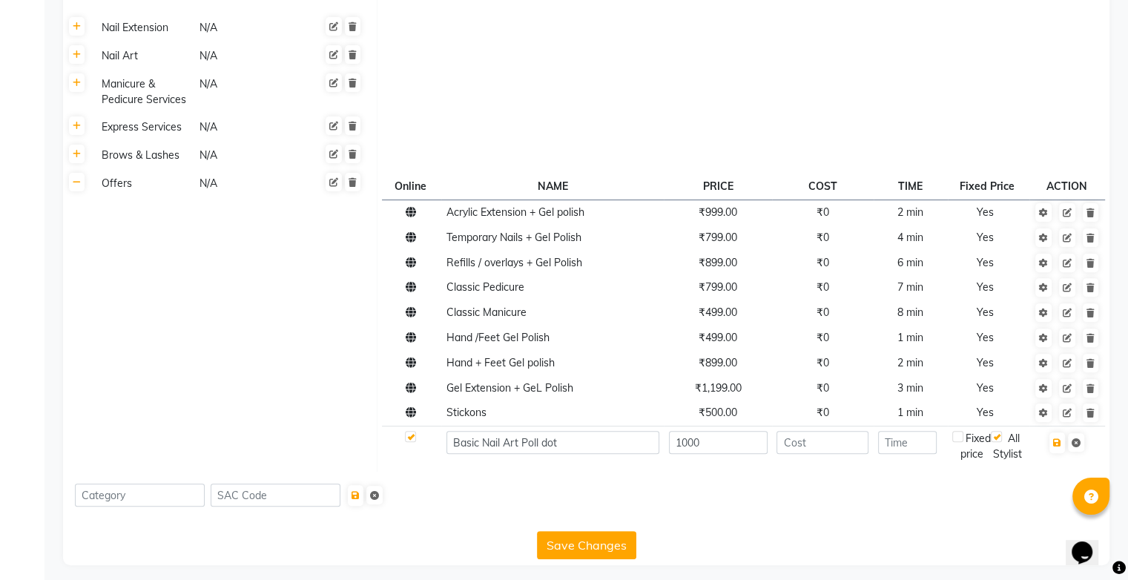
click at [961, 442] on input "checkbox" at bounding box center [958, 438] width 10 height 10
checkbox input "true"
click at [852, 447] on input "number" at bounding box center [823, 442] width 92 height 23
type input "0"
click at [903, 444] on input "number" at bounding box center [907, 442] width 59 height 23
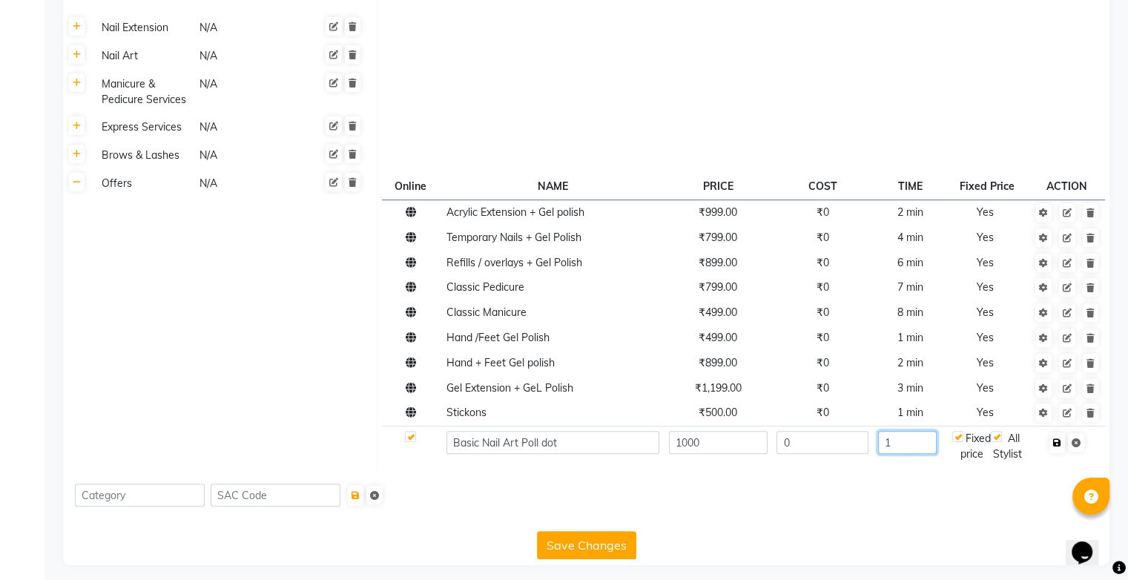
type input "1"
click at [1057, 447] on icon "button" at bounding box center [1057, 442] width 8 height 9
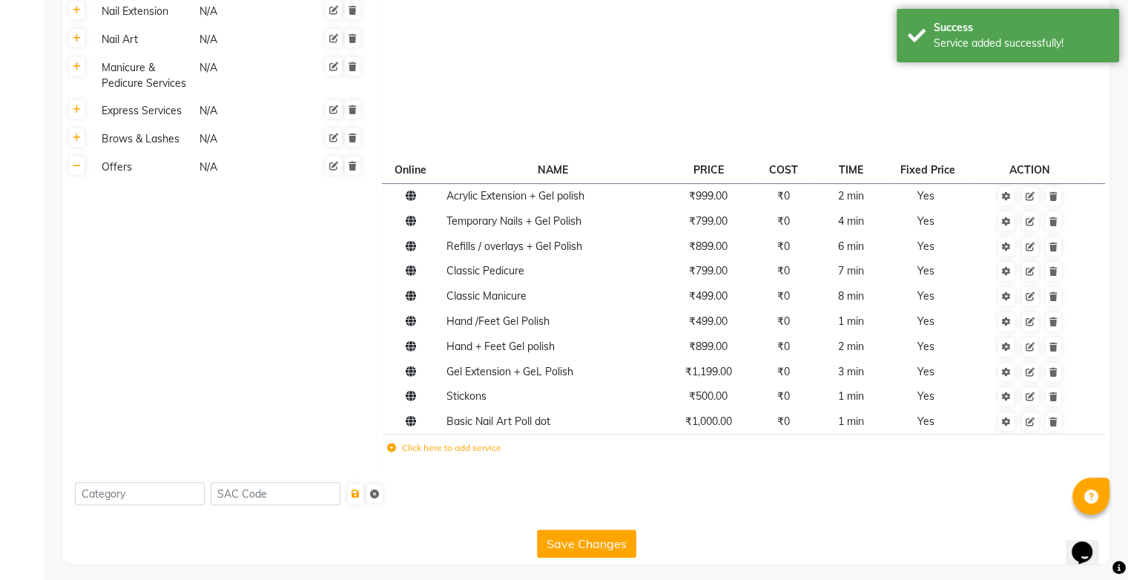
scroll to position [475, 0]
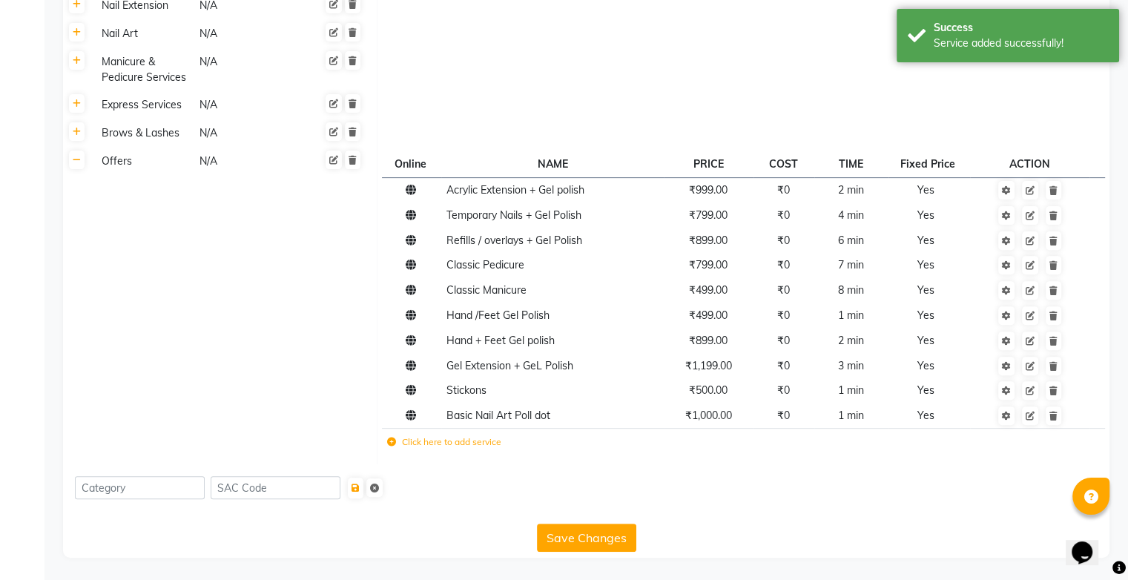
click at [578, 542] on button "Save Changes" at bounding box center [586, 538] width 99 height 28
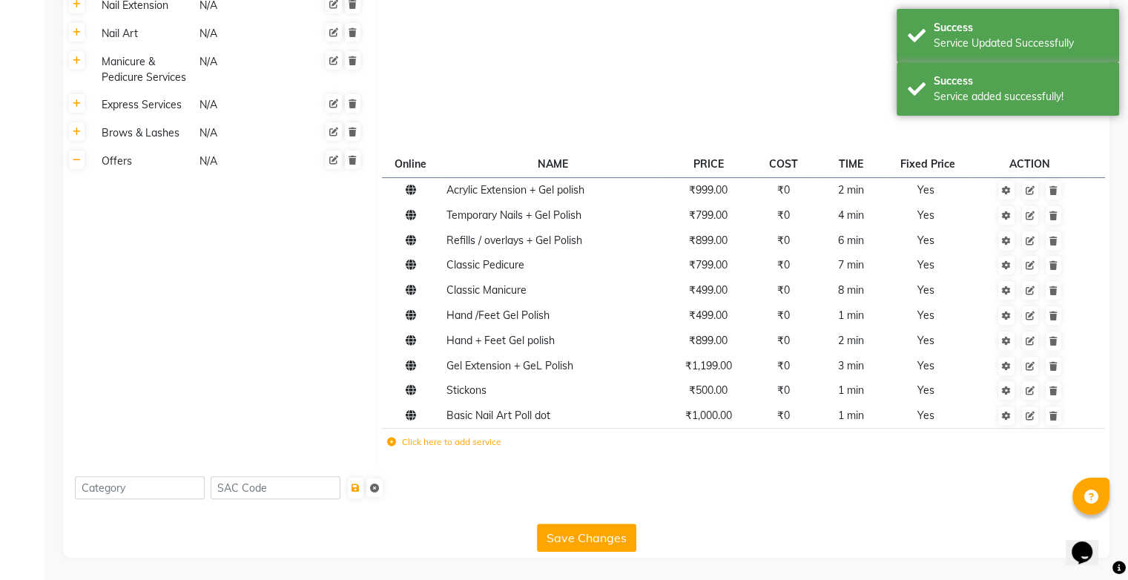
scroll to position [30, 0]
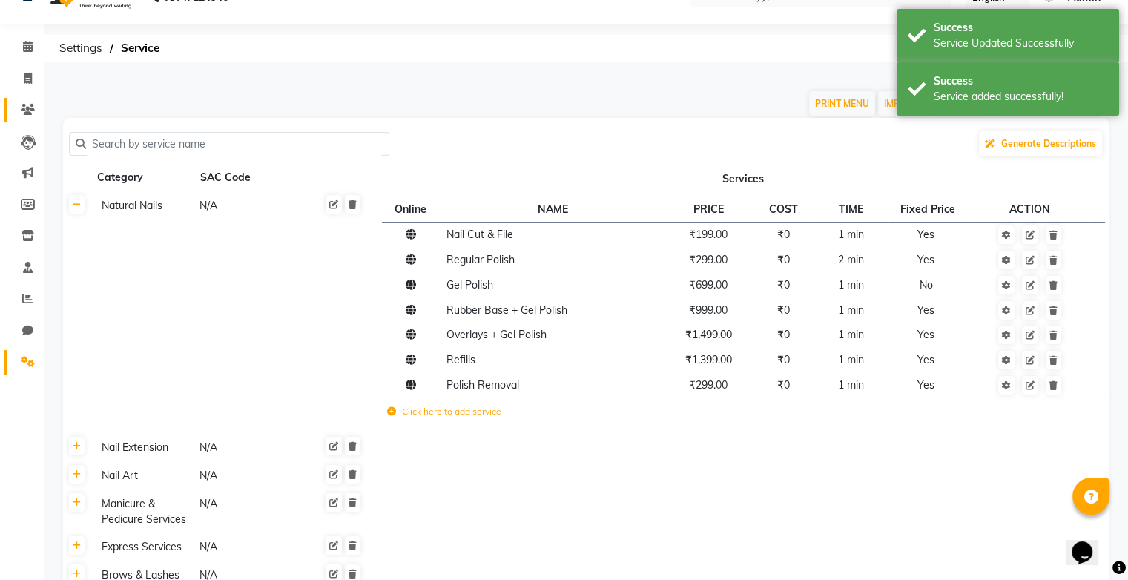
click at [29, 117] on span at bounding box center [28, 110] width 26 height 17
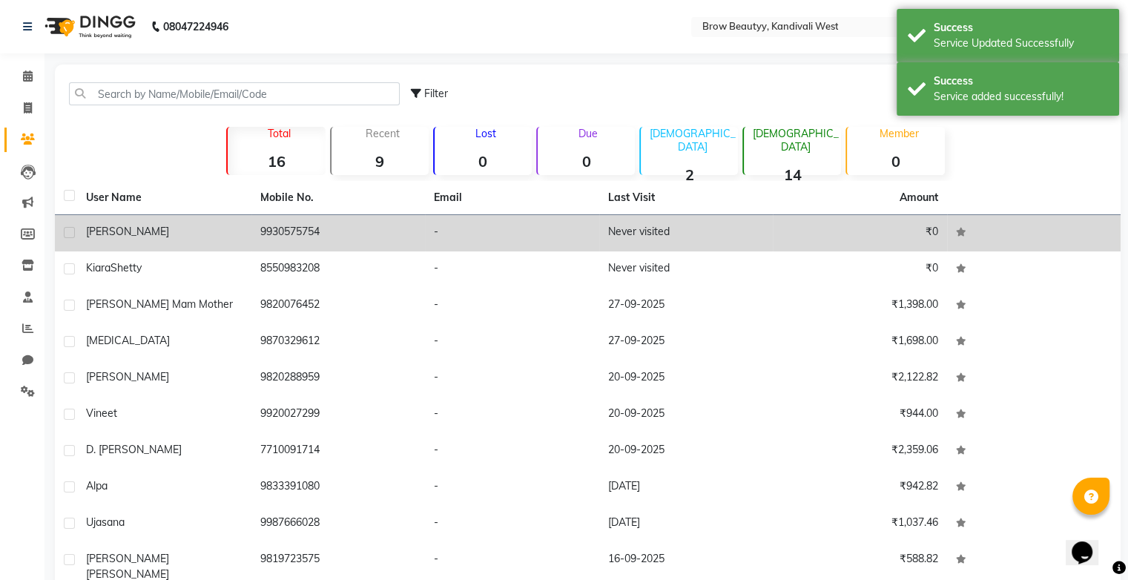
click at [301, 235] on td "9930575754" at bounding box center [338, 233] width 174 height 36
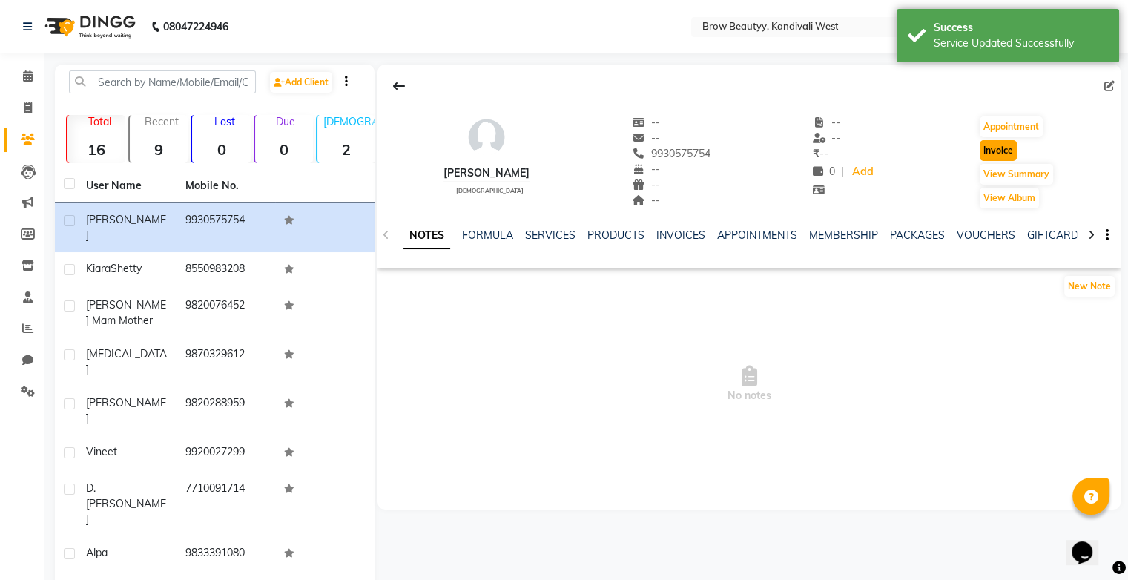
click at [989, 157] on button "Invoice" at bounding box center [998, 150] width 37 height 21
select select "service"
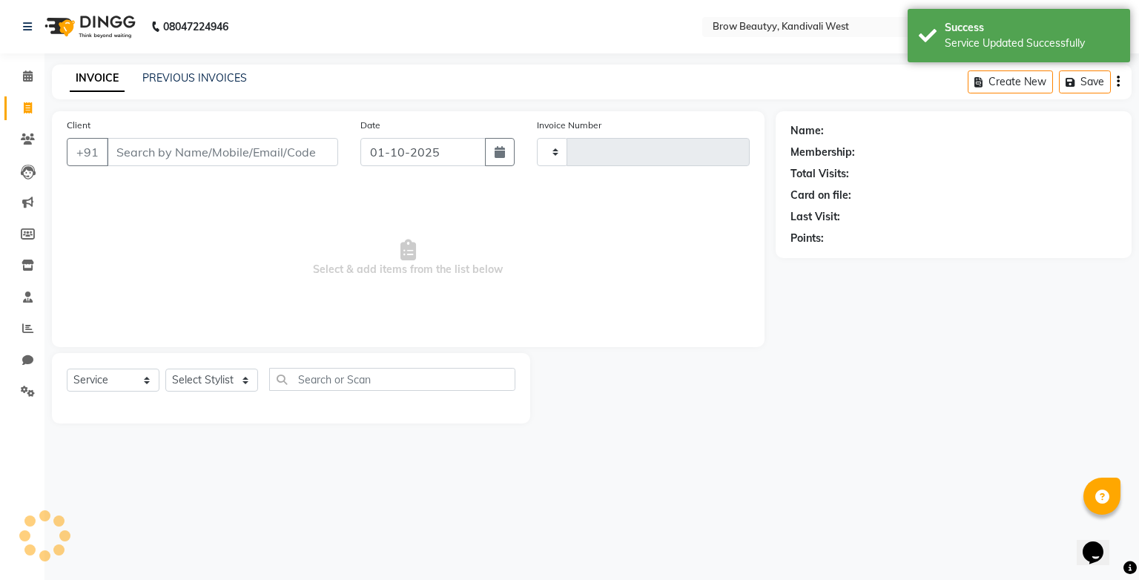
type input "0014"
select select "8745"
type input "9930575754"
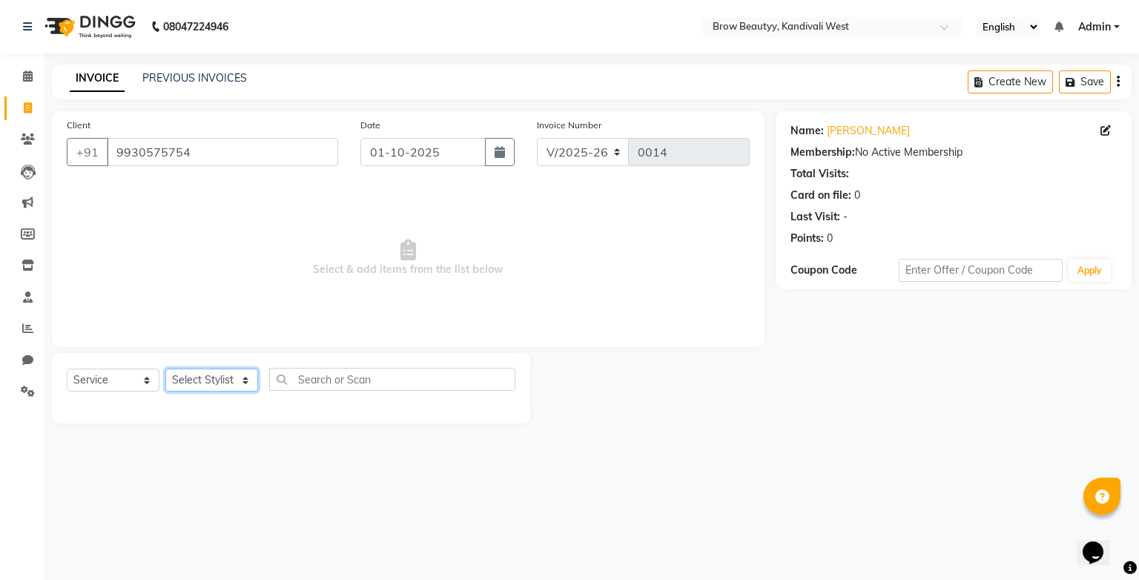
click at [191, 379] on select "Select Stylist [PERSON_NAME] Rempui [PERSON_NAME]" at bounding box center [211, 380] width 93 height 23
select select "92180"
click at [165, 369] on select "Select Stylist [PERSON_NAME] Rempui [PERSON_NAME]" at bounding box center [211, 380] width 93 height 23
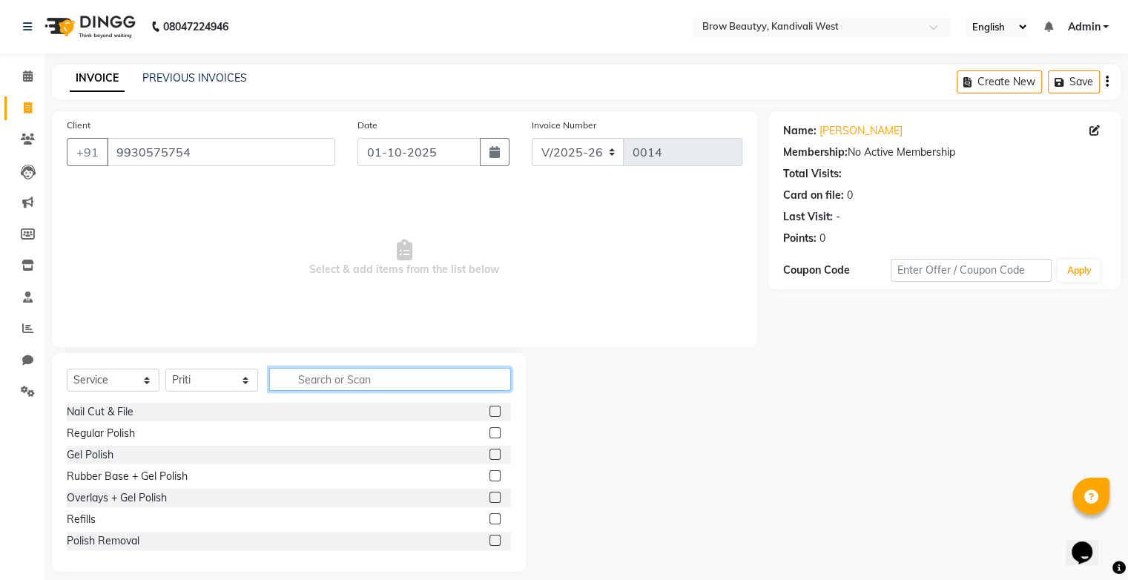
click at [312, 375] on input "text" at bounding box center [390, 379] width 242 height 23
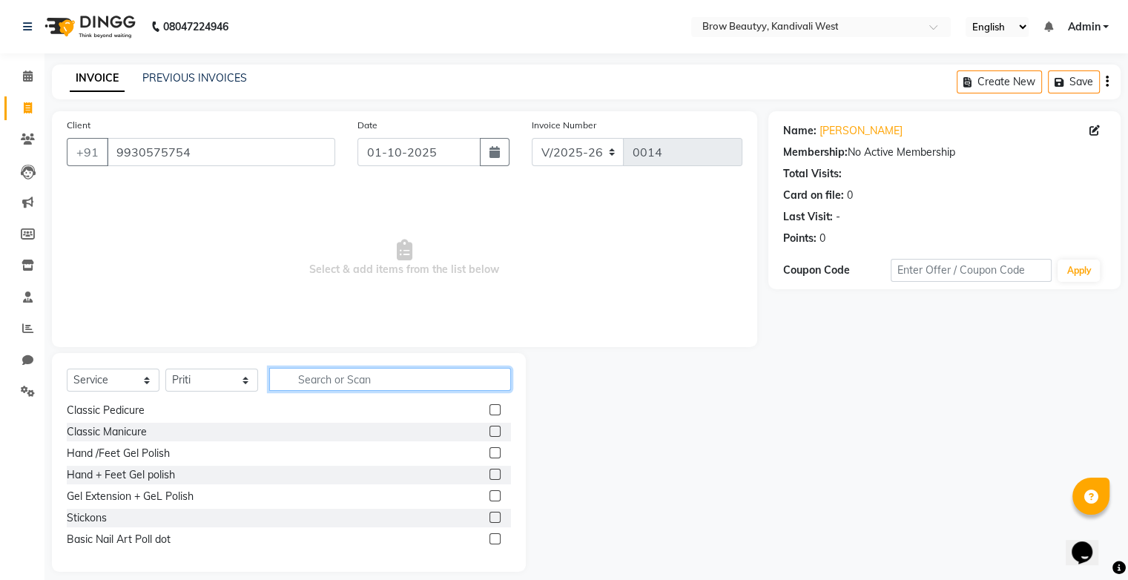
scroll to position [14, 0]
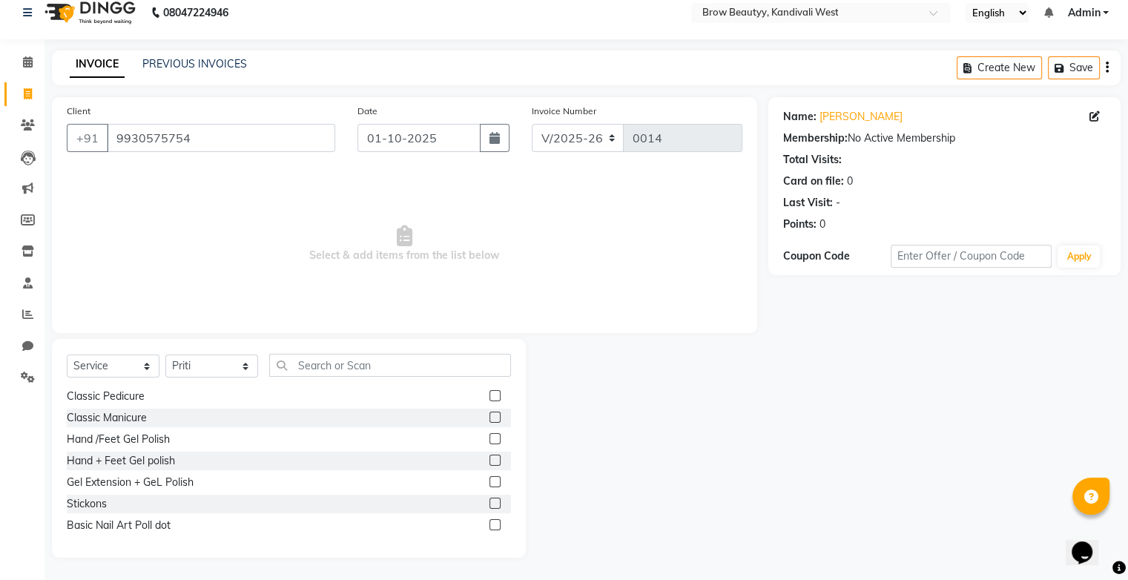
click at [490, 501] on label at bounding box center [495, 503] width 11 height 11
click at [490, 501] on input "checkbox" at bounding box center [495, 504] width 10 height 10
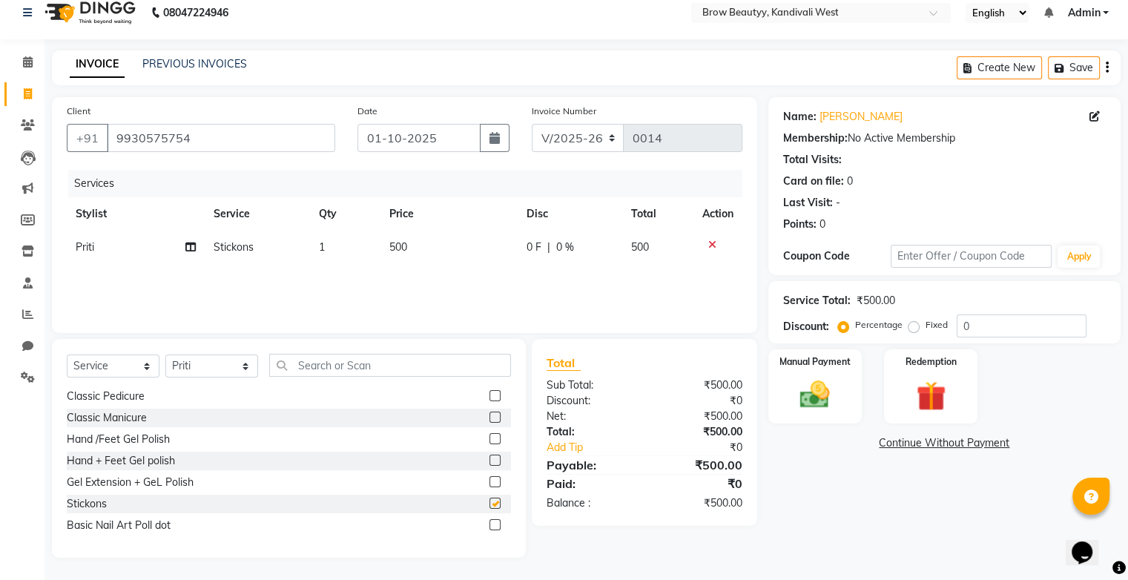
checkbox input "false"
click at [490, 521] on label at bounding box center [495, 524] width 11 height 11
click at [490, 521] on input "checkbox" at bounding box center [495, 526] width 10 height 10
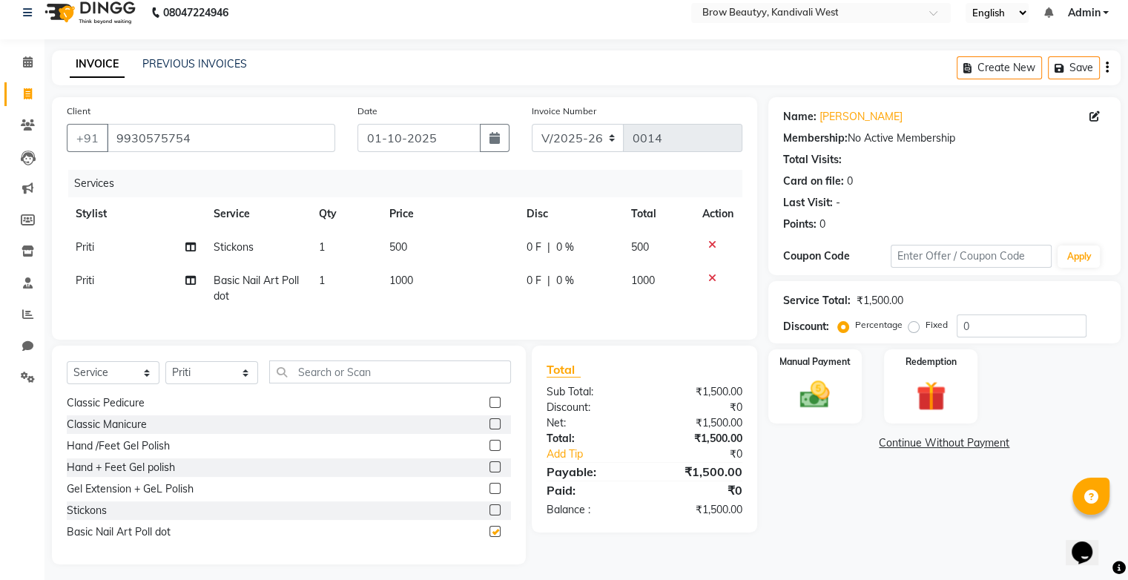
checkbox input "false"
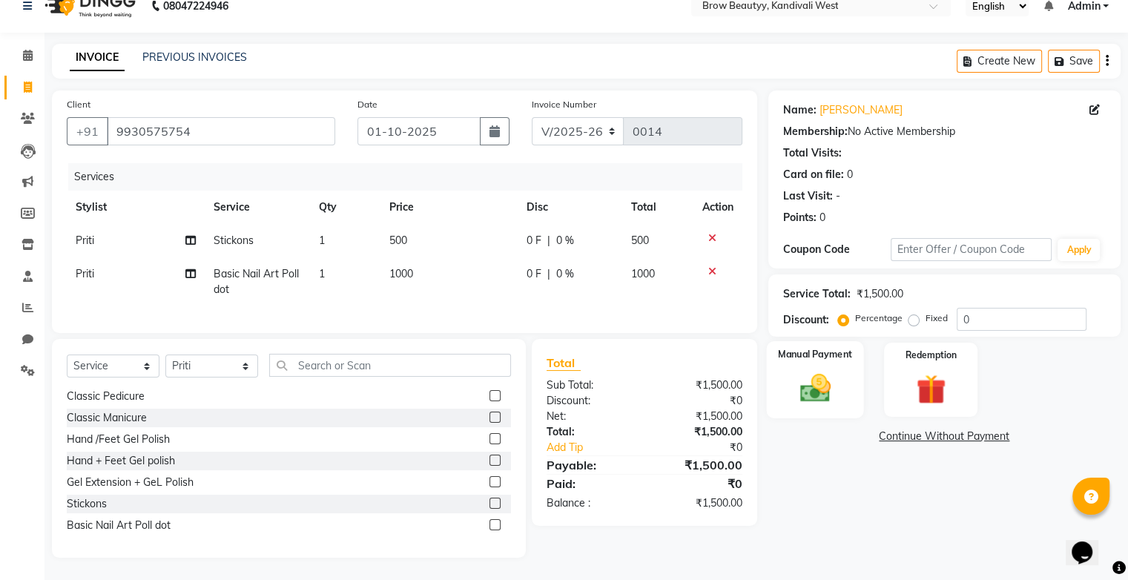
click at [819, 384] on img at bounding box center [815, 389] width 50 height 36
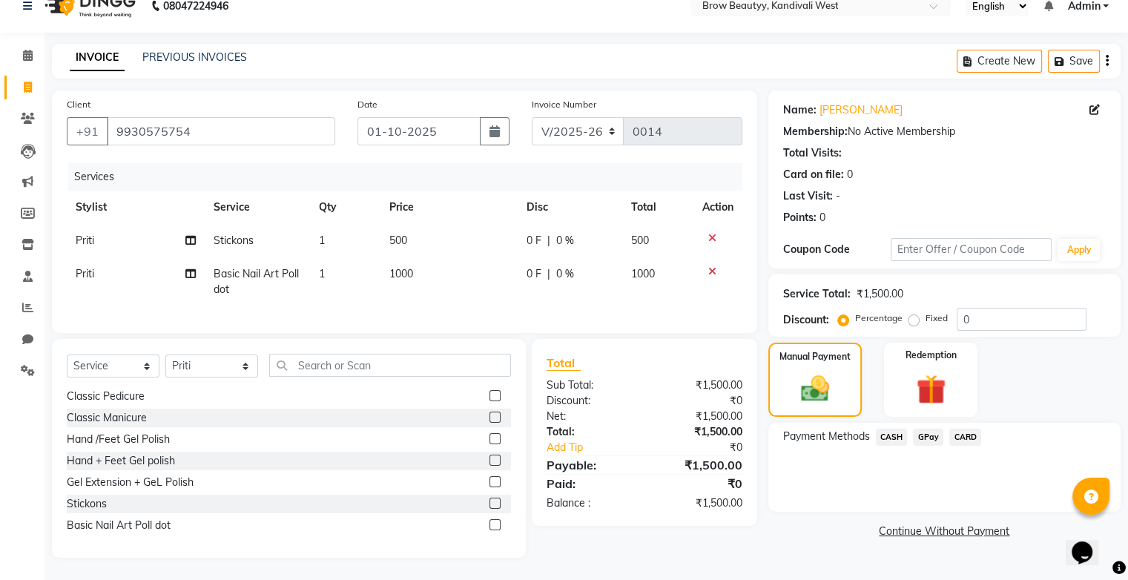
click at [896, 429] on span "CASH" at bounding box center [892, 437] width 32 height 17
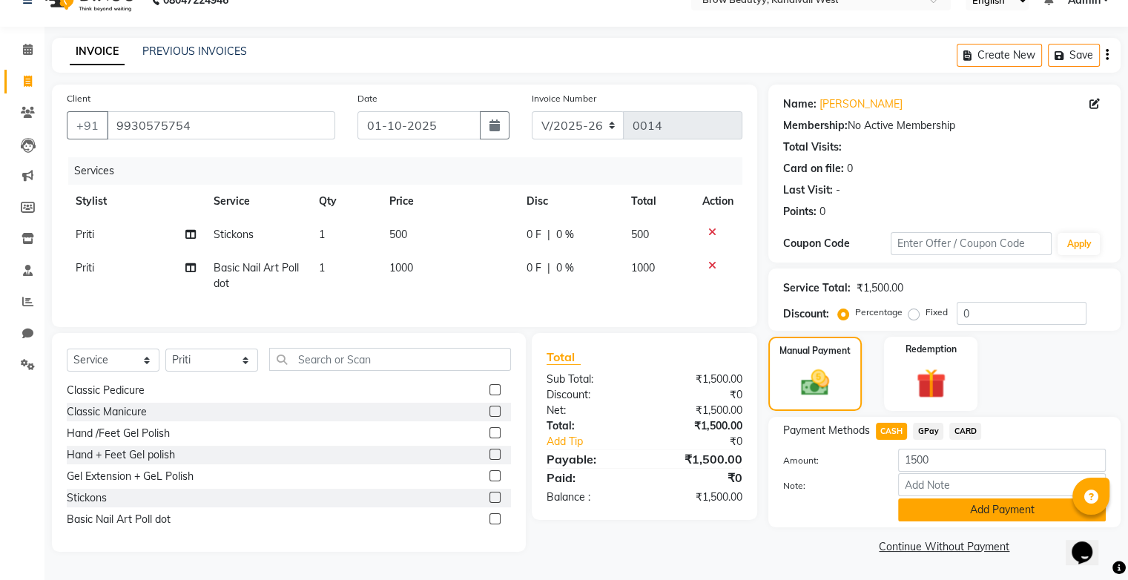
click at [959, 510] on button "Add Payment" at bounding box center [1002, 510] width 208 height 23
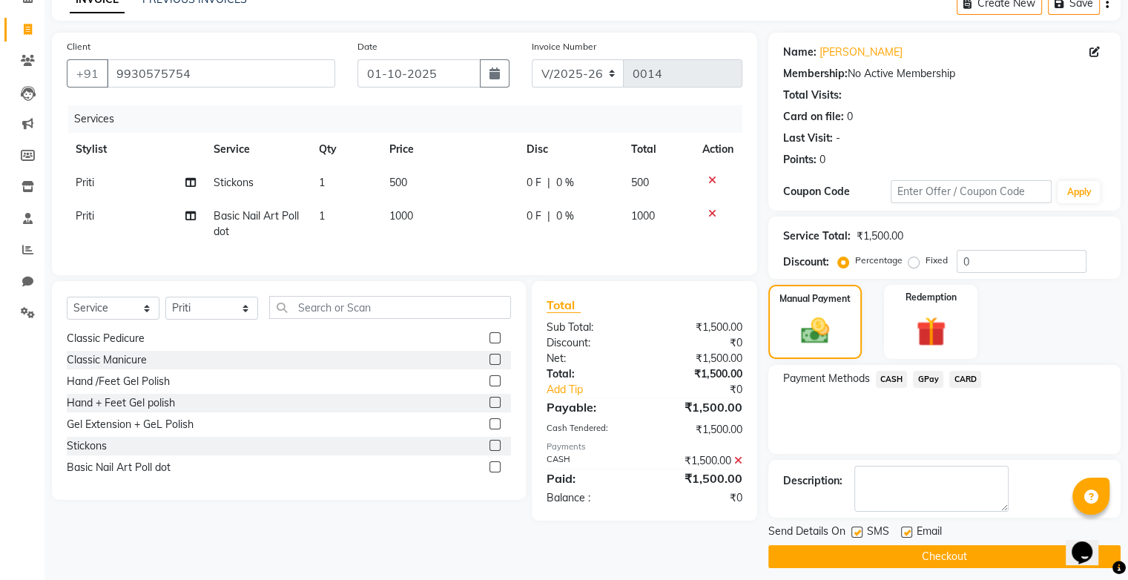
scroll to position [88, 0]
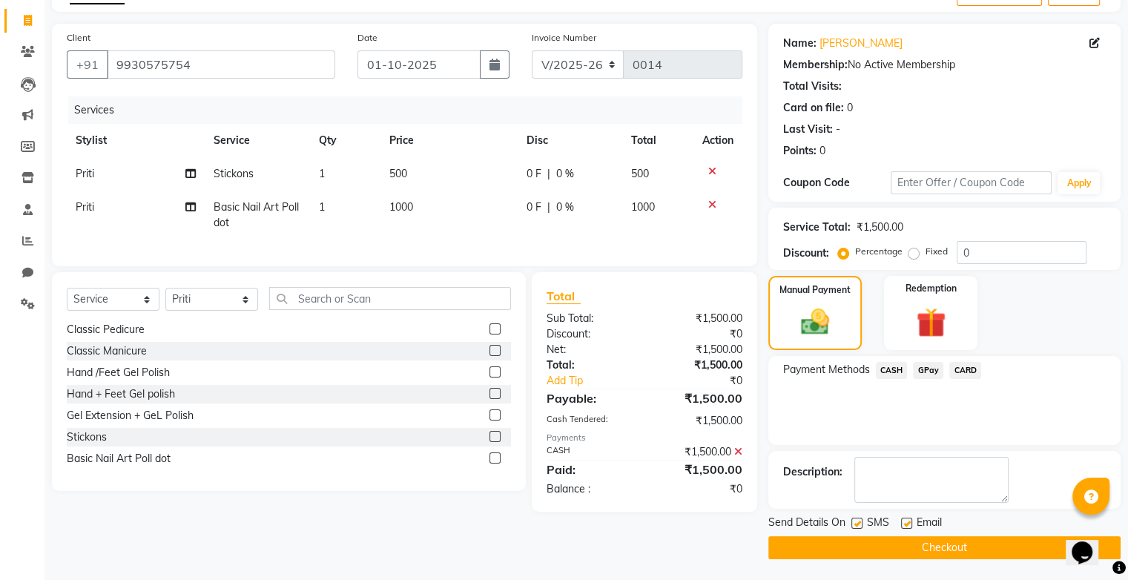
click at [889, 550] on button "Checkout" at bounding box center [945, 547] width 352 height 23
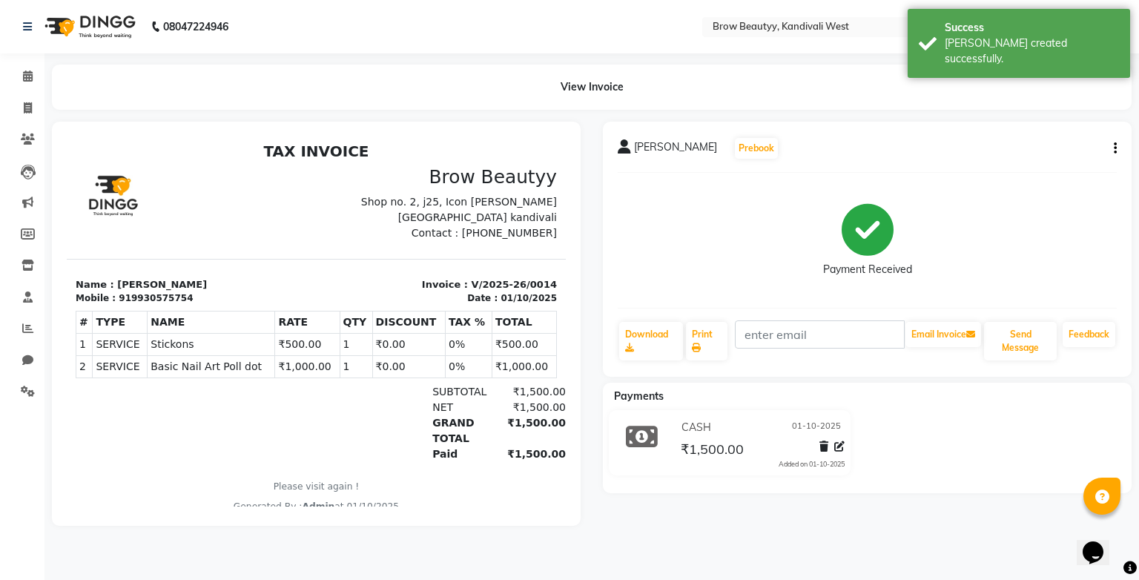
select select "service"
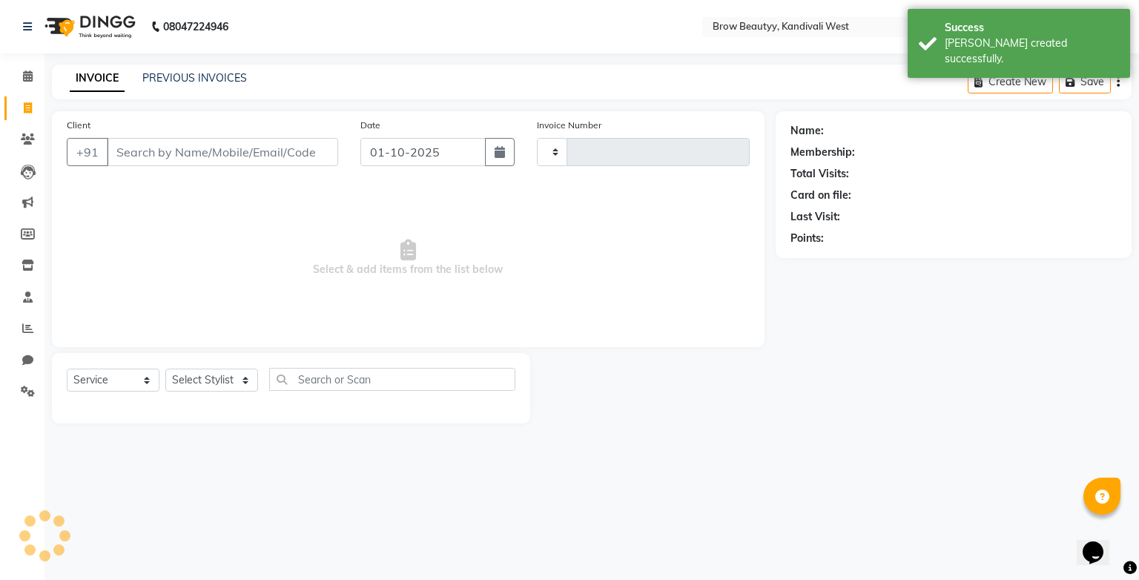
type input "0015"
select select "8745"
type input "9930575754"
click at [22, 85] on span at bounding box center [28, 76] width 26 height 17
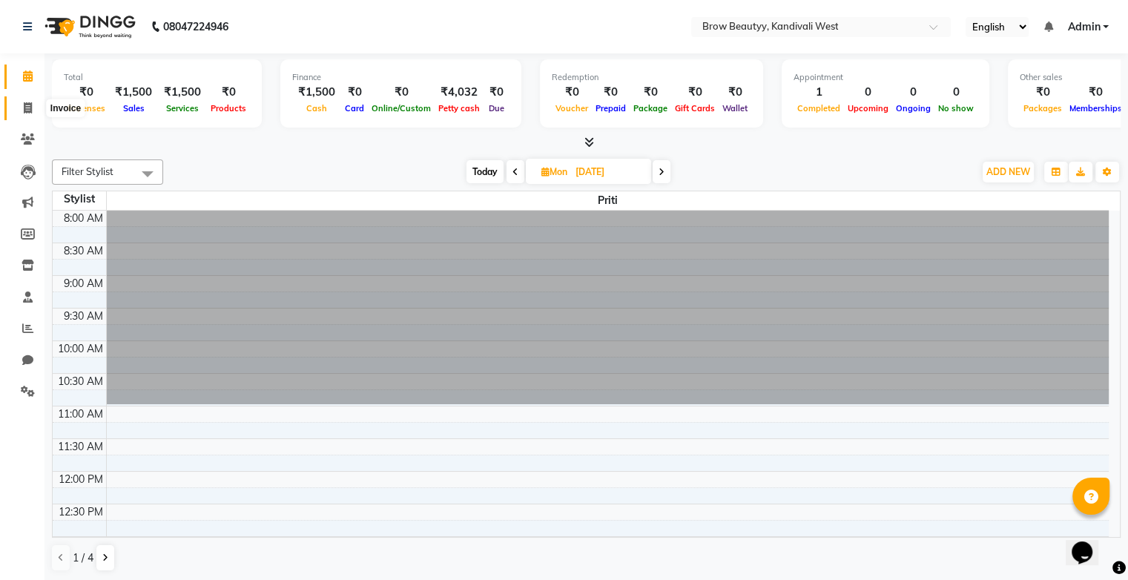
click at [31, 103] on icon at bounding box center [28, 107] width 8 height 11
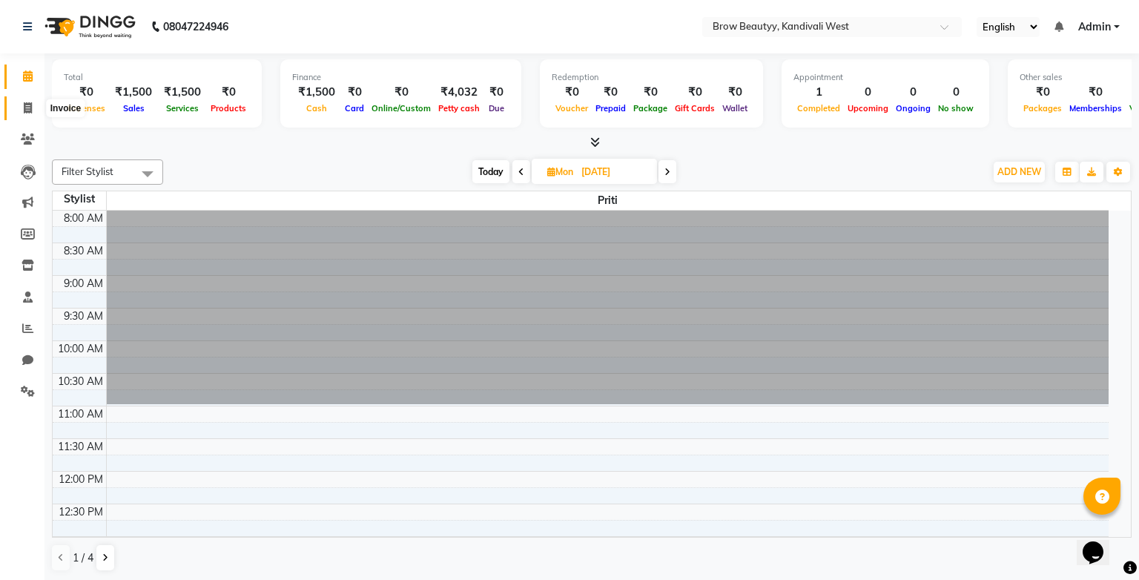
select select "service"
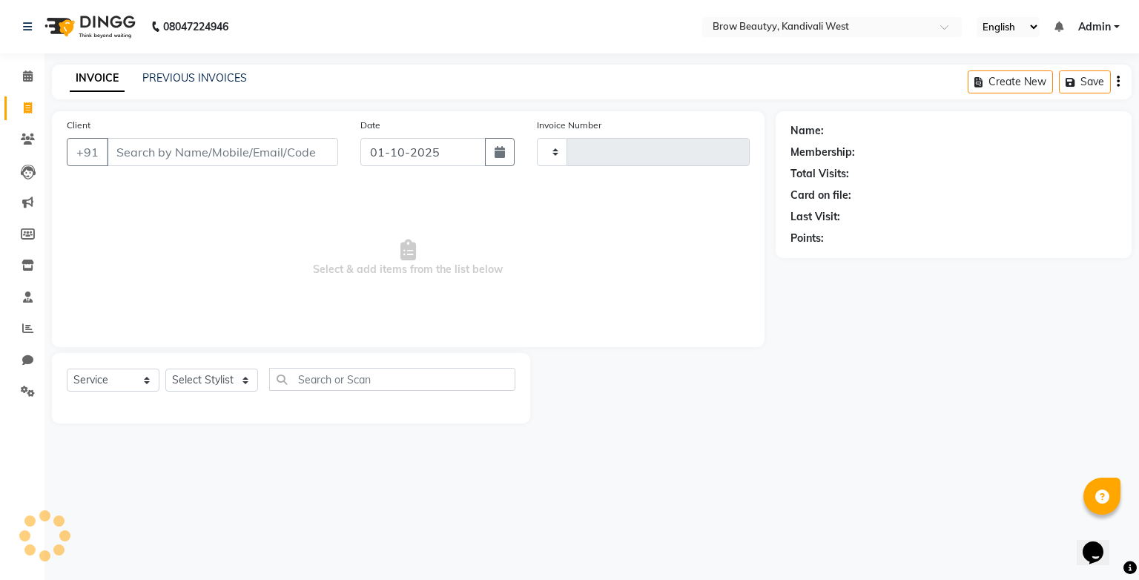
type input "0015"
select select "8745"
click at [32, 142] on icon at bounding box center [28, 139] width 14 height 11
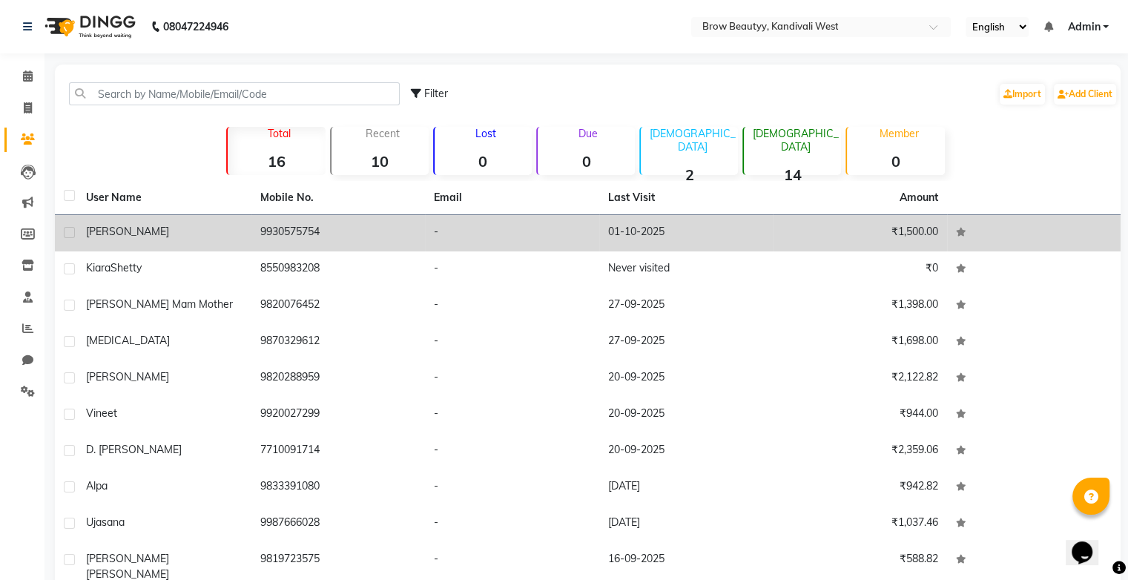
click at [371, 230] on td "9930575754" at bounding box center [338, 233] width 174 height 36
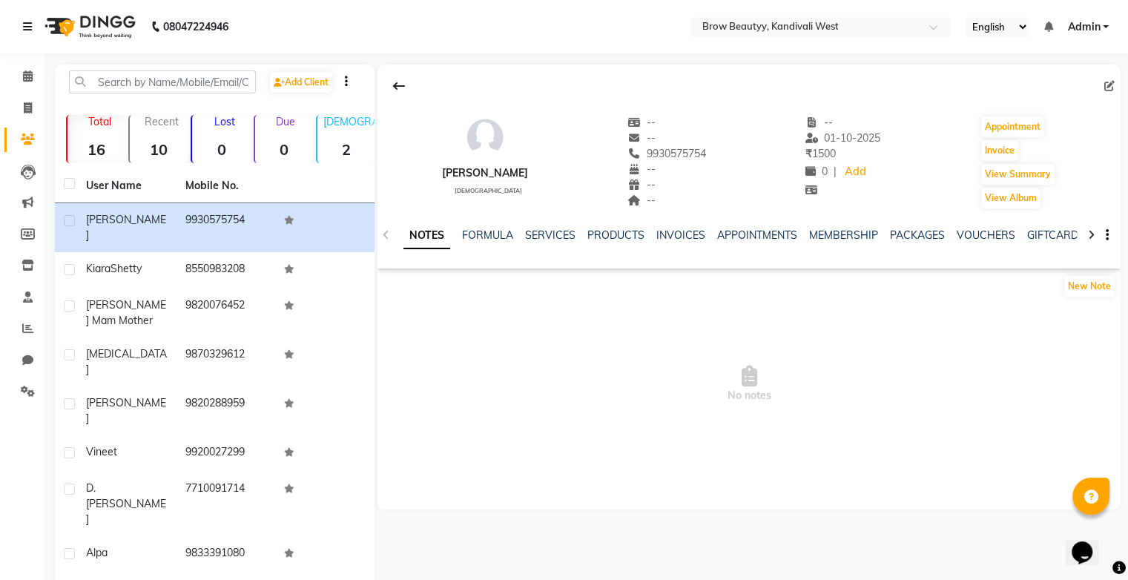
click at [29, 30] on icon at bounding box center [27, 27] width 9 height 10
